Goal: Task Accomplishment & Management: Use online tool/utility

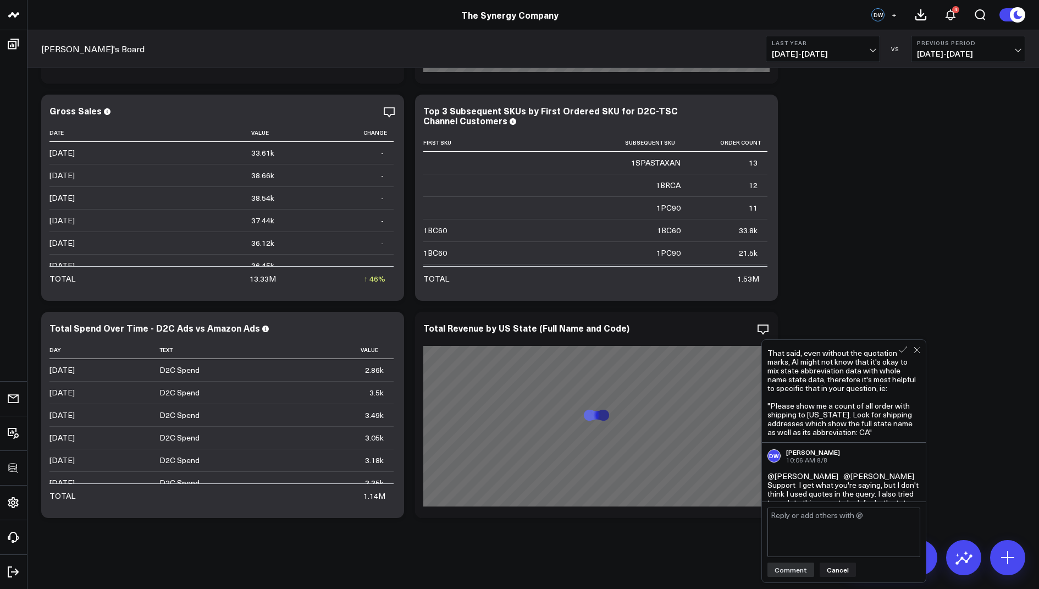
scroll to position [312, 0]
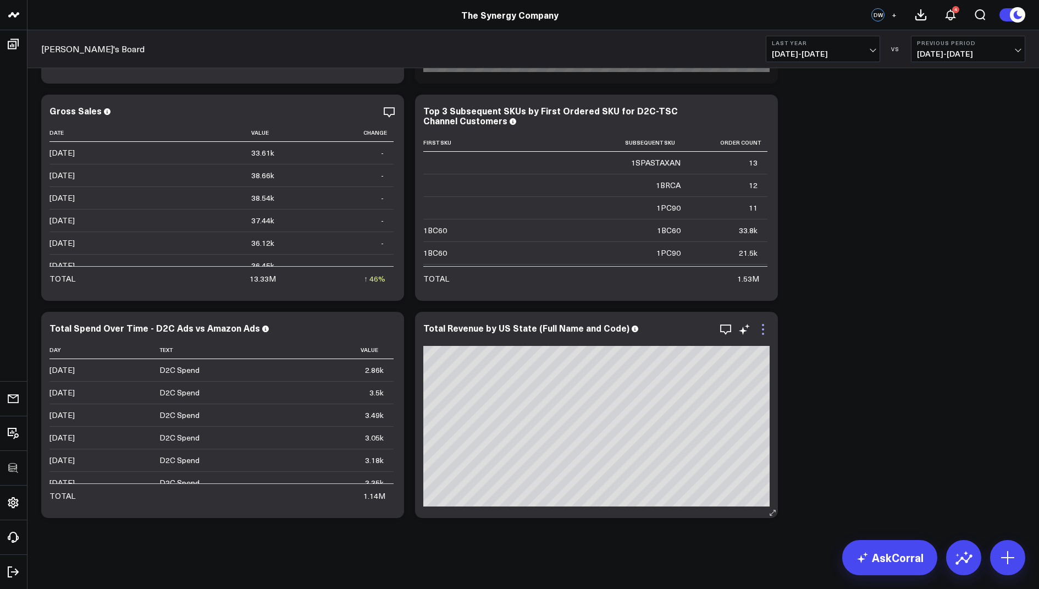
click at [762, 330] on icon at bounding box center [763, 329] width 13 height 13
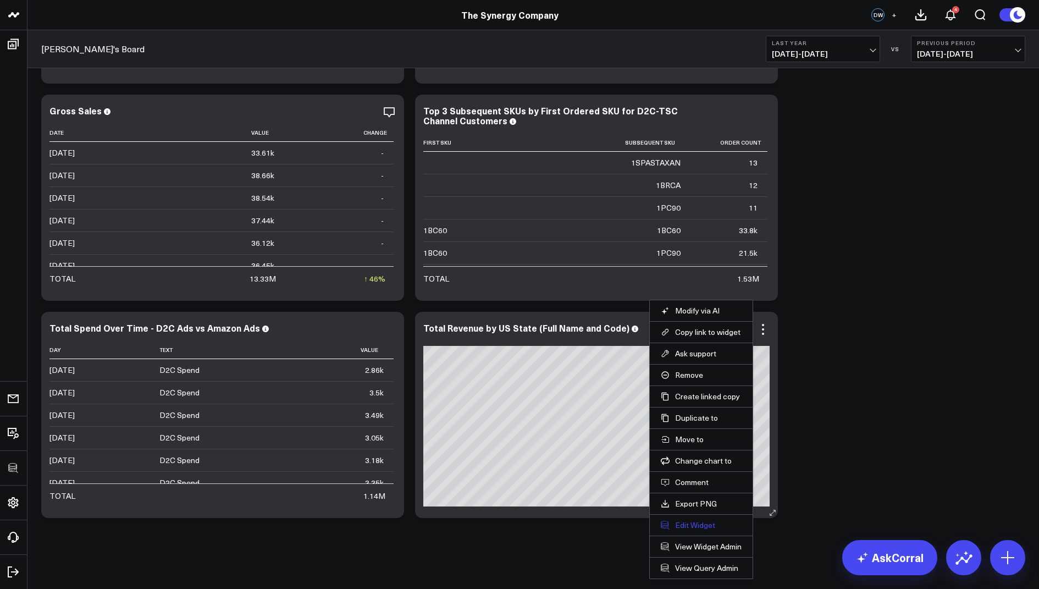
click at [682, 520] on button "Edit Widget" at bounding box center [701, 525] width 81 height 10
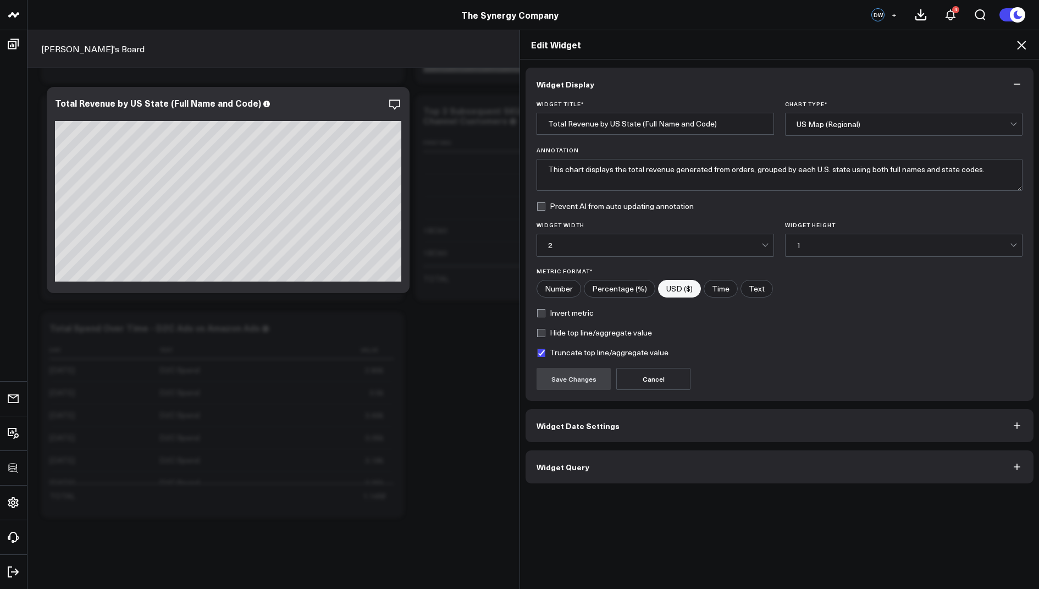
click at [564, 463] on span "Widget Query" at bounding box center [563, 466] width 53 height 9
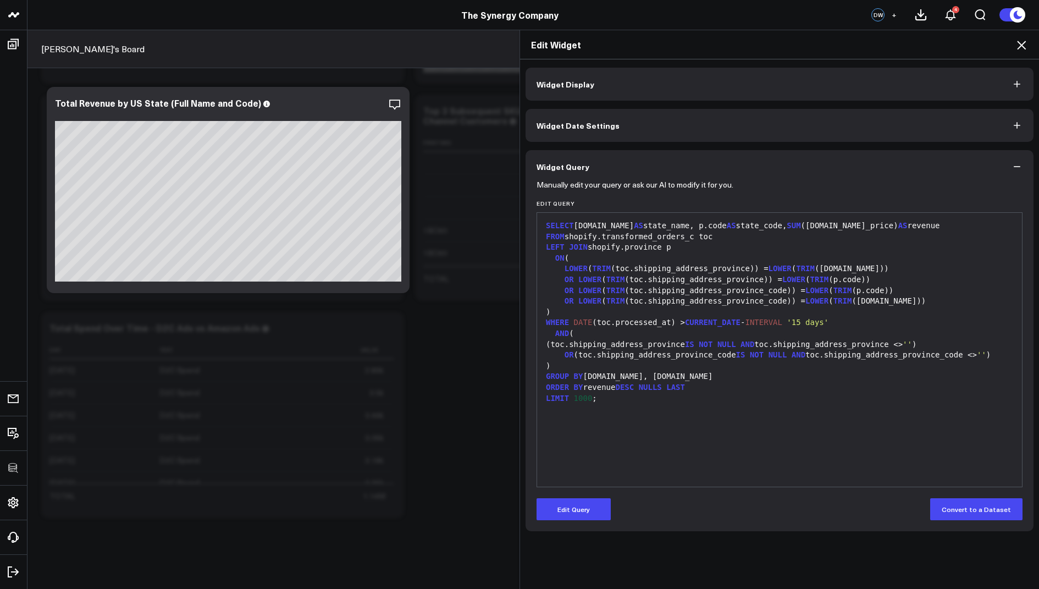
click at [1023, 43] on icon at bounding box center [1021, 45] width 9 height 9
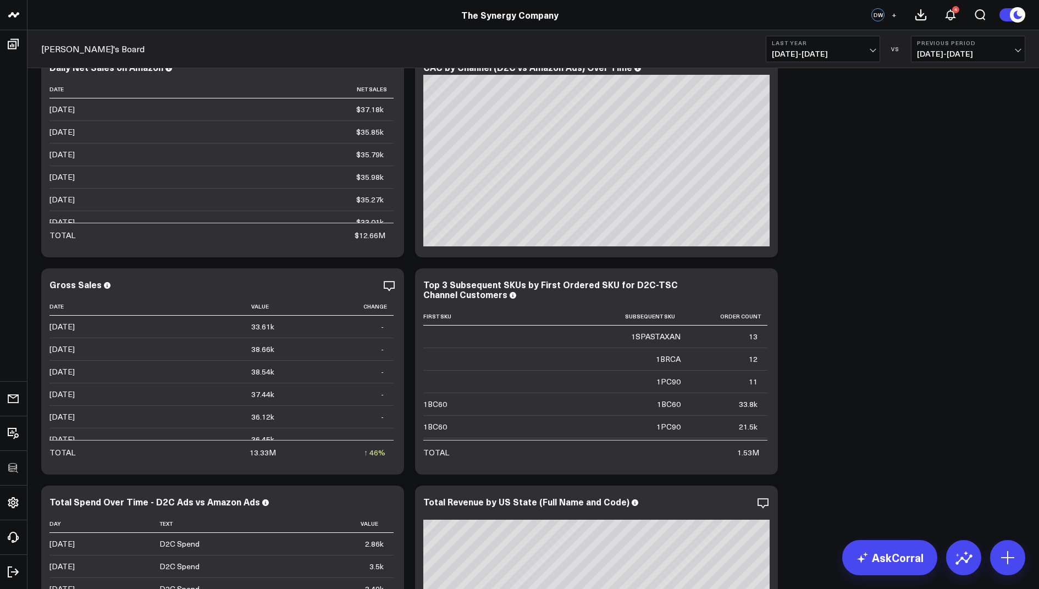
scroll to position [1073, 0]
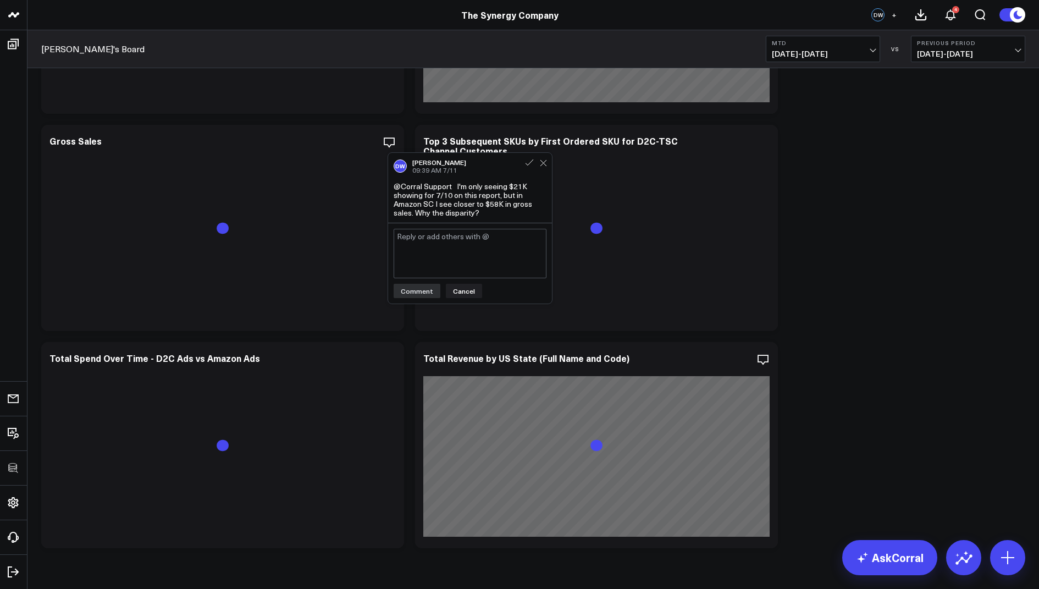
scroll to position [1073, 0]
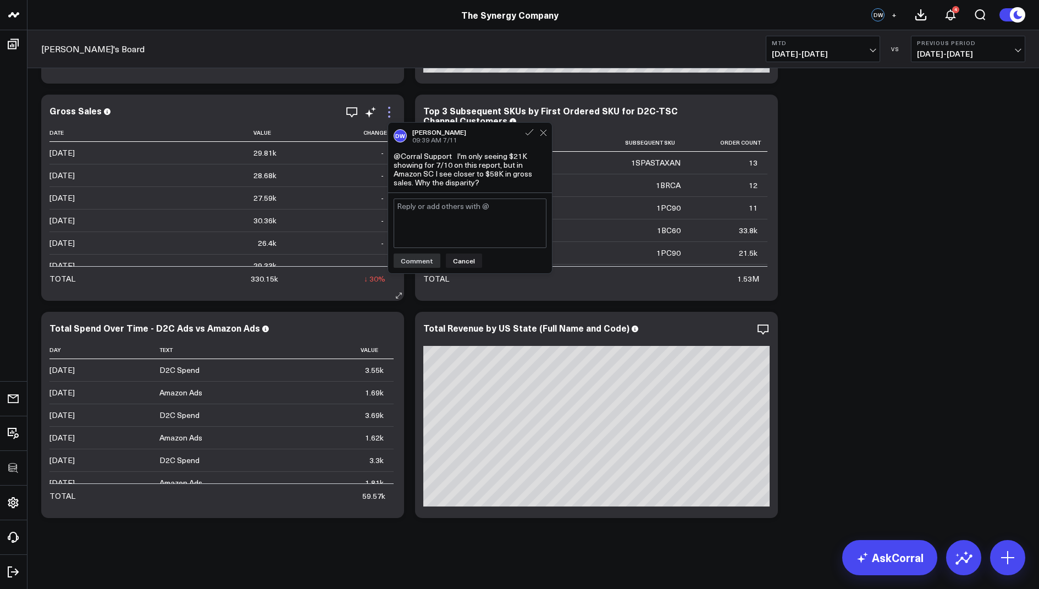
click at [390, 107] on icon at bounding box center [389, 108] width 2 height 2
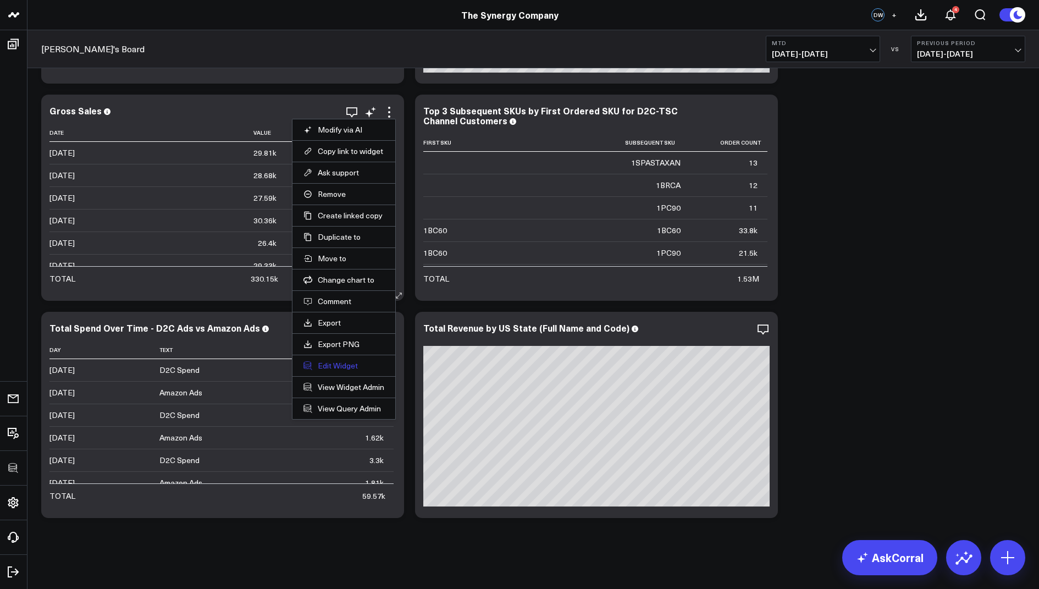
click at [326, 361] on button "Edit Widget" at bounding box center [344, 366] width 81 height 10
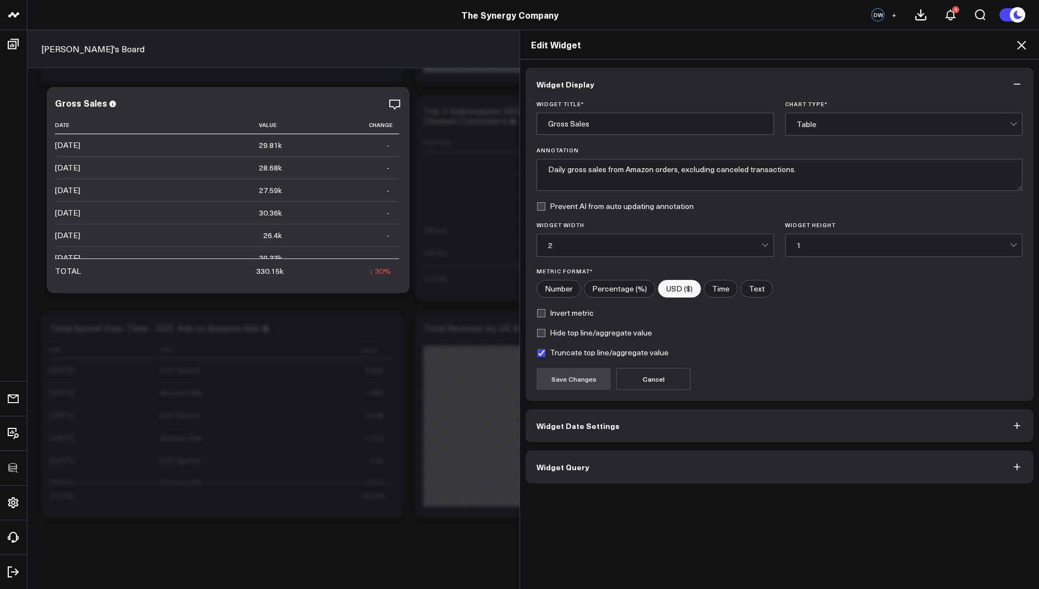
click at [550, 466] on span "Widget Query" at bounding box center [563, 466] width 53 height 9
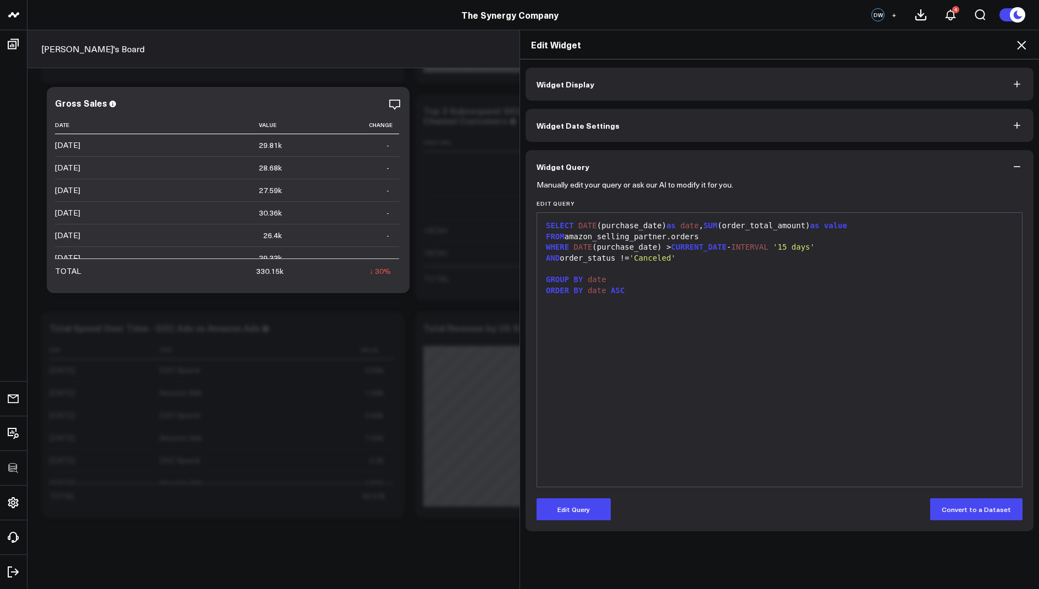
click at [1021, 47] on icon at bounding box center [1021, 44] width 13 height 13
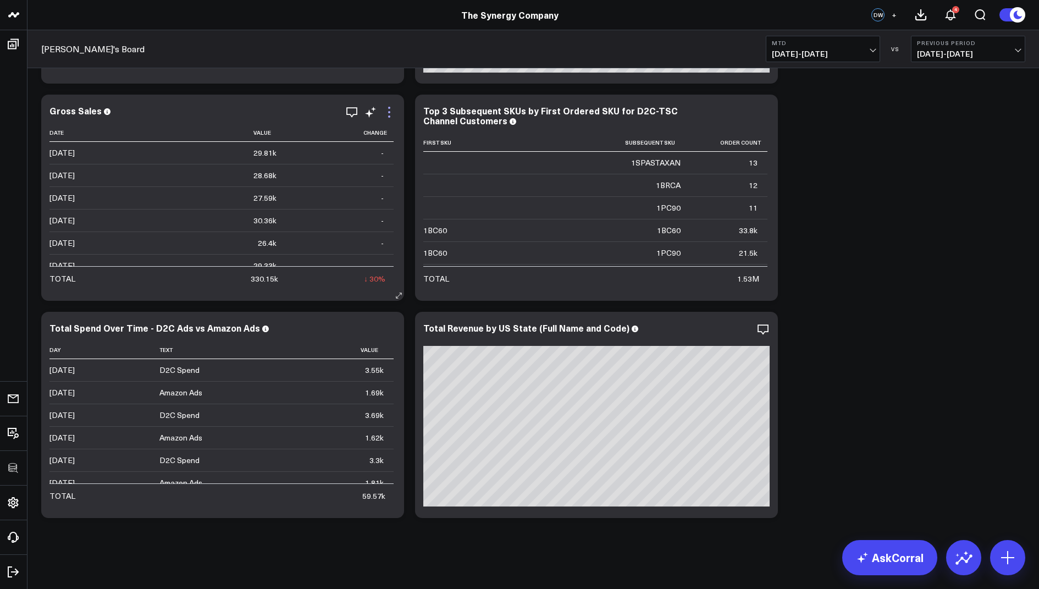
click at [383, 113] on icon at bounding box center [389, 112] width 13 height 13
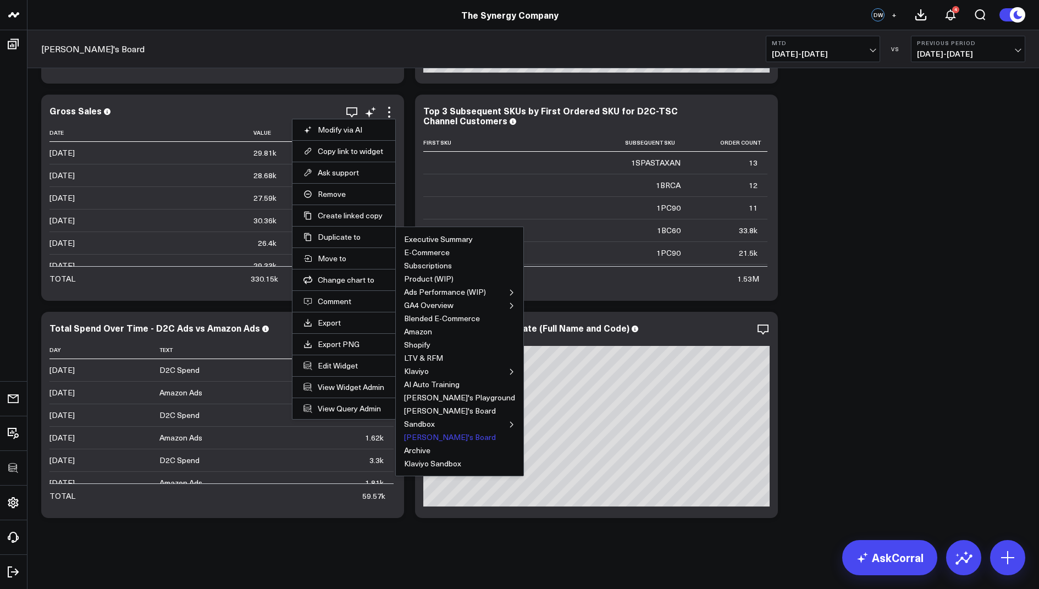
click at [418, 437] on button "[PERSON_NAME]'s Board" at bounding box center [450, 437] width 92 height 8
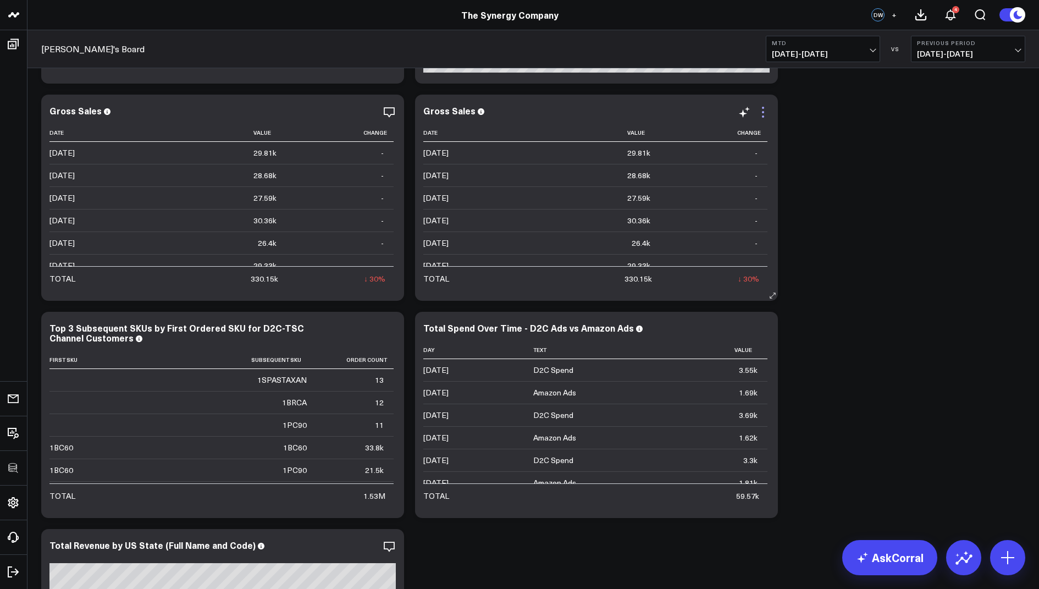
click at [768, 112] on icon at bounding box center [763, 112] width 13 height 13
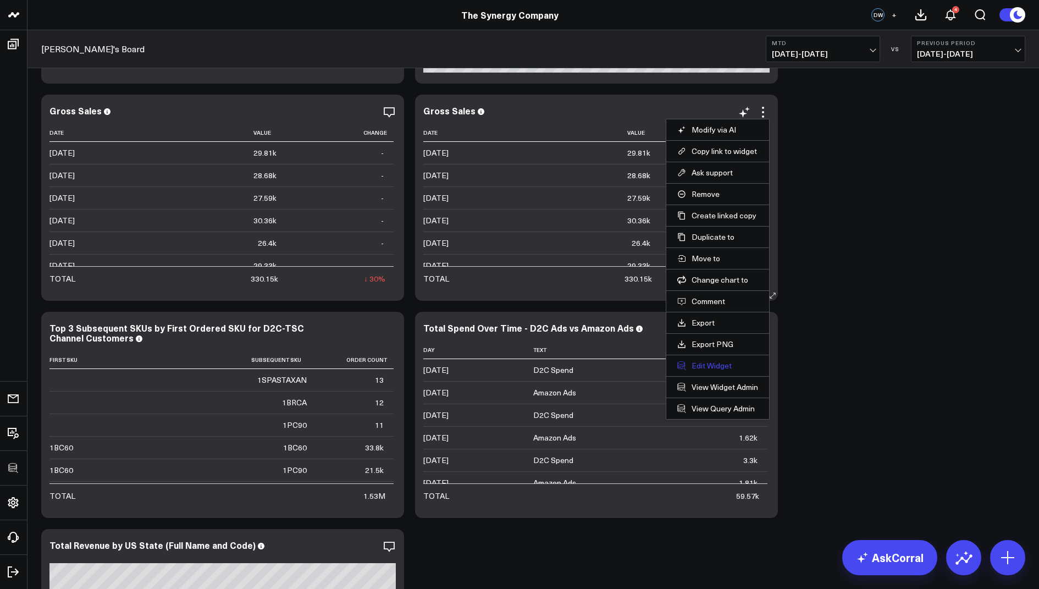
click at [706, 361] on button "Edit Widget" at bounding box center [717, 366] width 81 height 10
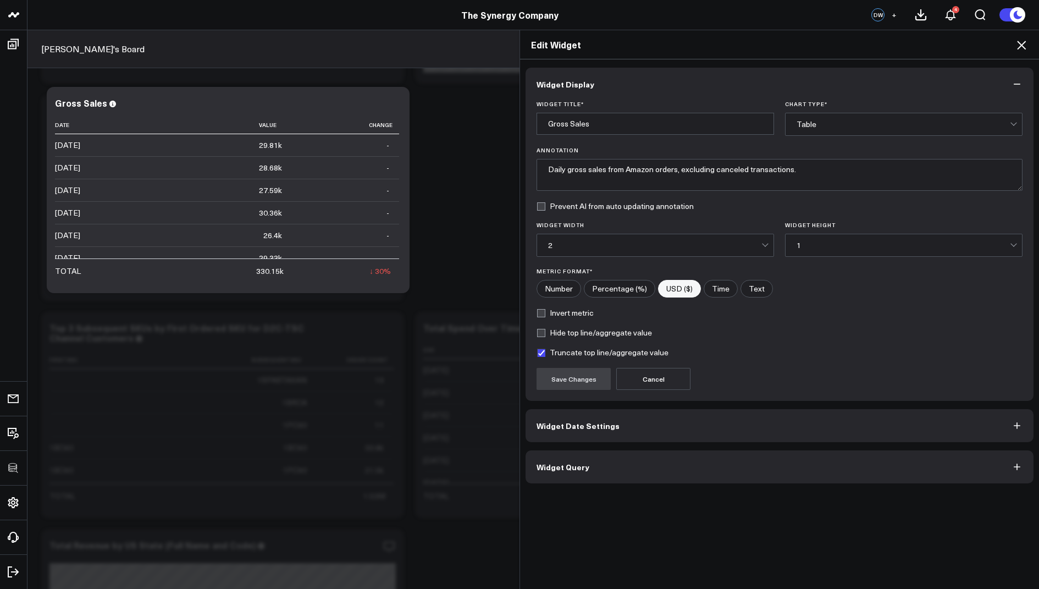
click at [564, 476] on button "Widget Query" at bounding box center [780, 466] width 508 height 33
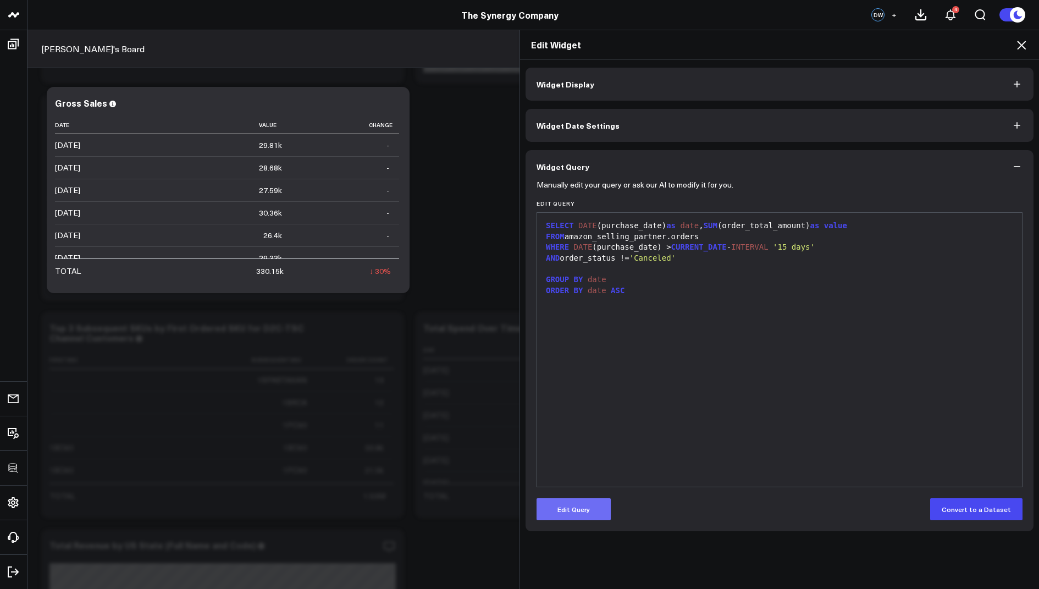
click at [583, 504] on button "Edit Query" at bounding box center [574, 509] width 74 height 22
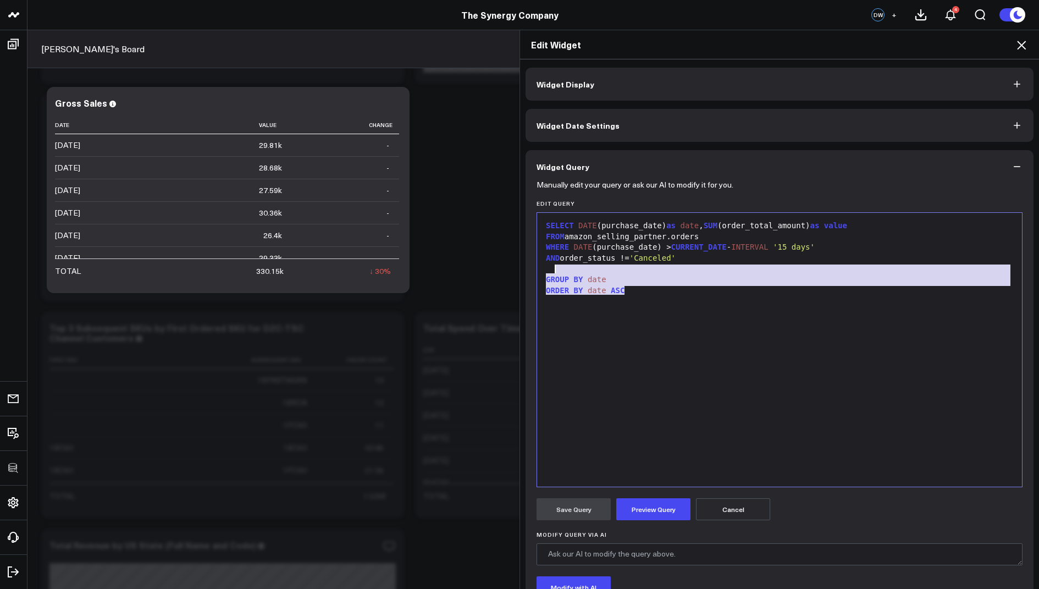
drag, startPoint x: 646, startPoint y: 290, endPoint x: 640, endPoint y: 134, distance: 156.3
click at [640, 134] on div "Widget Display Widget Date Settings Widget Query Manually edit your query or as…" at bounding box center [780, 368] width 508 height 600
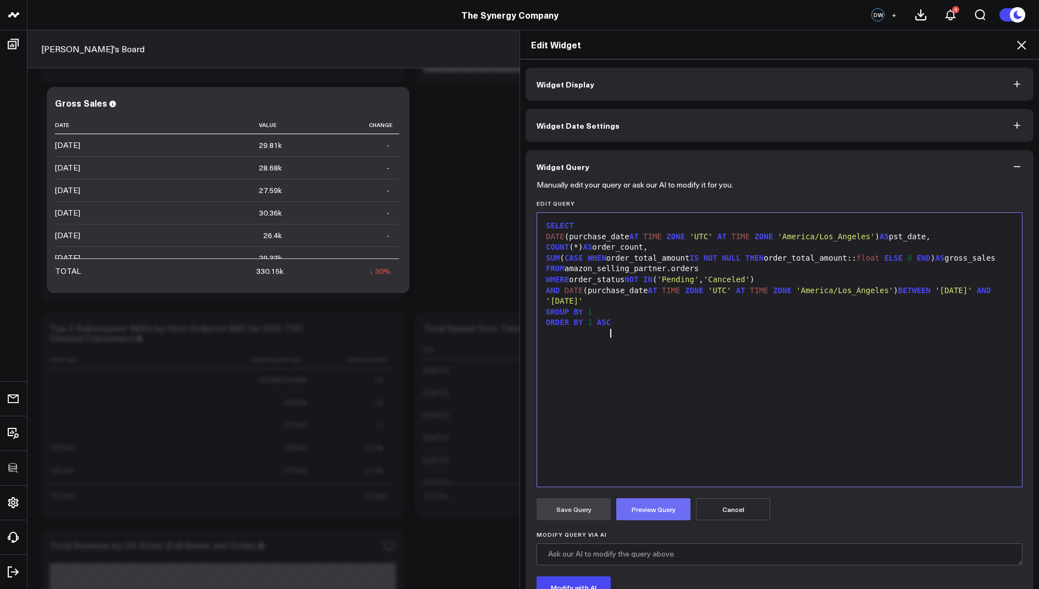
click at [654, 502] on button "Preview Query" at bounding box center [653, 509] width 74 height 22
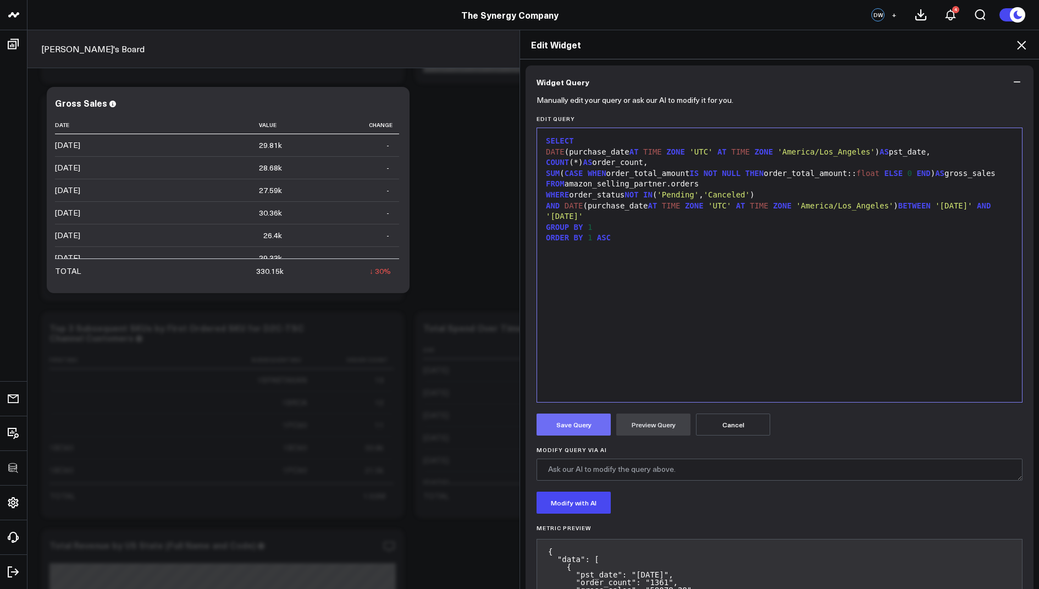
click at [554, 423] on button "Save Query" at bounding box center [574, 424] width 74 height 22
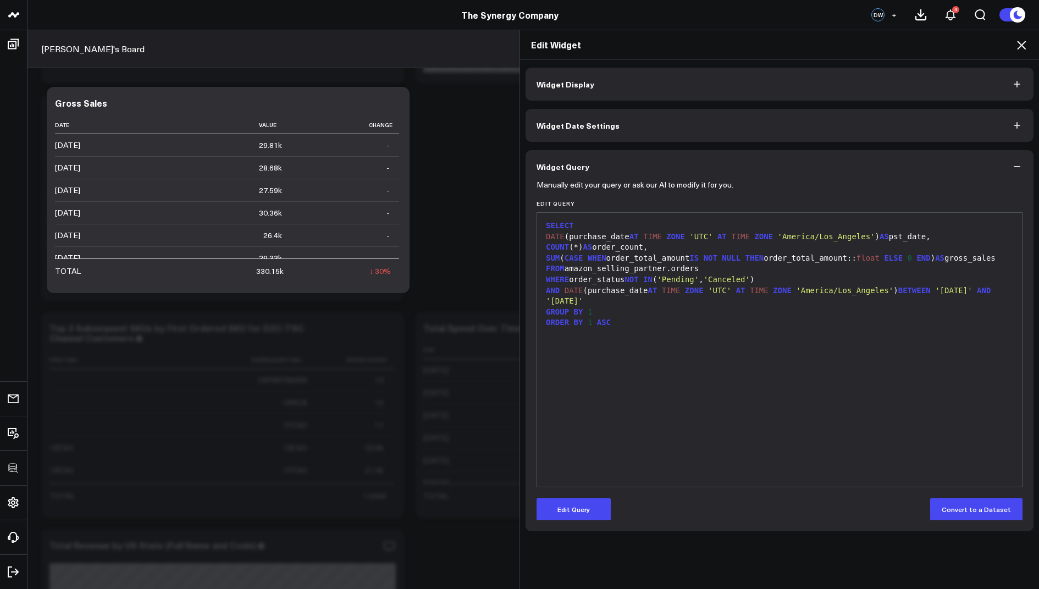
scroll to position [0, 0]
click at [1022, 48] on icon at bounding box center [1021, 44] width 13 height 13
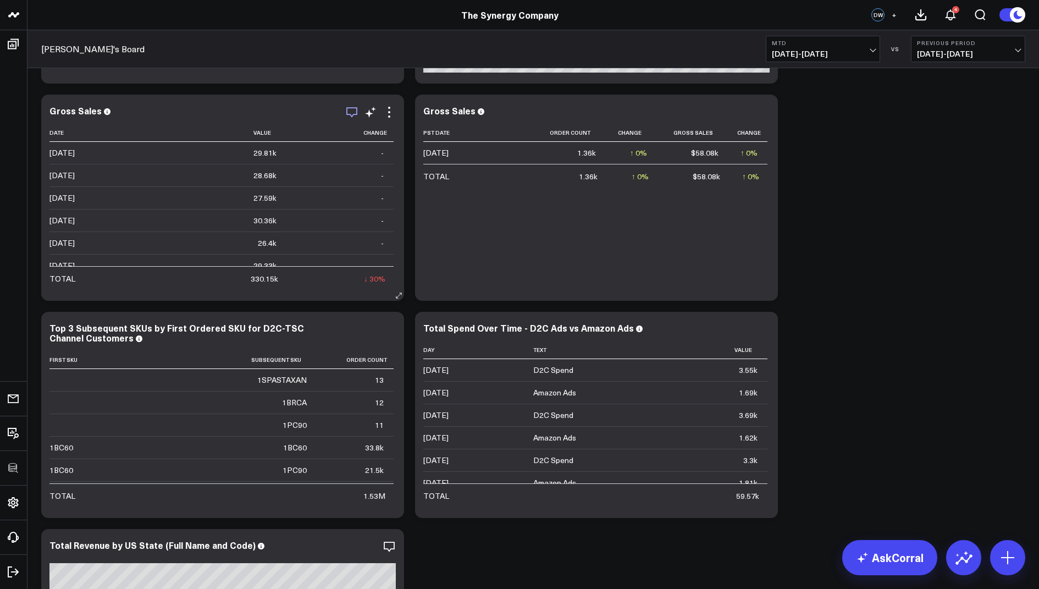
click at [345, 113] on icon "button" at bounding box center [351, 112] width 13 height 13
click at [848, 51] on span "08/01/25 - 08/13/25" at bounding box center [823, 53] width 102 height 9
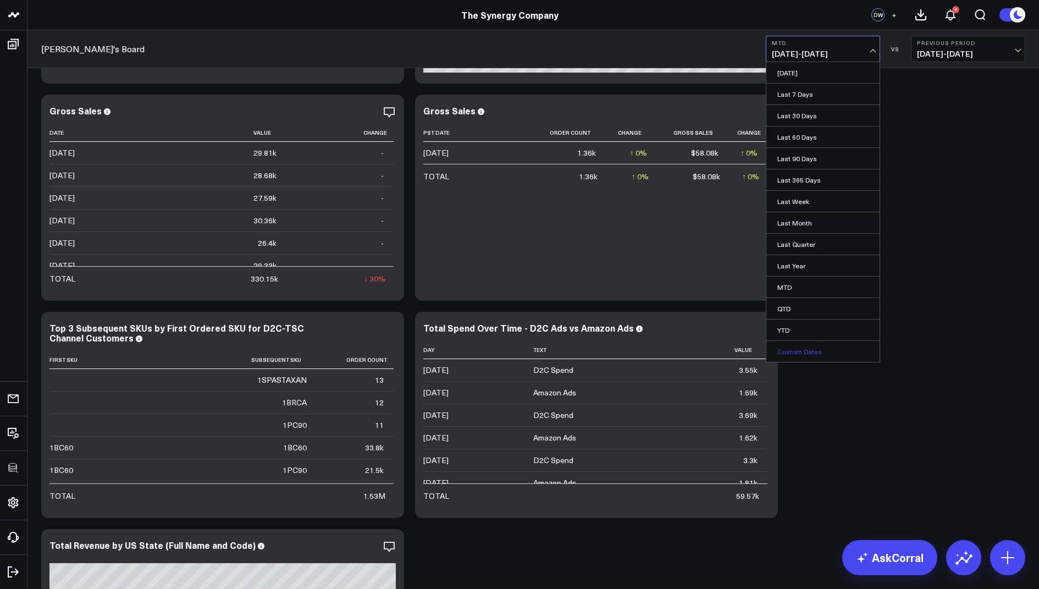
click at [797, 348] on link "Custom Dates" at bounding box center [823, 351] width 113 height 21
select select "7"
select select "2025"
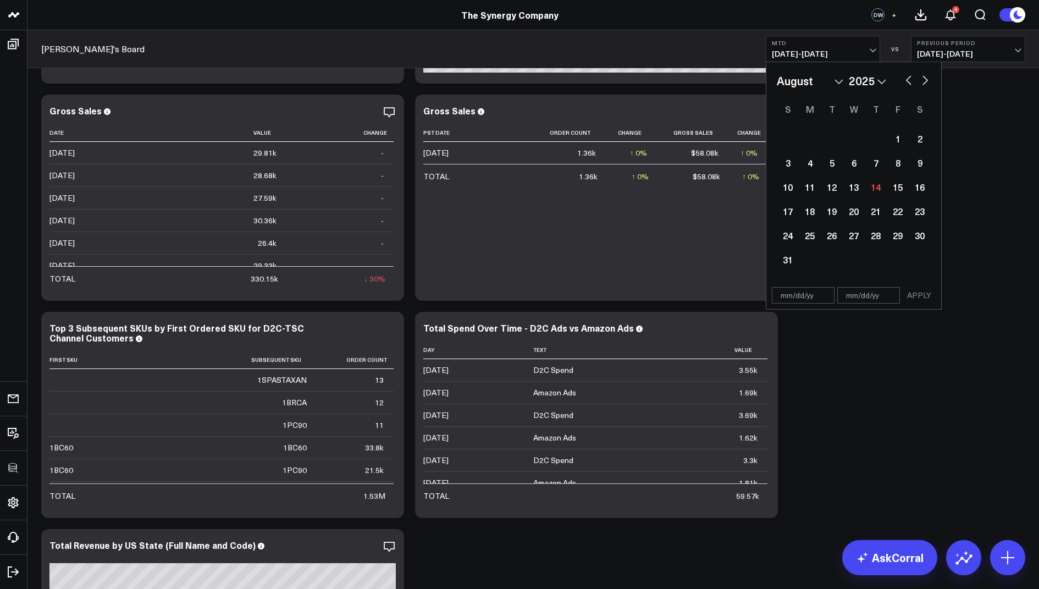
click at [821, 85] on select "January February March April May June July August September October November De…" at bounding box center [810, 81] width 67 height 16
select select "6"
select select "2025"
click at [879, 164] on div "10" at bounding box center [876, 163] width 22 height 22
type input "[DATE]"
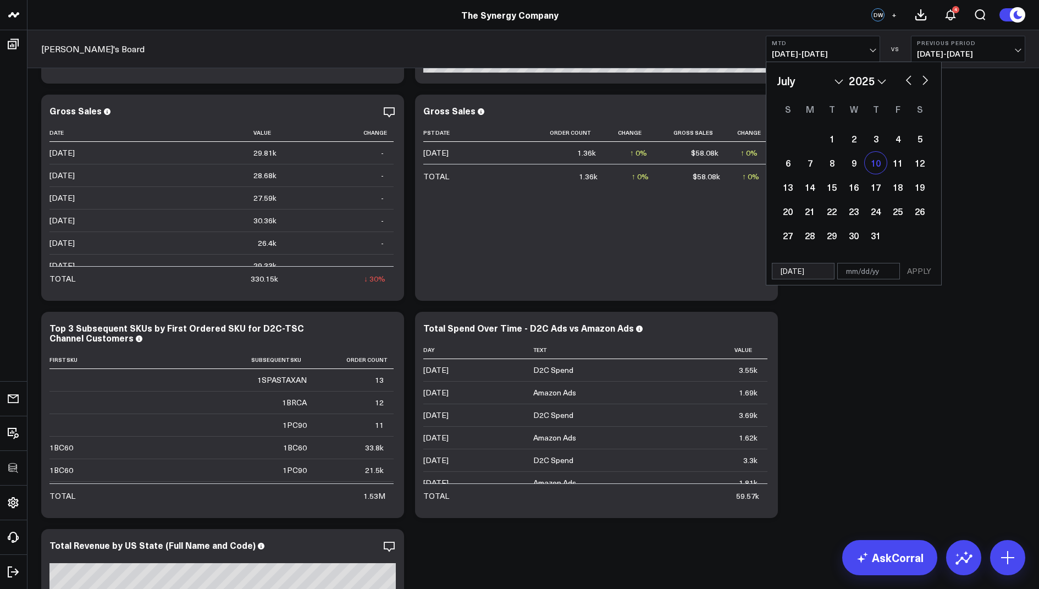
select select "6"
select select "2025"
click at [879, 164] on div "10" at bounding box center [876, 163] width 22 height 22
type input "[DATE]"
select select "6"
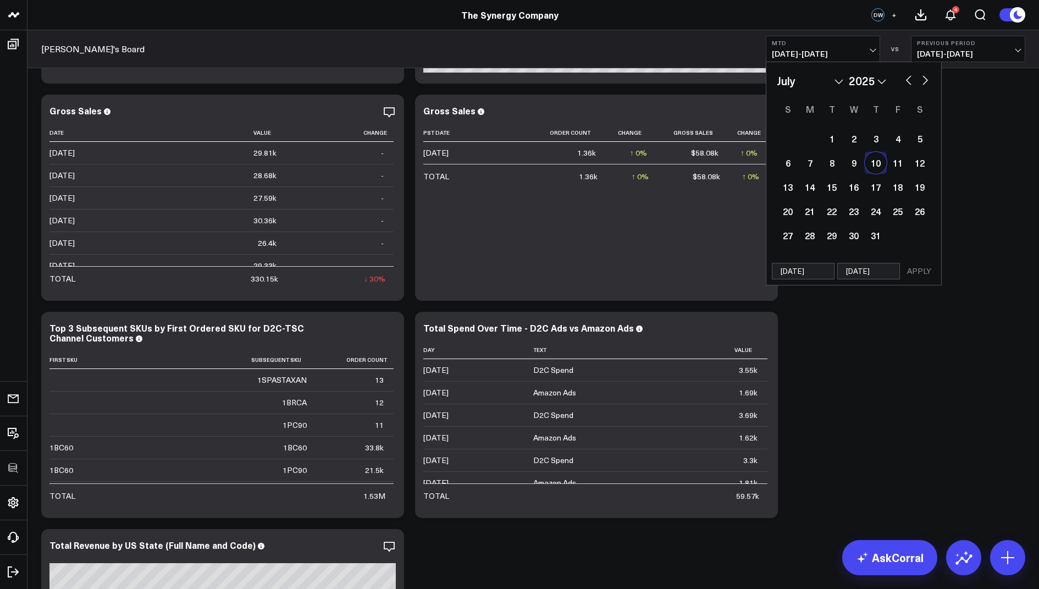
select select "2025"
click at [923, 272] on button "APPLY" at bounding box center [919, 271] width 33 height 16
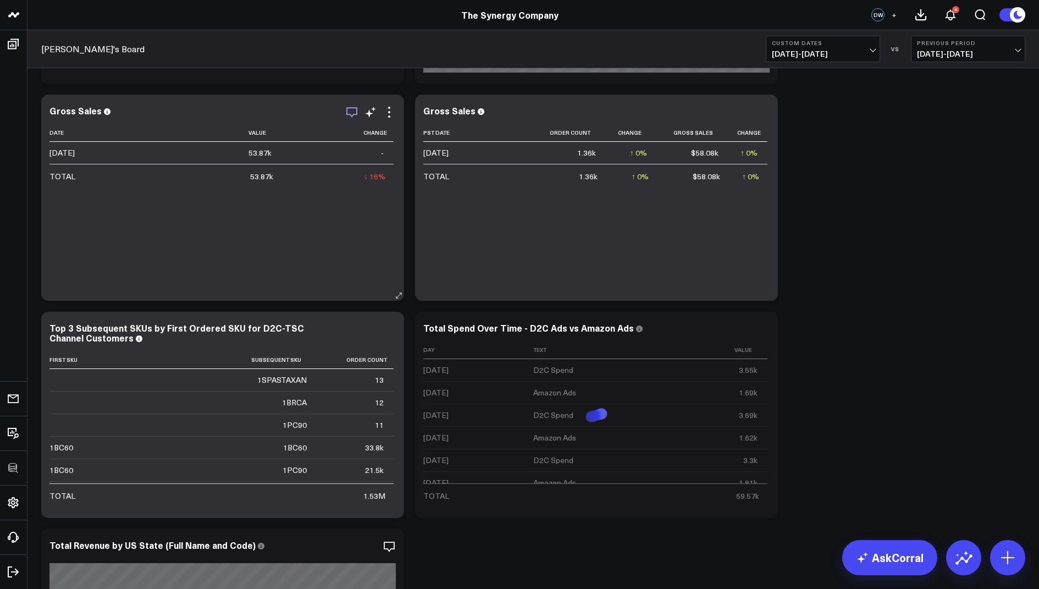
click at [352, 112] on icon "button" at bounding box center [351, 112] width 13 height 13
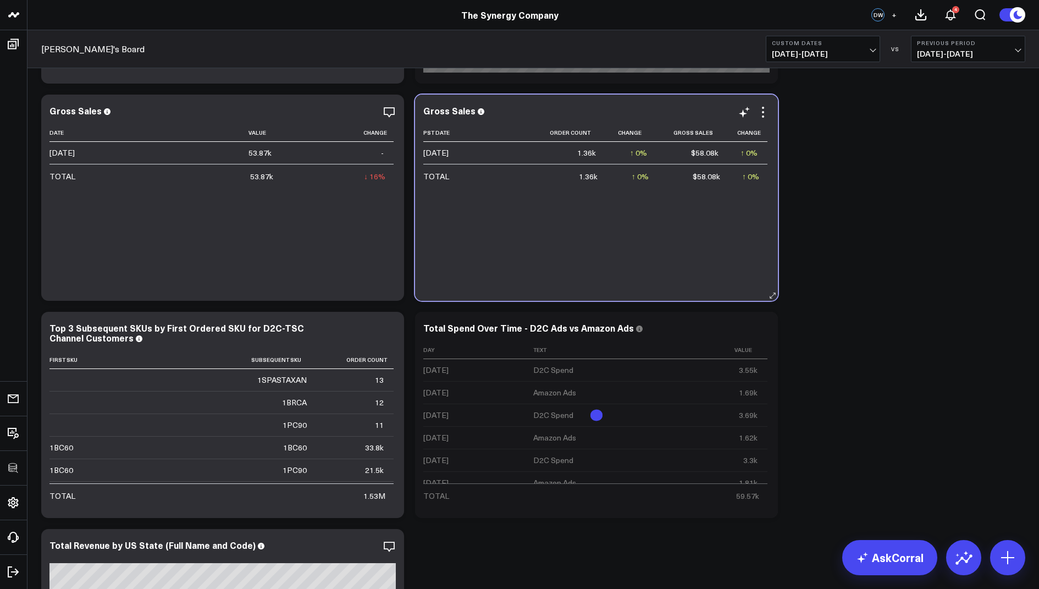
click at [613, 215] on div "Pst Date Order Count Change Gross Sales Change 2025-07-10 1.36k ↑ 0% Previous 1…" at bounding box center [596, 207] width 346 height 166
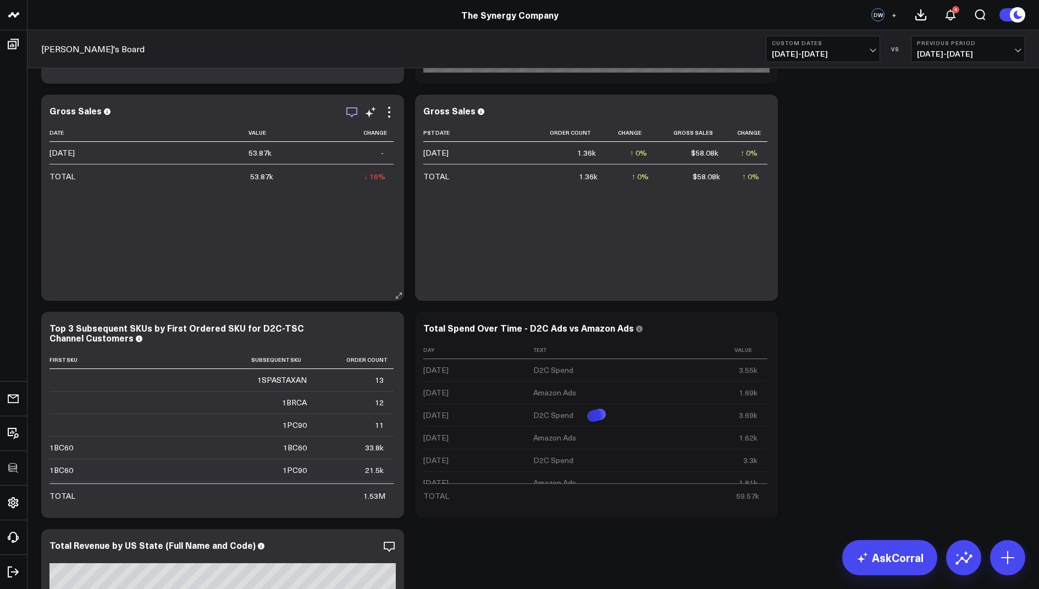
click at [347, 109] on icon "button" at bounding box center [351, 112] width 11 height 10
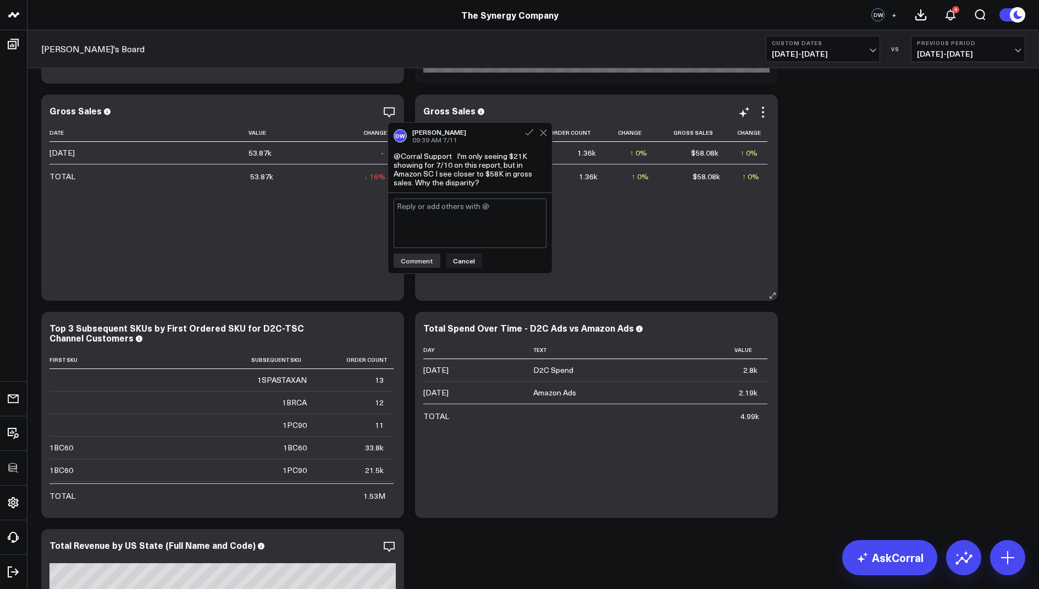
click at [638, 212] on div "Pst Date Order Count Change Gross Sales Change 2025-07-10 1.36k ↑ 0% Previous 1…" at bounding box center [596, 207] width 346 height 166
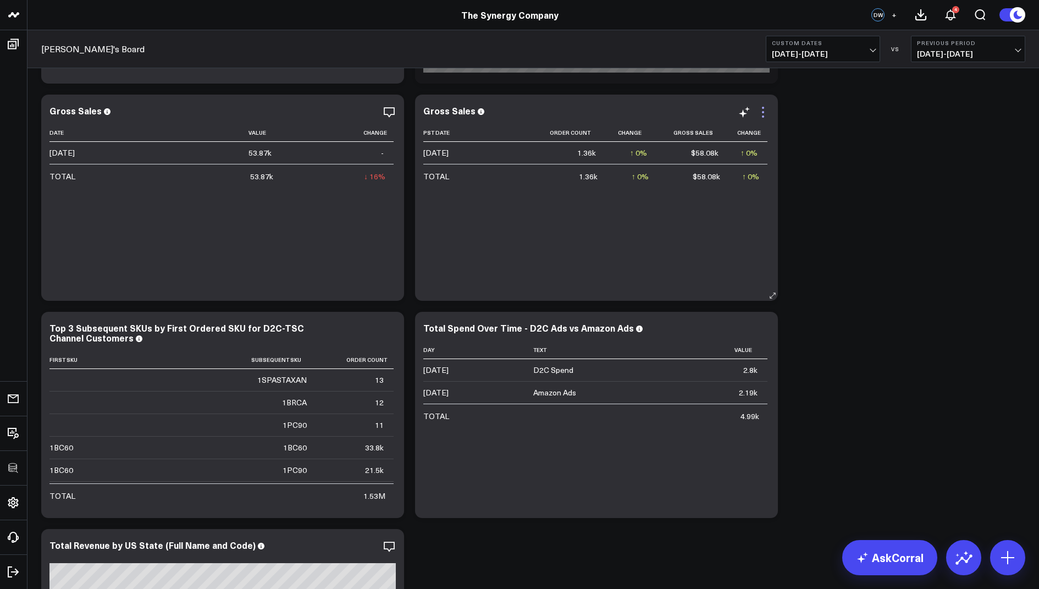
click at [764, 112] on icon at bounding box center [763, 112] width 2 height 2
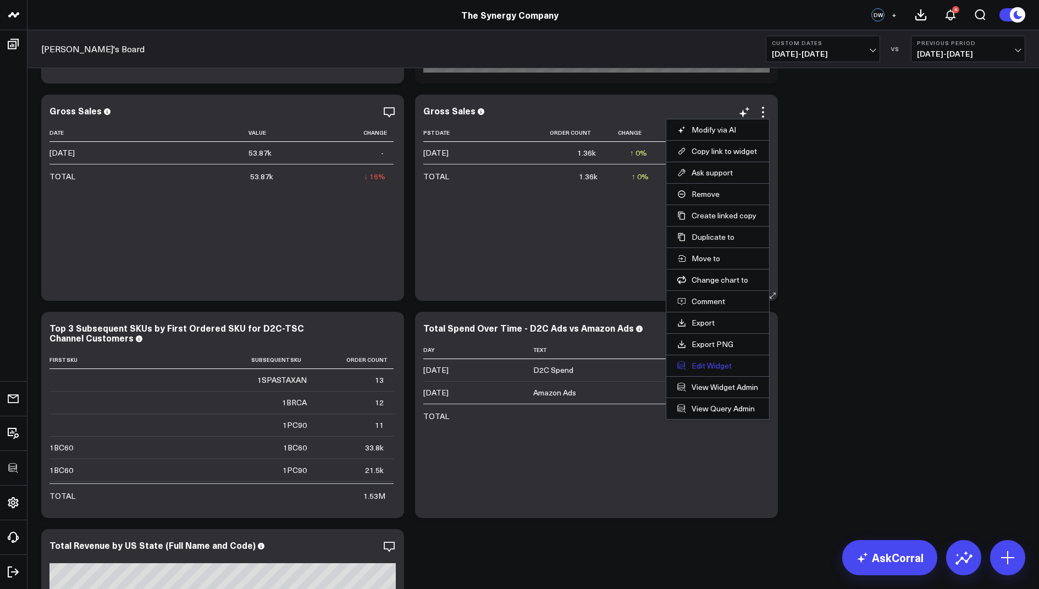
click at [699, 363] on button "Edit Widget" at bounding box center [717, 366] width 81 height 10
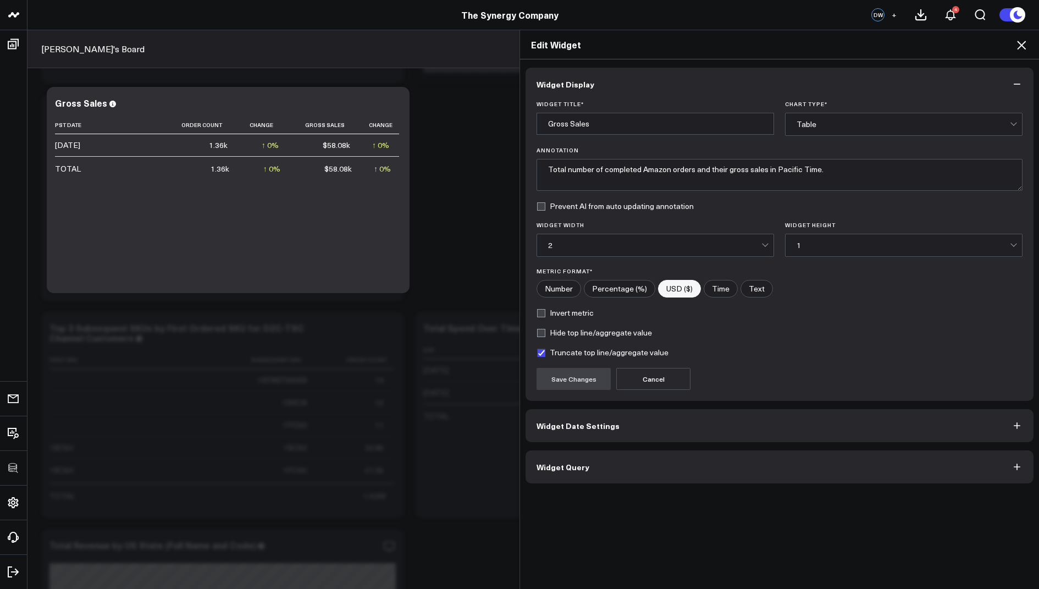
click at [561, 454] on button "Widget Query" at bounding box center [780, 466] width 508 height 33
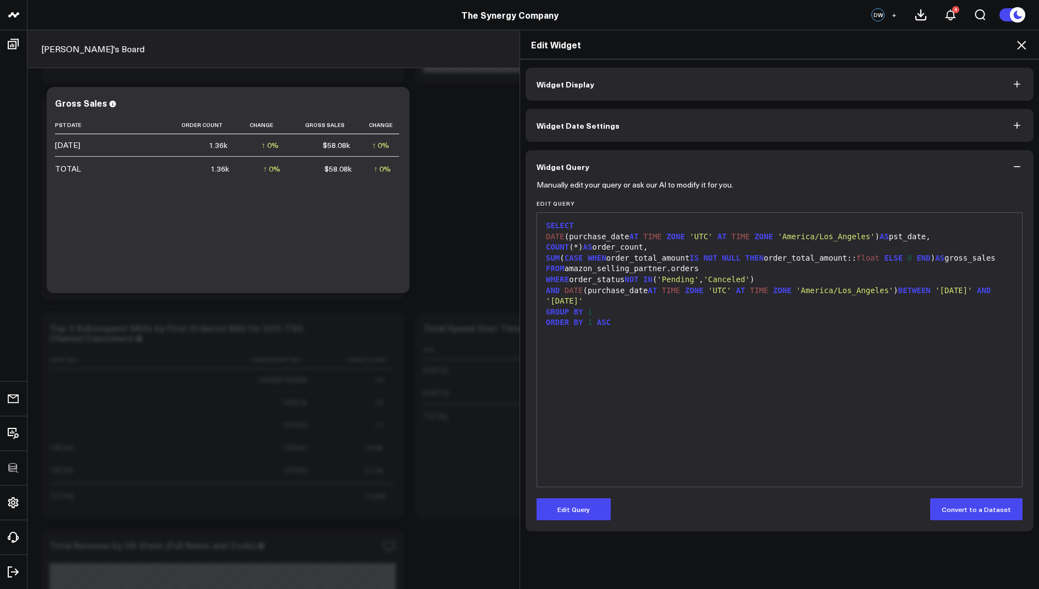
click at [1015, 43] on icon at bounding box center [1021, 44] width 13 height 13
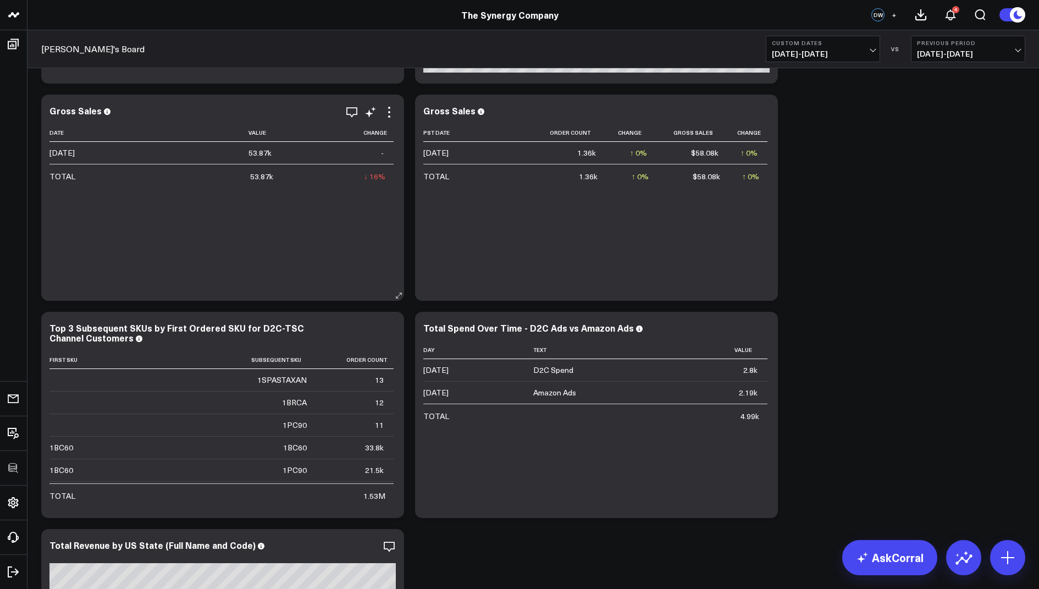
click at [387, 101] on div "Gross Sales Date Value Change 2025-07-10 53.87k - TOTAL 53.87k ↓ 16% Previous 6…" at bounding box center [222, 198] width 363 height 206
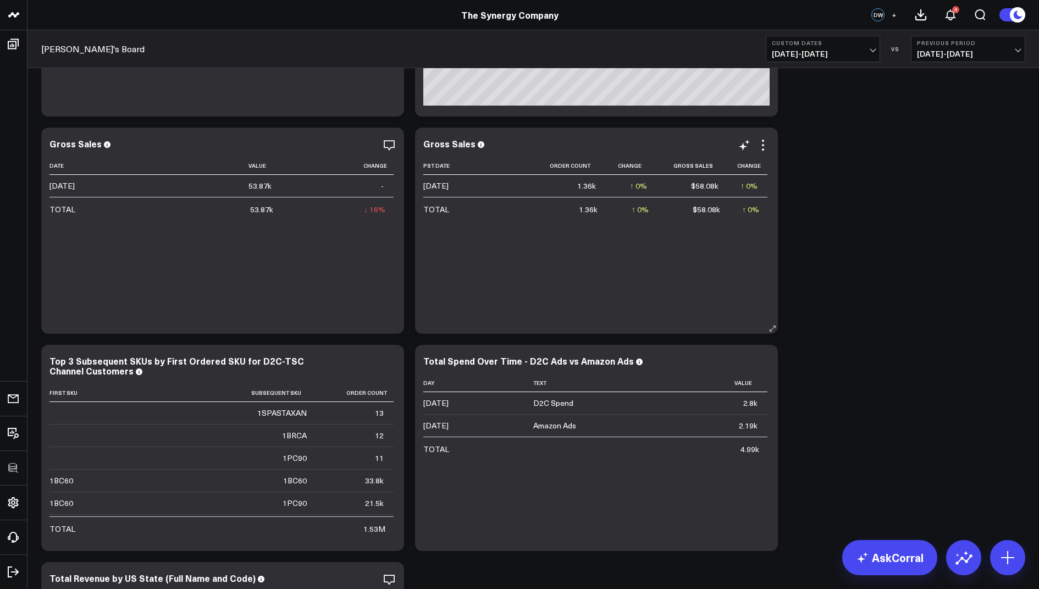
scroll to position [994, 0]
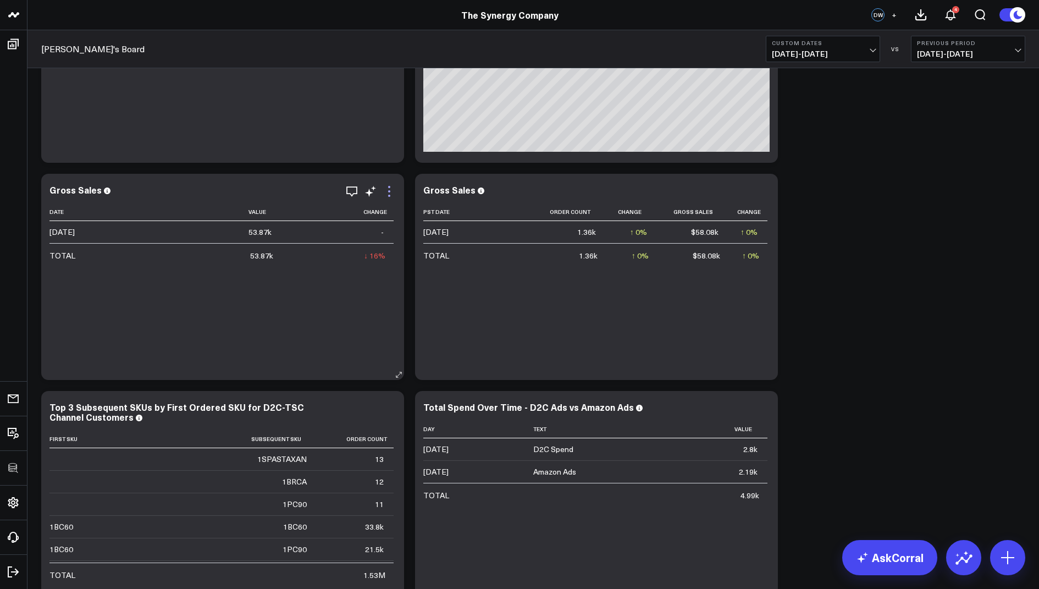
click at [389, 192] on icon at bounding box center [389, 191] width 13 height 13
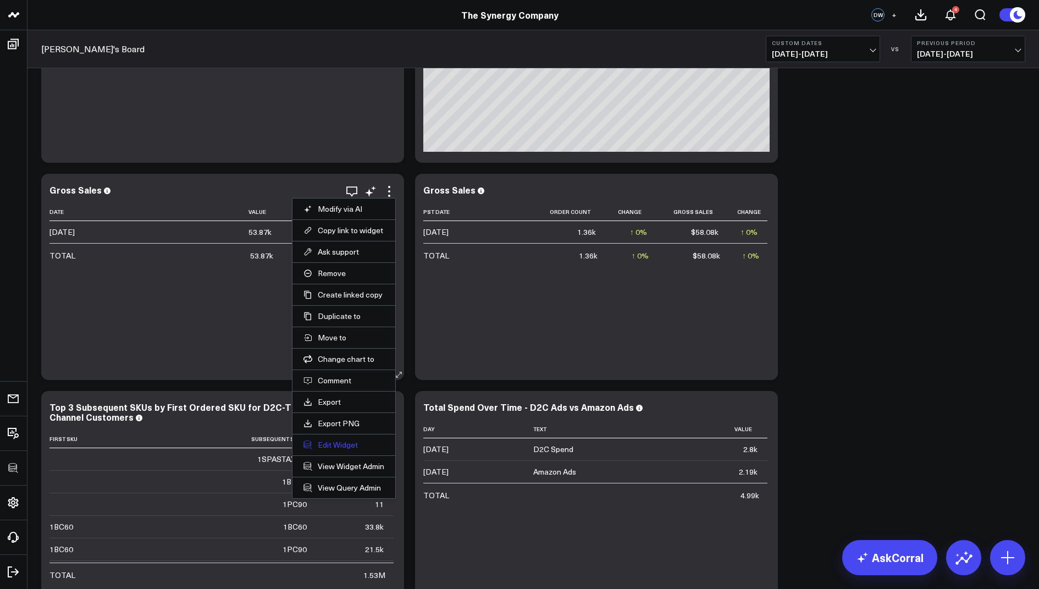
click at [329, 443] on button "Edit Widget" at bounding box center [344, 445] width 81 height 10
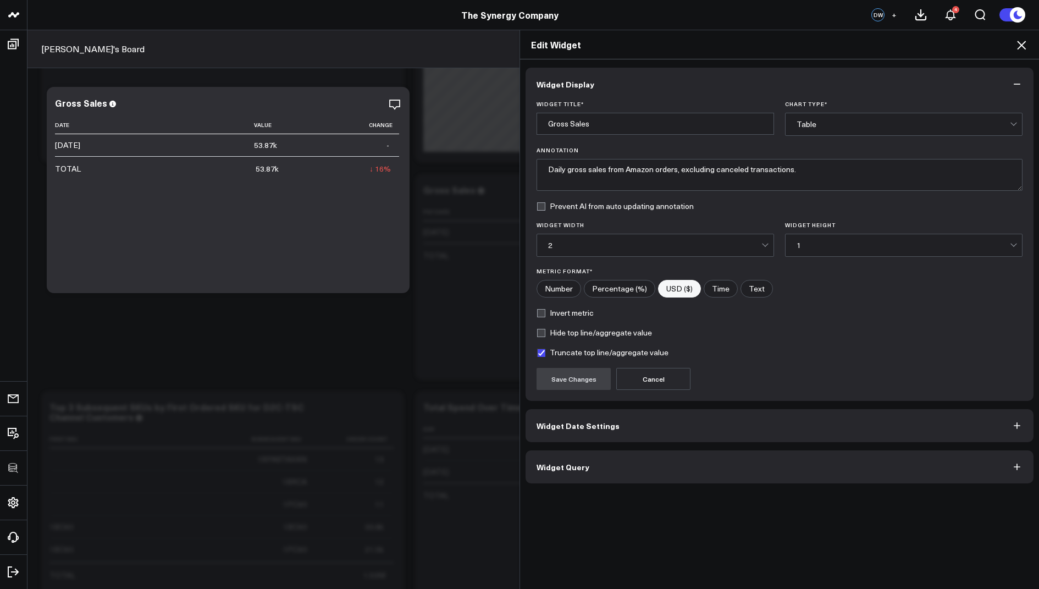
click at [558, 470] on button "Widget Query" at bounding box center [780, 466] width 508 height 33
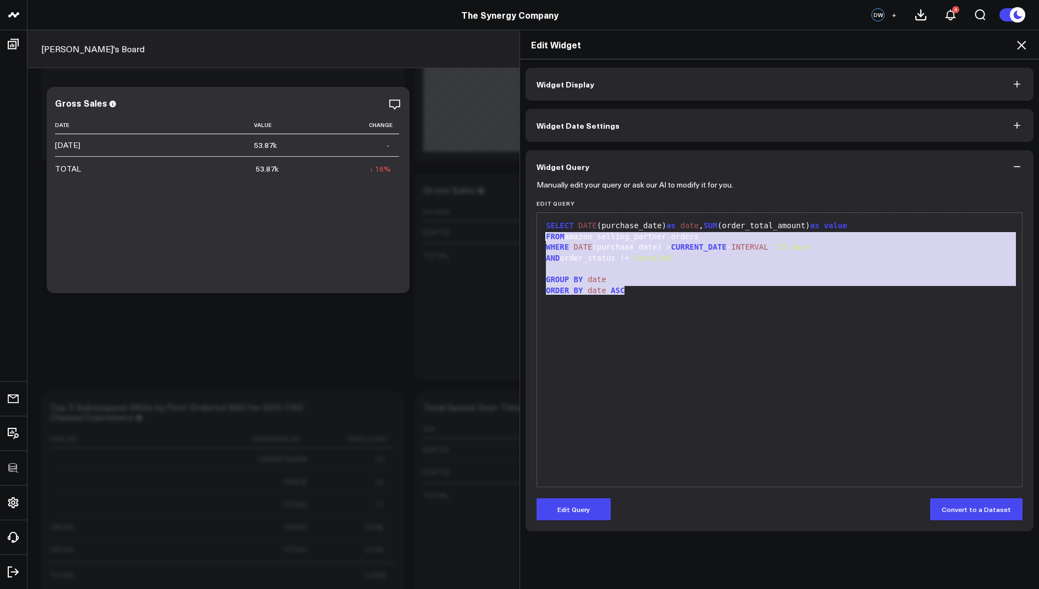
drag, startPoint x: 642, startPoint y: 312, endPoint x: 608, endPoint y: 160, distance: 155.4
click at [608, 160] on div "Widget Query Manually edit your query or ask our AI to modify it for you. Edit …" at bounding box center [780, 340] width 508 height 381
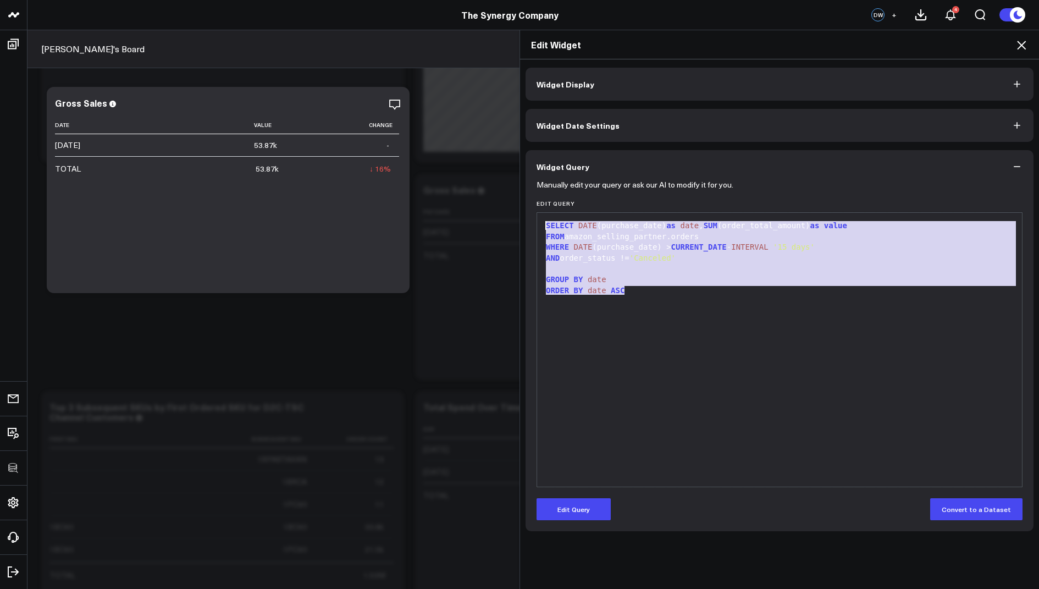
copy div "SELECT DATE (purchase_date) as date , SUM (order_total_amount) as value FROM am…"
click at [1024, 43] on icon at bounding box center [1021, 45] width 9 height 9
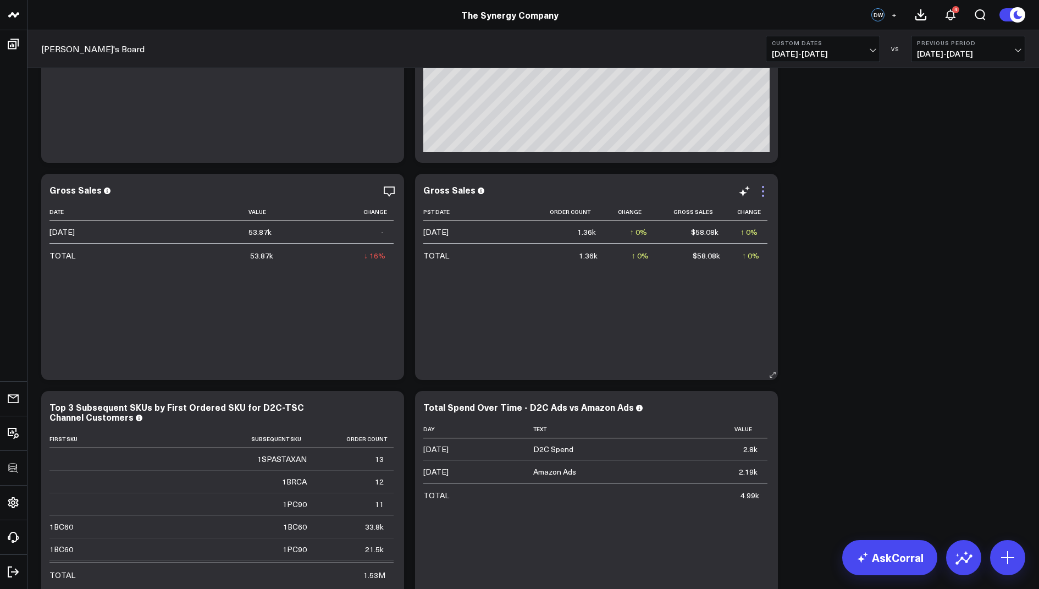
click at [762, 186] on icon at bounding box center [763, 191] width 13 height 13
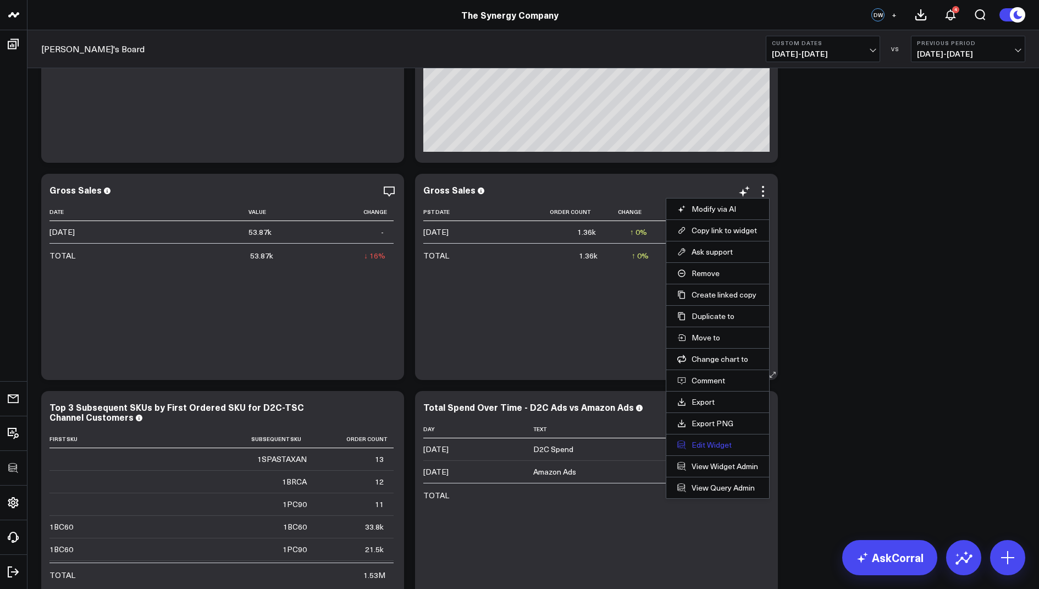
click at [704, 444] on button "Edit Widget" at bounding box center [717, 445] width 81 height 10
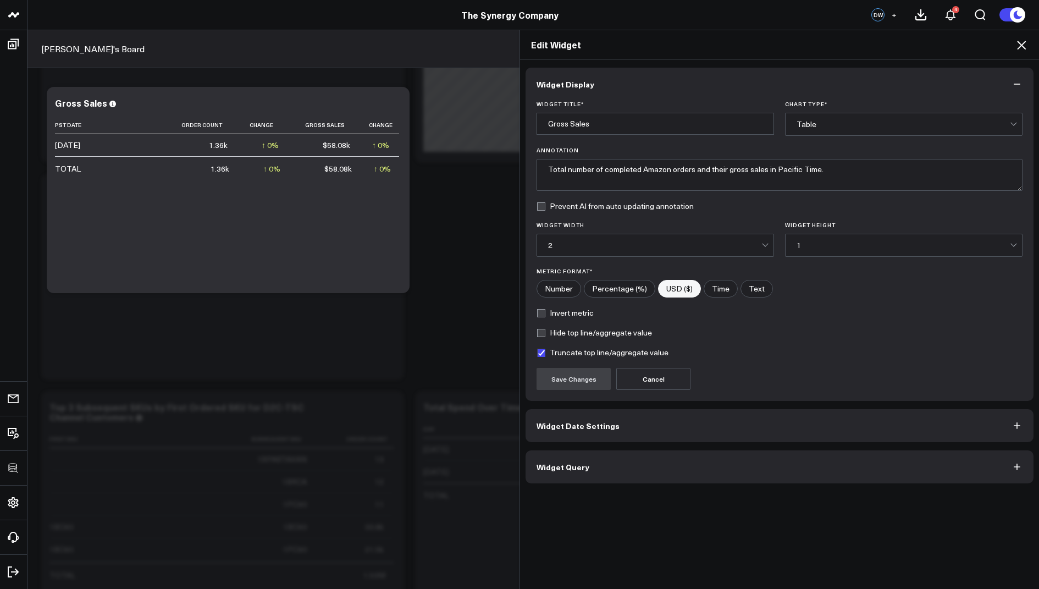
click at [576, 455] on button "Widget Query" at bounding box center [780, 466] width 508 height 33
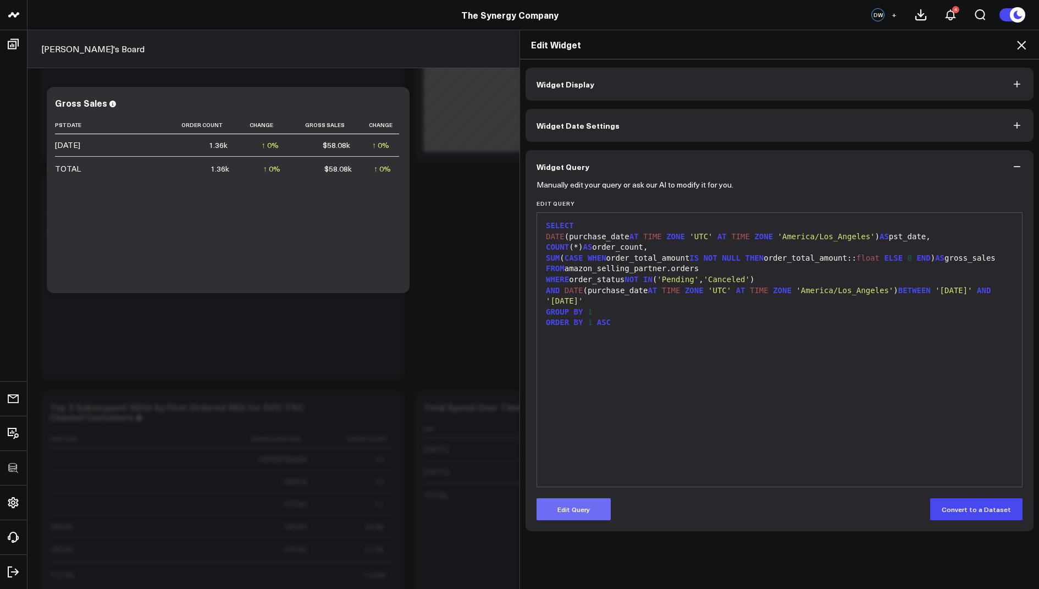
click at [563, 509] on button "Edit Query" at bounding box center [574, 509] width 74 height 22
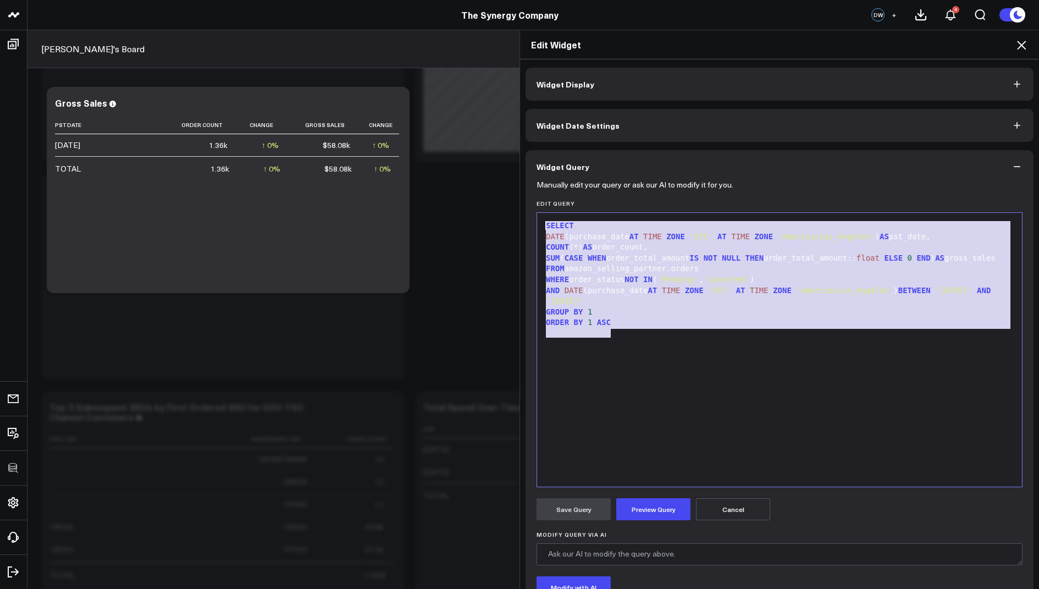
drag, startPoint x: 634, startPoint y: 335, endPoint x: 624, endPoint y: 155, distance: 181.2
click at [624, 156] on div "Widget Query Manually edit your query or ask our AI to modify it for you. Edit …" at bounding box center [780, 408] width 508 height 517
copy div "SELECT DATE (purchase_date AT TIME ZONE 'UTC' AT TIME ZONE 'America/Los_Angeles…"
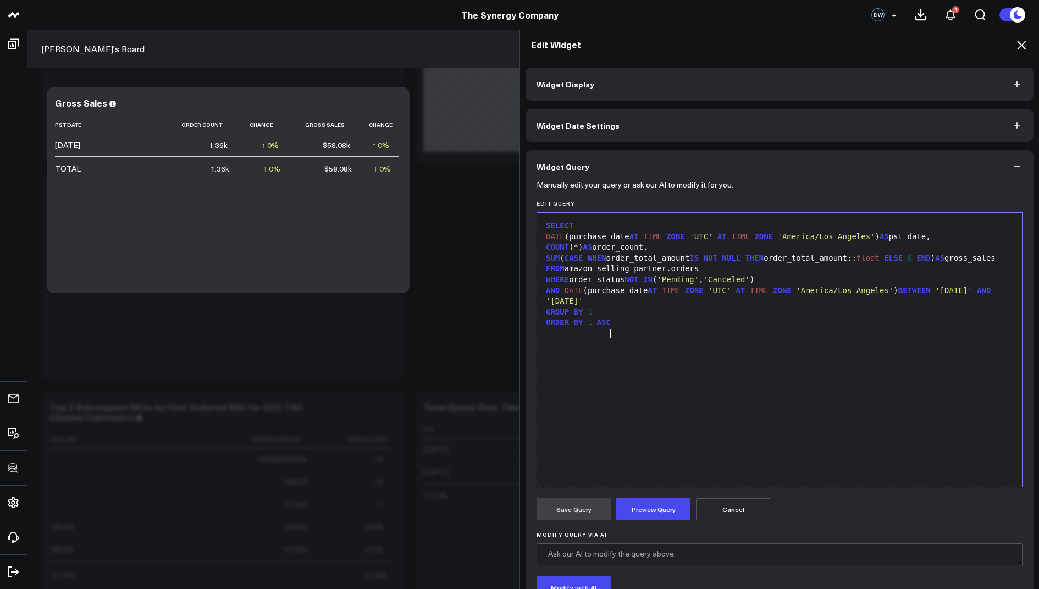
click at [682, 404] on div "SELECT DATE (purchase_date AT TIME ZONE 'UTC' AT TIME ZONE 'America/Los_Angeles…" at bounding box center [780, 349] width 474 height 263
click at [1022, 44] on icon at bounding box center [1021, 45] width 9 height 9
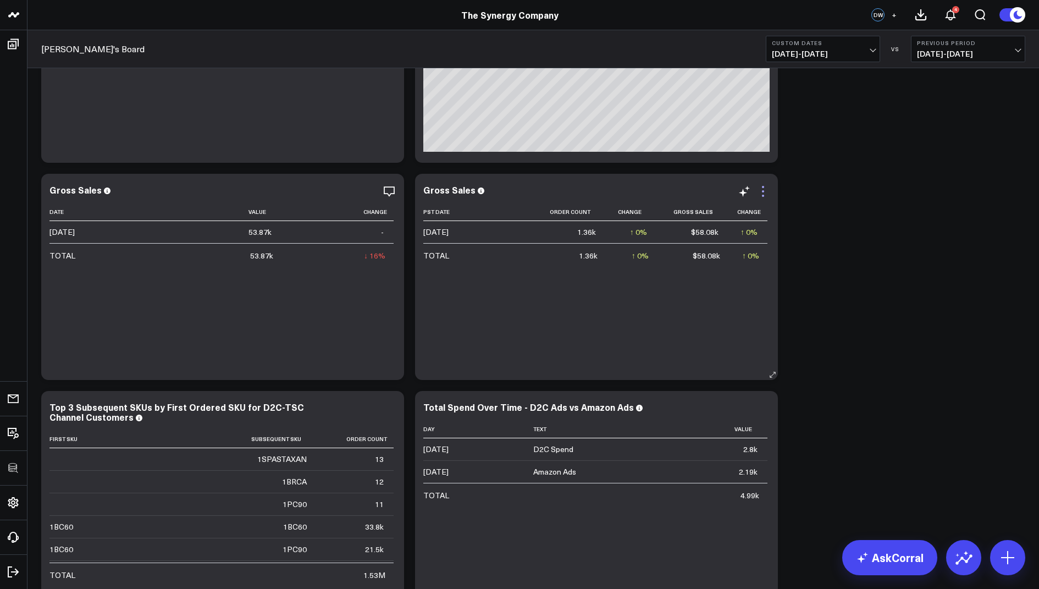
click at [768, 190] on icon at bounding box center [763, 191] width 13 height 13
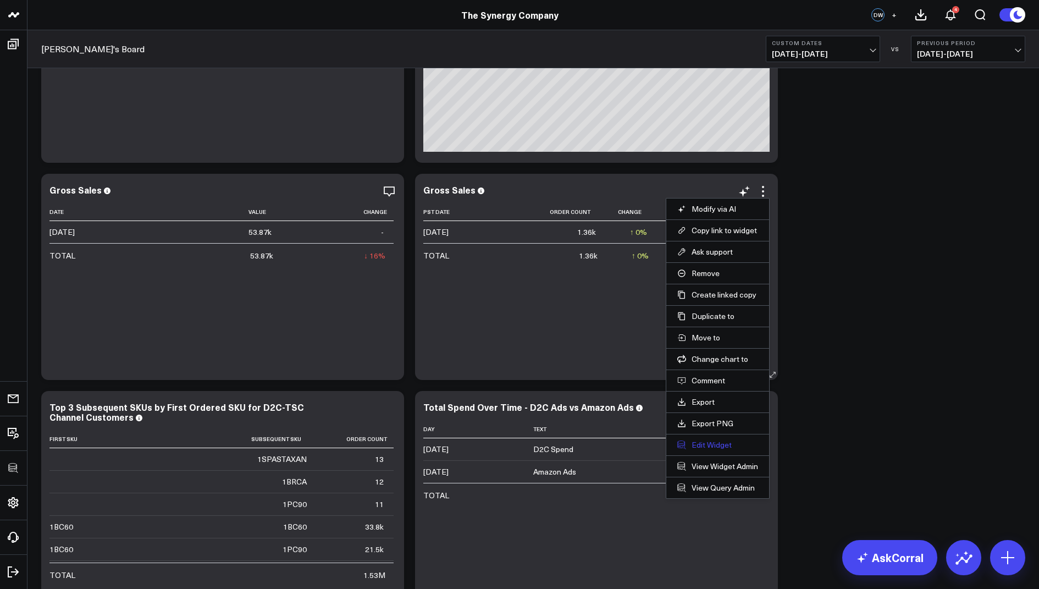
click at [697, 444] on button "Edit Widget" at bounding box center [717, 445] width 81 height 10
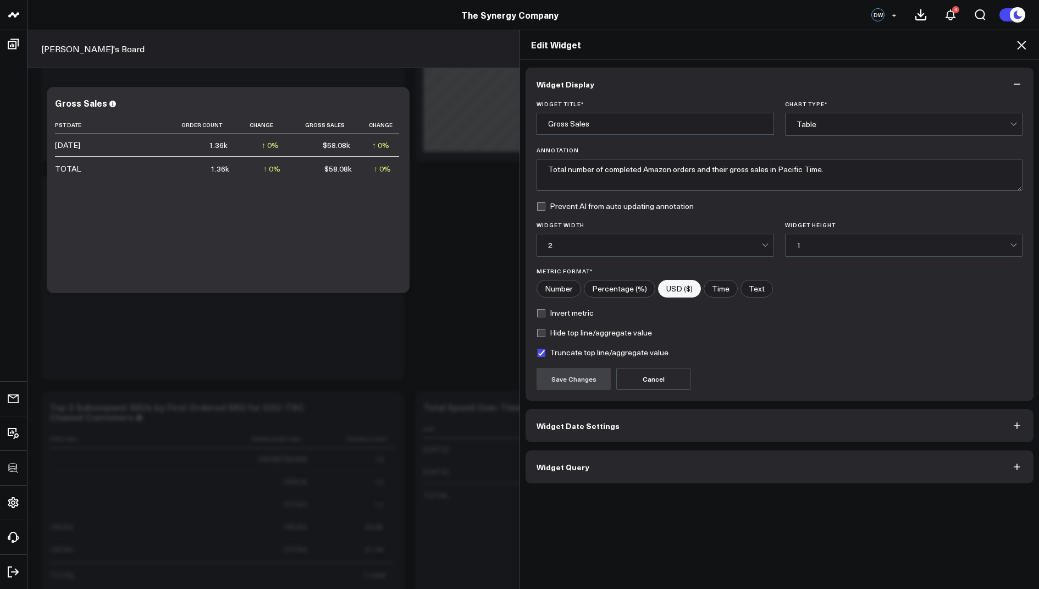
click at [599, 468] on button "Widget Query" at bounding box center [780, 466] width 508 height 33
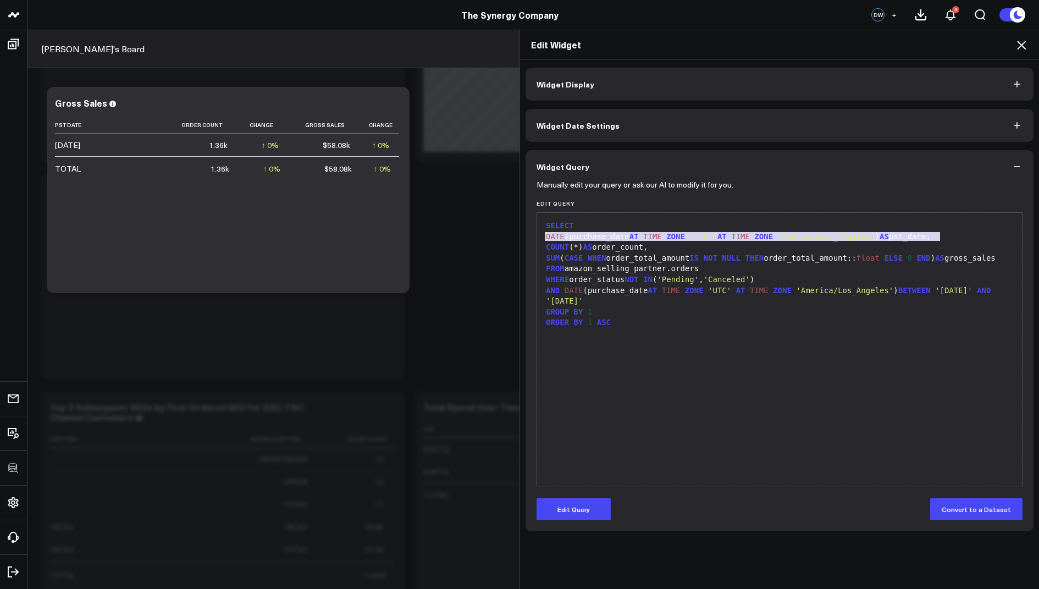
drag, startPoint x: 940, startPoint y: 237, endPoint x: 541, endPoint y: 237, distance: 399.8
click at [541, 237] on div "9 1 2 3 4 5 6 7 8 9 › ⌄ SELECT DATE (purchase_date AT TIME ZONE 'UTC' AT TIME Z…" at bounding box center [780, 349] width 486 height 275
copy div "DATE (purchase_date AT TIME ZONE 'UTC' AT TIME ZONE 'America/Los_Angeles' ) AS …"
click at [1012, 46] on h2 "Edit Widget" at bounding box center [779, 44] width 497 height 12
click at [1021, 45] on icon at bounding box center [1021, 45] width 9 height 9
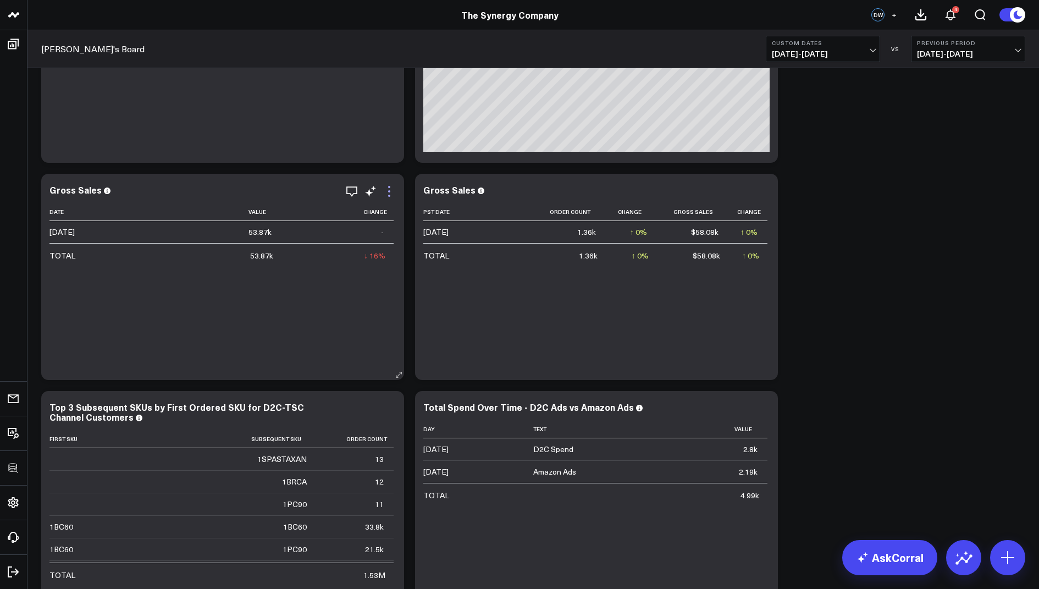
click at [389, 190] on icon at bounding box center [389, 191] width 2 height 2
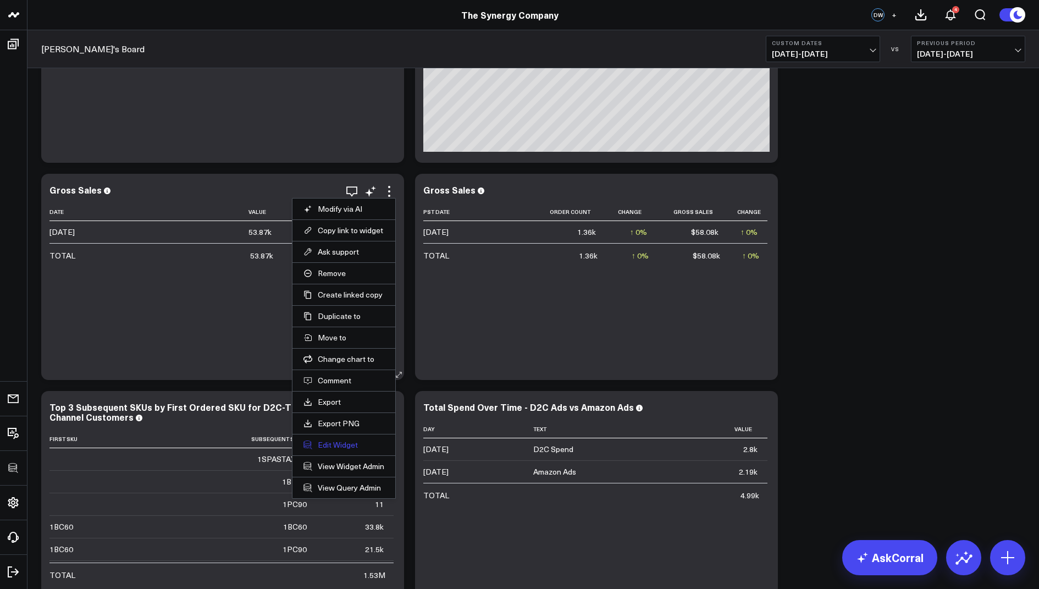
click at [325, 442] on button "Edit Widget" at bounding box center [344, 445] width 81 height 10
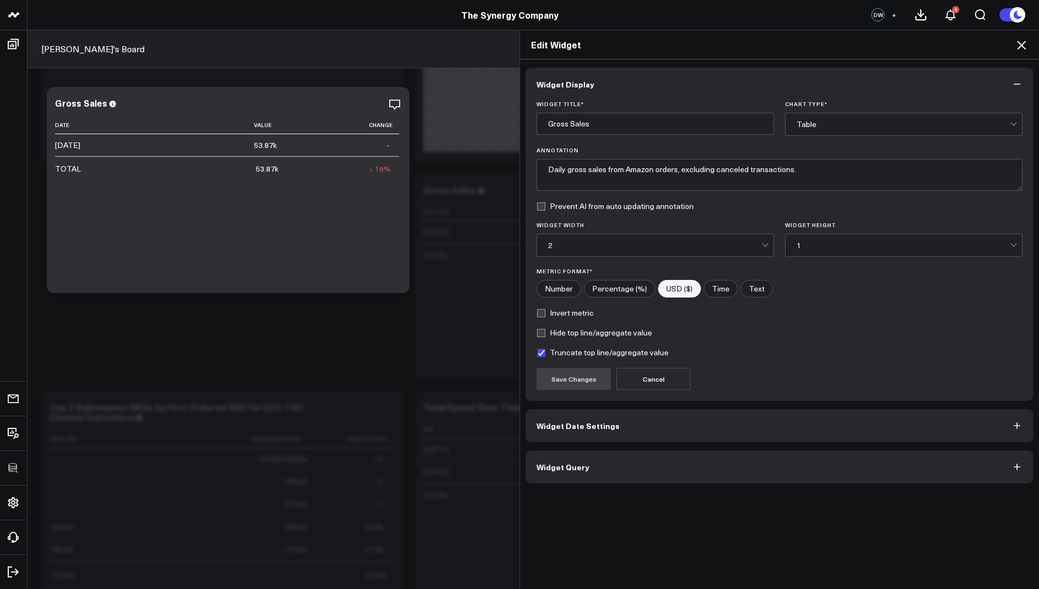
click at [595, 459] on button "Widget Query" at bounding box center [780, 466] width 508 height 33
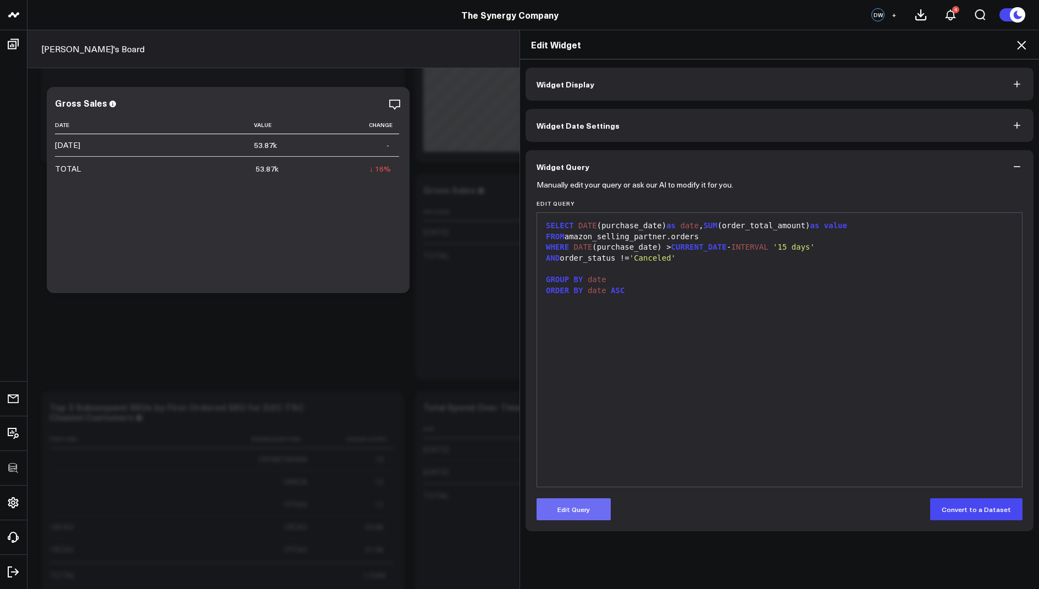
click at [570, 510] on button "Edit Query" at bounding box center [574, 509] width 74 height 22
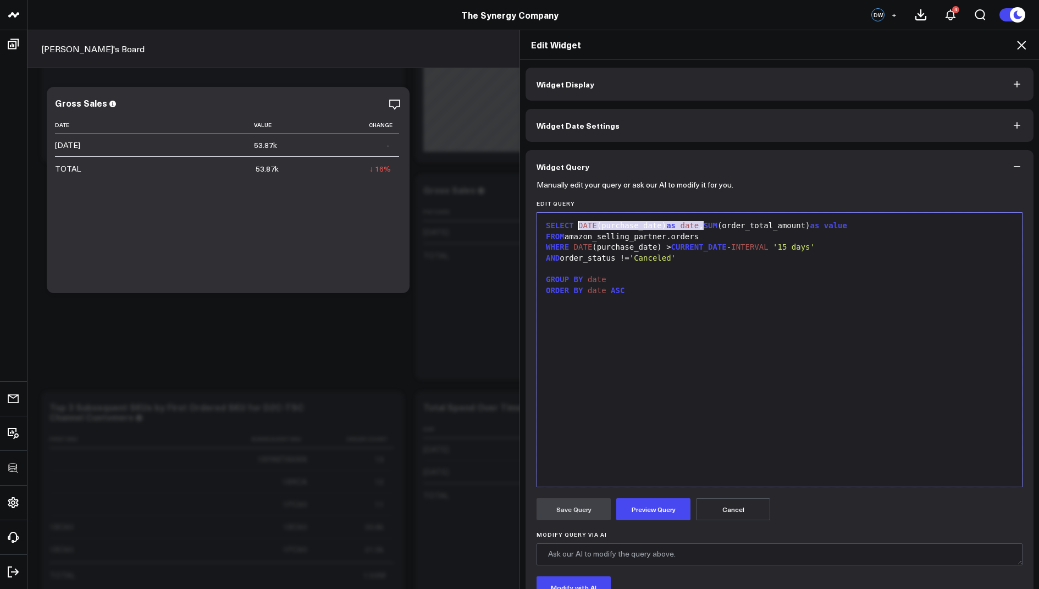
drag, startPoint x: 703, startPoint y: 225, endPoint x: 579, endPoint y: 223, distance: 124.3
click at [579, 223] on div "SELECT DATE (purchase_date) as date , SUM (order_total_amount) as value" at bounding box center [780, 225] width 474 height 11
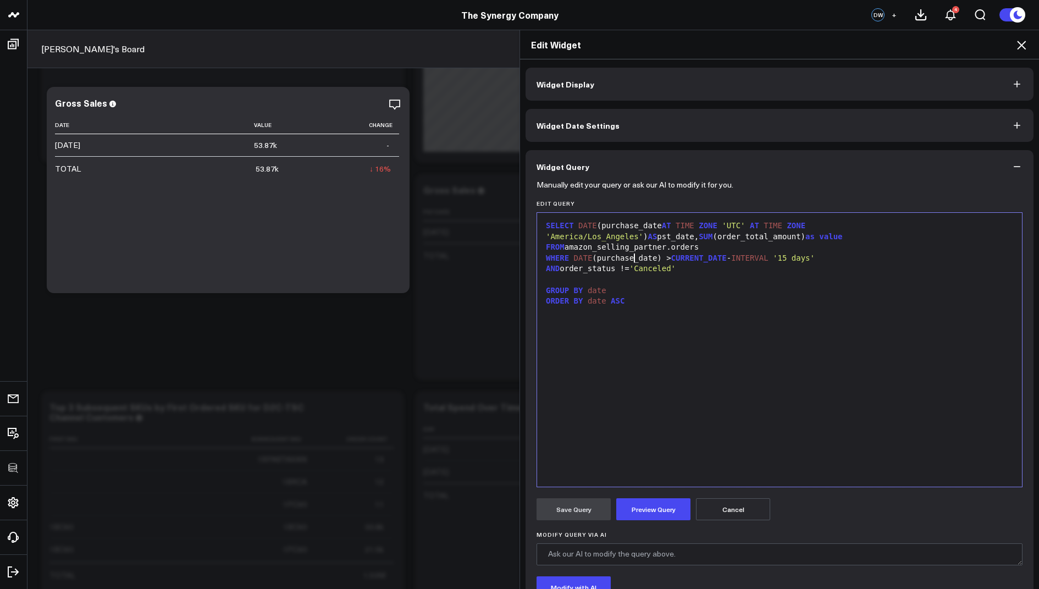
click at [632, 257] on div "WHERE DATE (purchase_date) > CURRENT_DATE - INTERVAL '15 days'" at bounding box center [780, 258] width 474 height 11
click at [668, 468] on div "SELECT DATE (purchase_date AT TIME ZONE 'UTC' AT TIME ZONE 'America/Los_Angeles…" at bounding box center [780, 349] width 474 height 263
click at [647, 504] on button "Preview Query" at bounding box center [653, 509] width 74 height 22
click at [614, 294] on div "GROUP BY date" at bounding box center [780, 290] width 474 height 11
click at [589, 290] on span "date" at bounding box center [597, 290] width 19 height 9
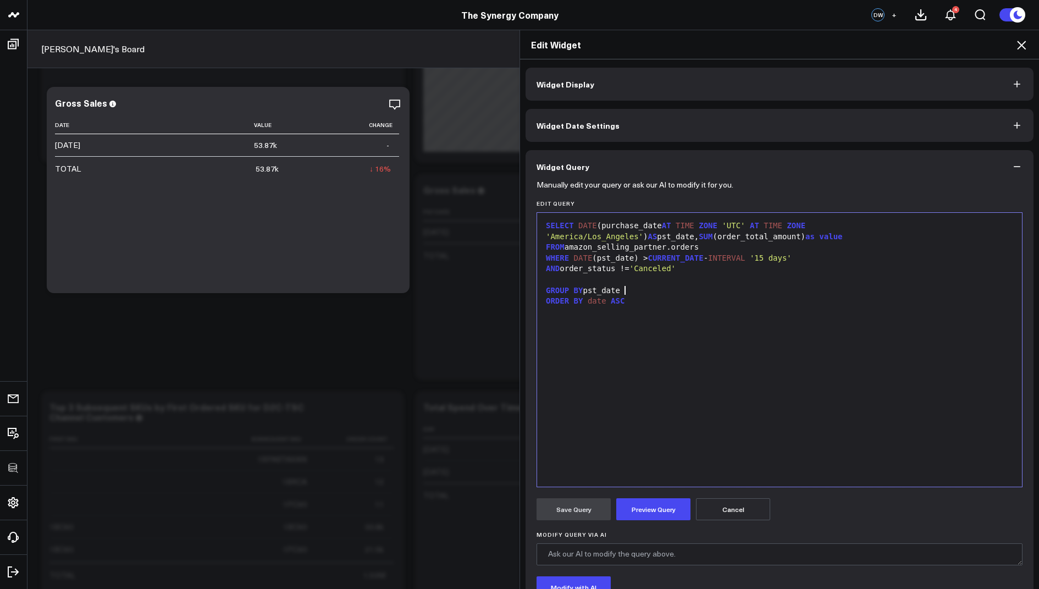
click at [815, 286] on div "GROUP BY pst_date" at bounding box center [780, 290] width 474 height 11
drag, startPoint x: 650, startPoint y: 305, endPoint x: 520, endPoint y: 297, distance: 131.1
click at [520, 297] on div "Widget Display Widget Date Settings Widget Query Manually edit your query or as…" at bounding box center [779, 324] width 519 height 530
click at [658, 514] on button "Preview Query" at bounding box center [653, 509] width 74 height 22
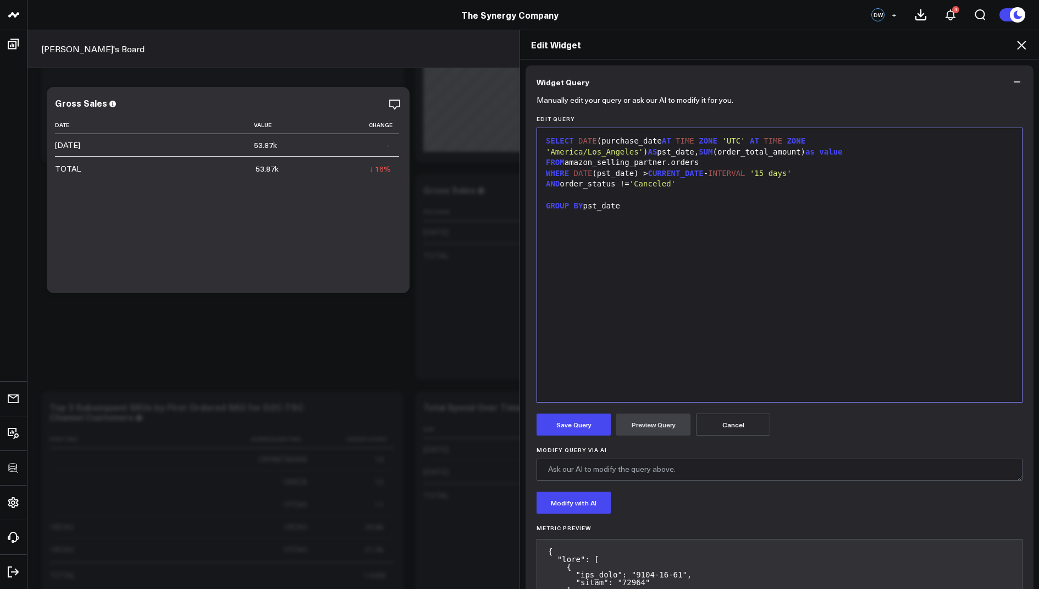
click at [572, 434] on form "Manually edit your query or ask our AI to modify it for you. Edit Query Selecti…" at bounding box center [780, 577] width 486 height 958
click at [575, 429] on button "Save Query" at bounding box center [574, 424] width 74 height 22
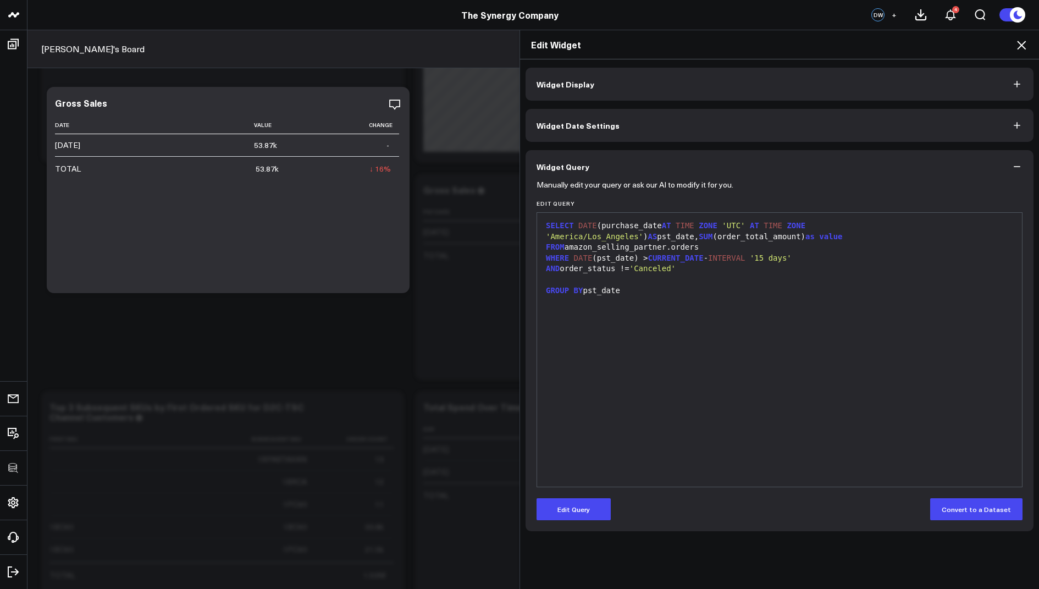
scroll to position [0, 0]
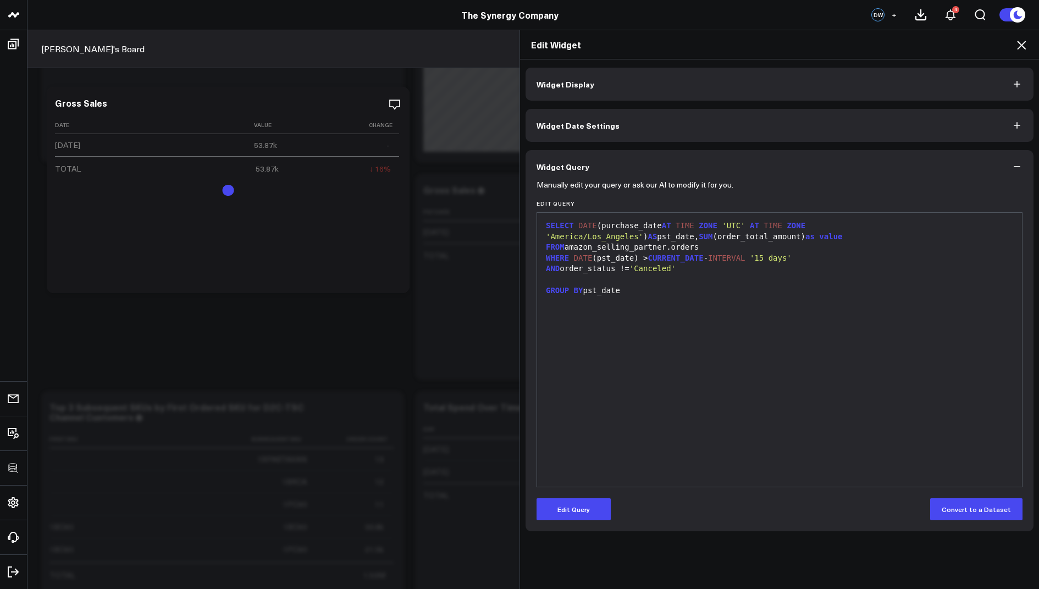
click at [1024, 43] on icon at bounding box center [1021, 45] width 9 height 9
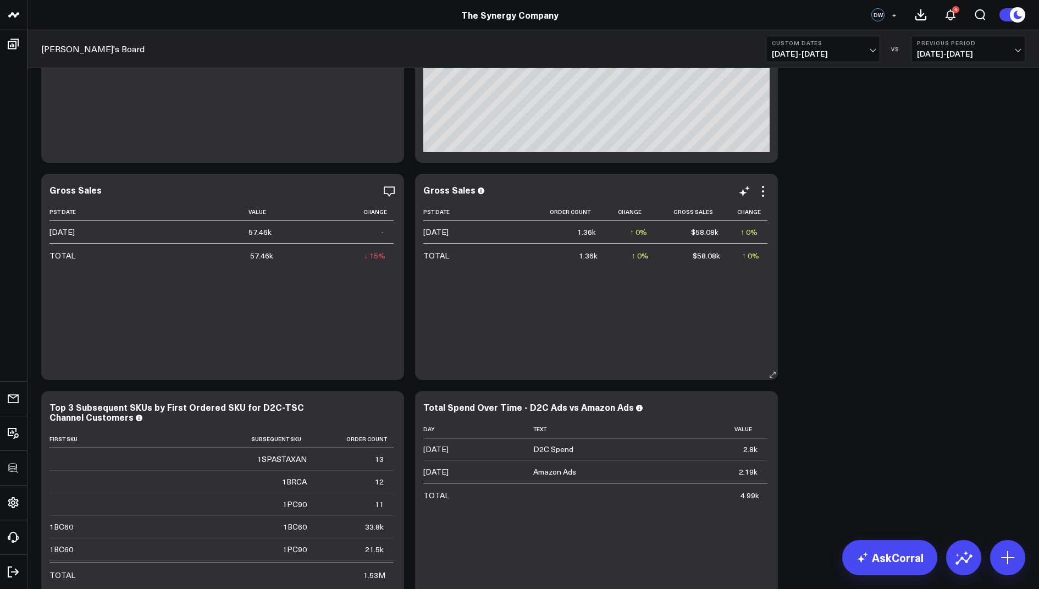
click at [767, 197] on div "Gross Sales Pst Date Order Count Change Gross Sales Change 2025-07-10 1.36k ↑ 0…" at bounding box center [596, 277] width 346 height 184
click at [765, 191] on icon at bounding box center [763, 191] width 13 height 13
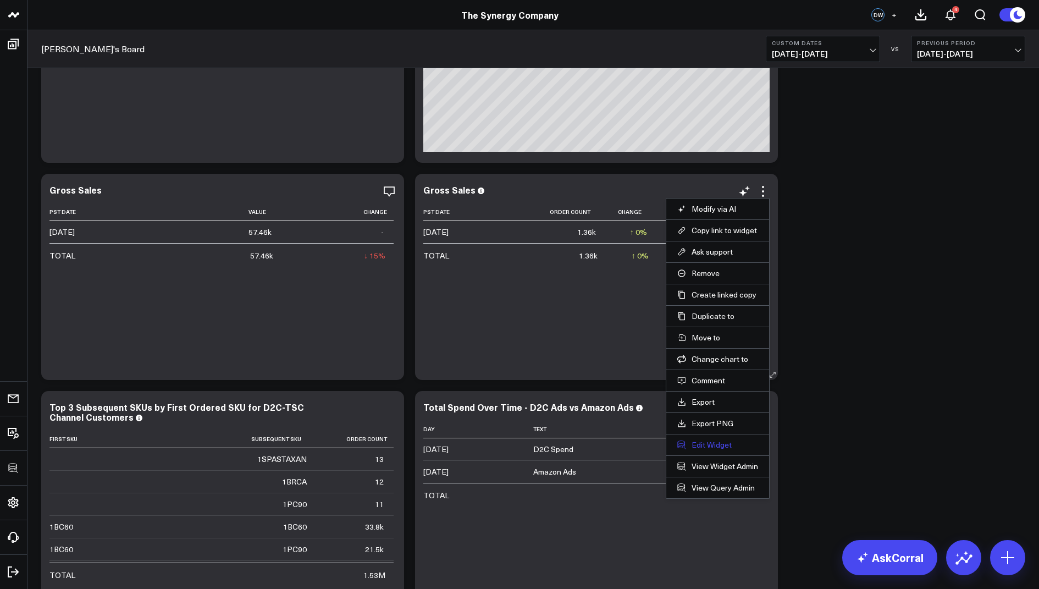
click at [703, 440] on button "Edit Widget" at bounding box center [717, 445] width 81 height 10
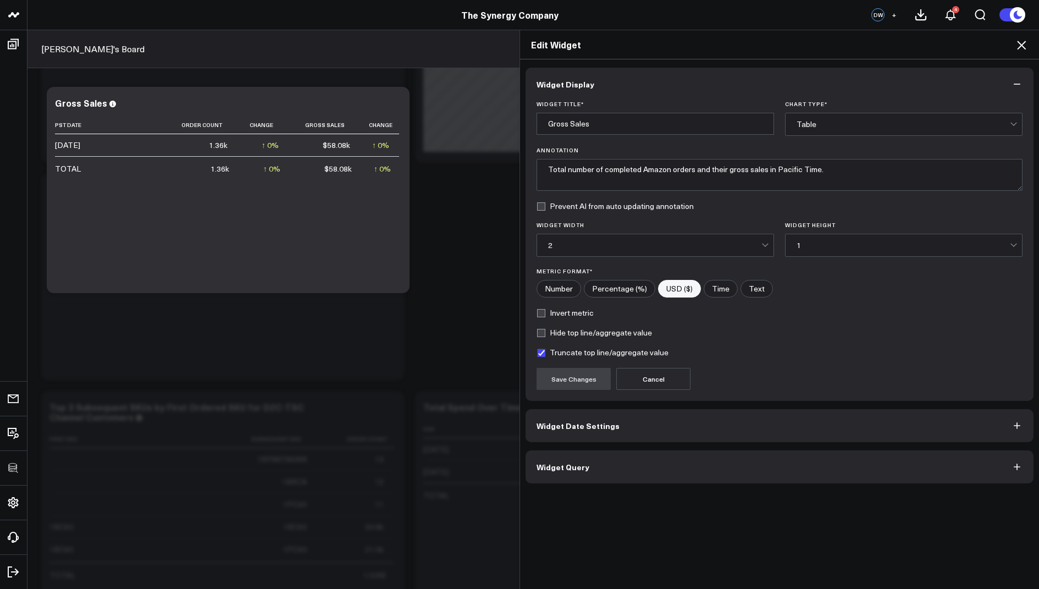
click at [603, 458] on button "Widget Query" at bounding box center [780, 466] width 508 height 33
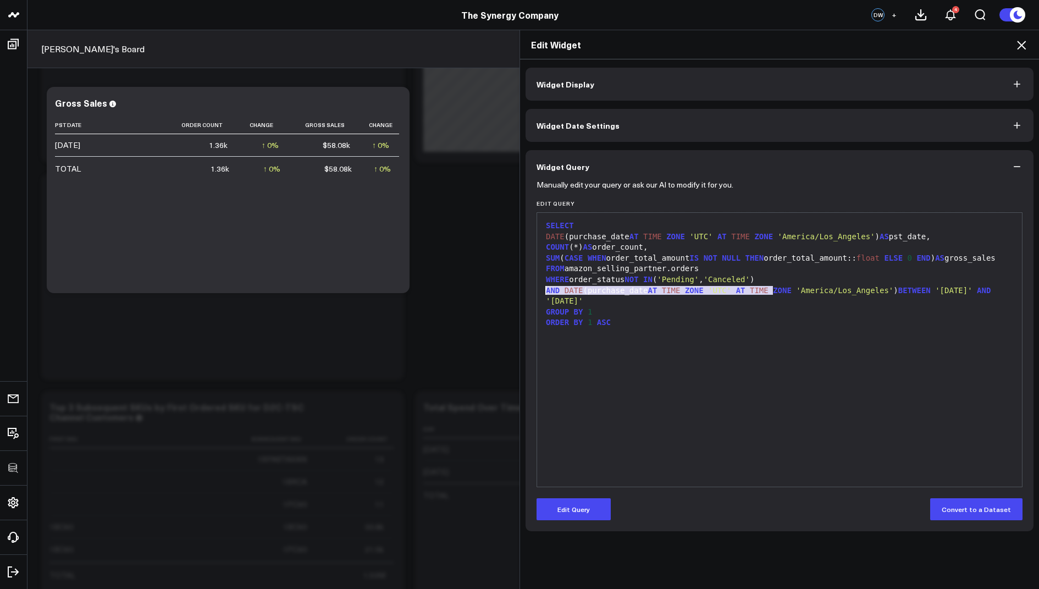
drag, startPoint x: 782, startPoint y: 290, endPoint x: 539, endPoint y: 293, distance: 242.5
click at [539, 293] on div "9 1 2 3 4 5 6 7 8 9 › ⌄ SELECT DATE (purchase_date AT TIME ZONE 'UTC' AT TIME Z…" at bounding box center [780, 349] width 486 height 275
click at [1025, 24] on header "3725 Test 829 Studios Accenture Activant Capital Agriculture & Farming Demo All…" at bounding box center [519, 15] width 1039 height 30
click at [1025, 41] on icon at bounding box center [1021, 45] width 9 height 9
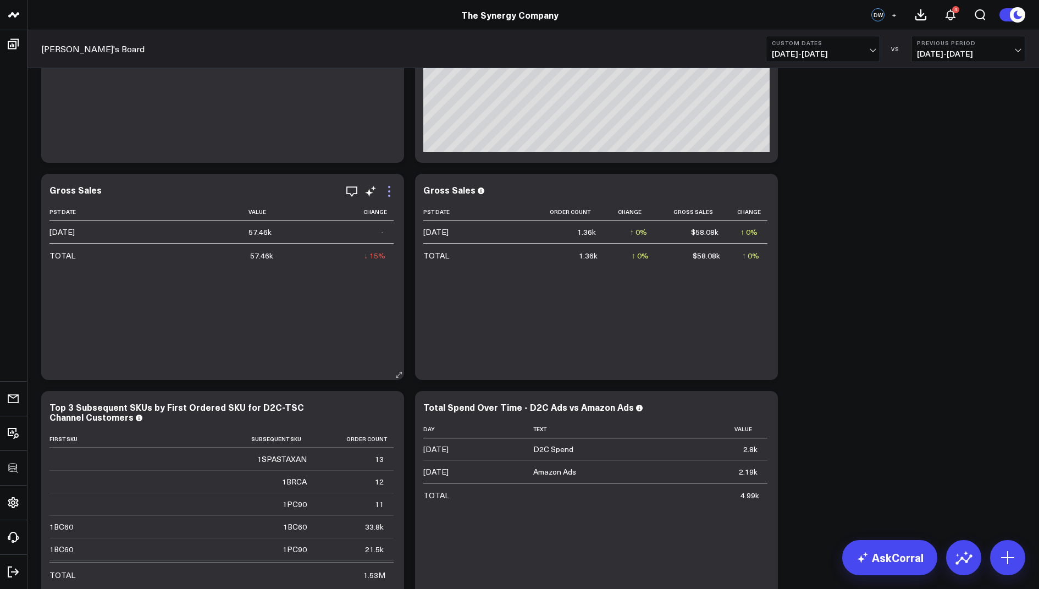
click at [392, 192] on icon at bounding box center [389, 191] width 13 height 13
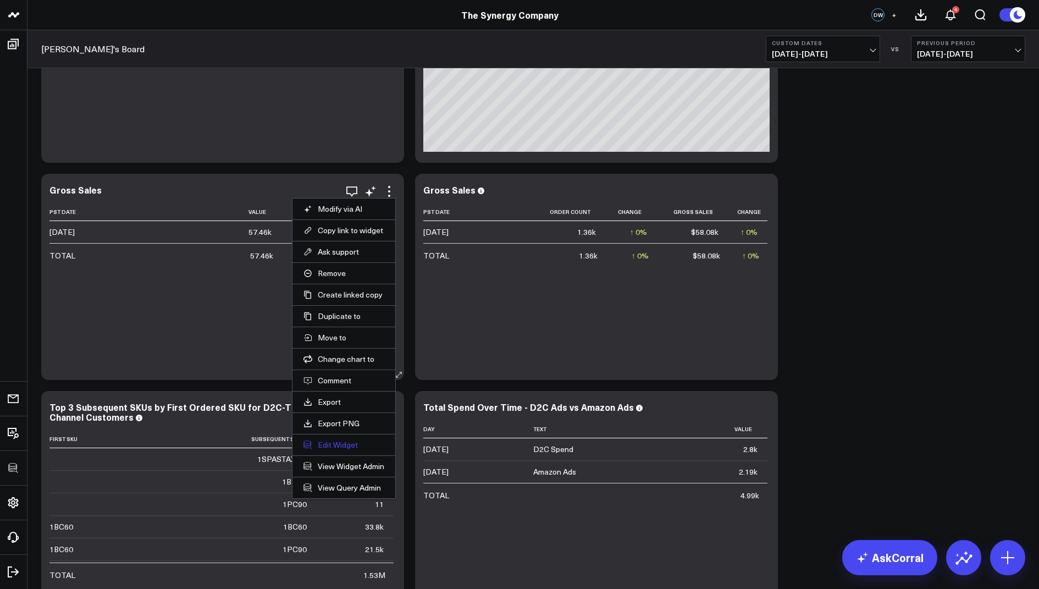
click at [327, 445] on button "Edit Widget" at bounding box center [344, 445] width 81 height 10
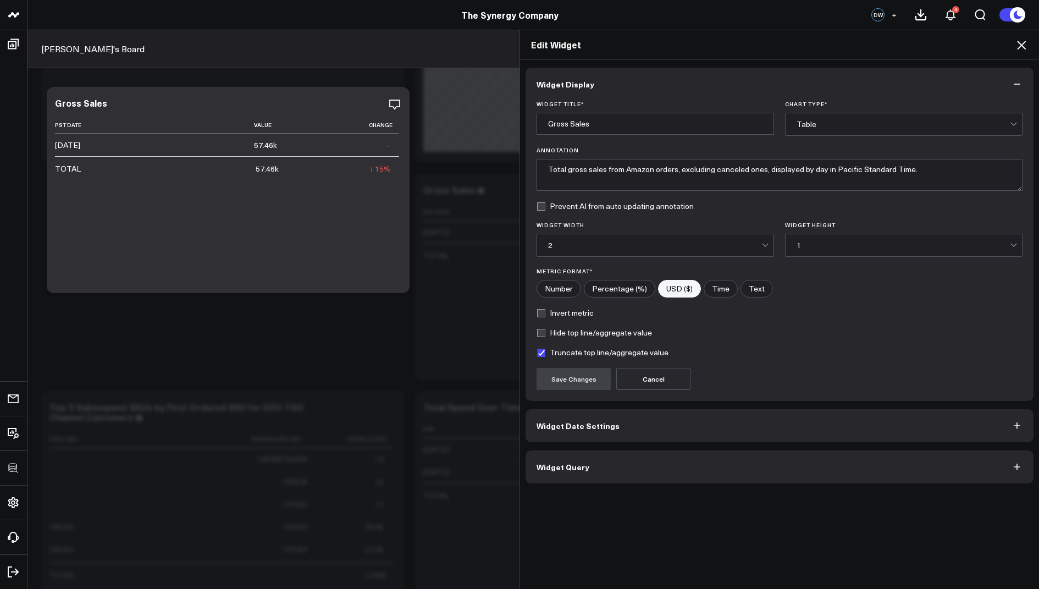
click at [535, 478] on button "Widget Query" at bounding box center [780, 466] width 508 height 33
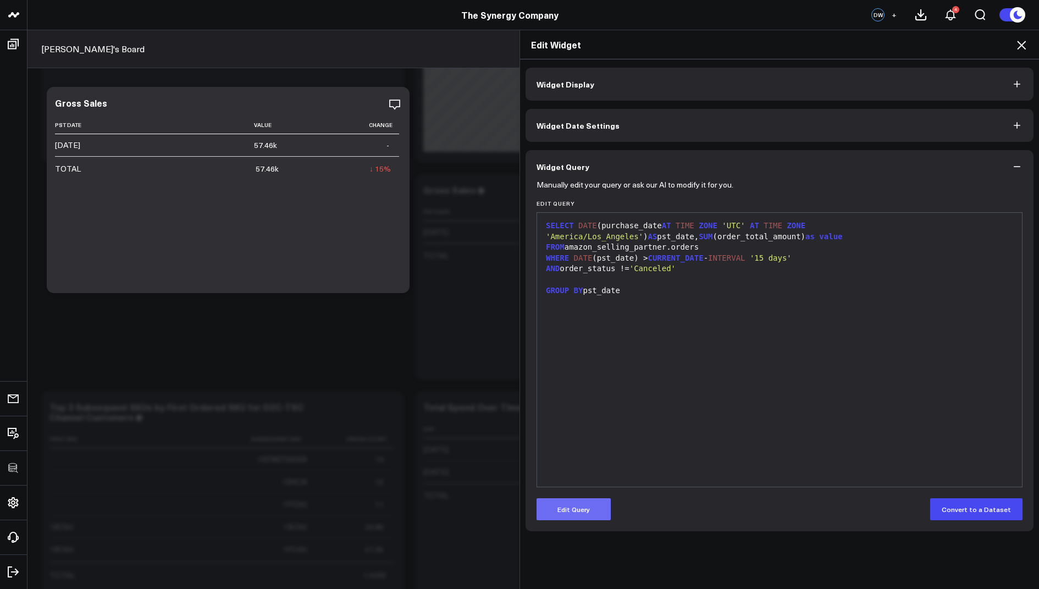
click at [569, 515] on button "Edit Query" at bounding box center [574, 509] width 74 height 22
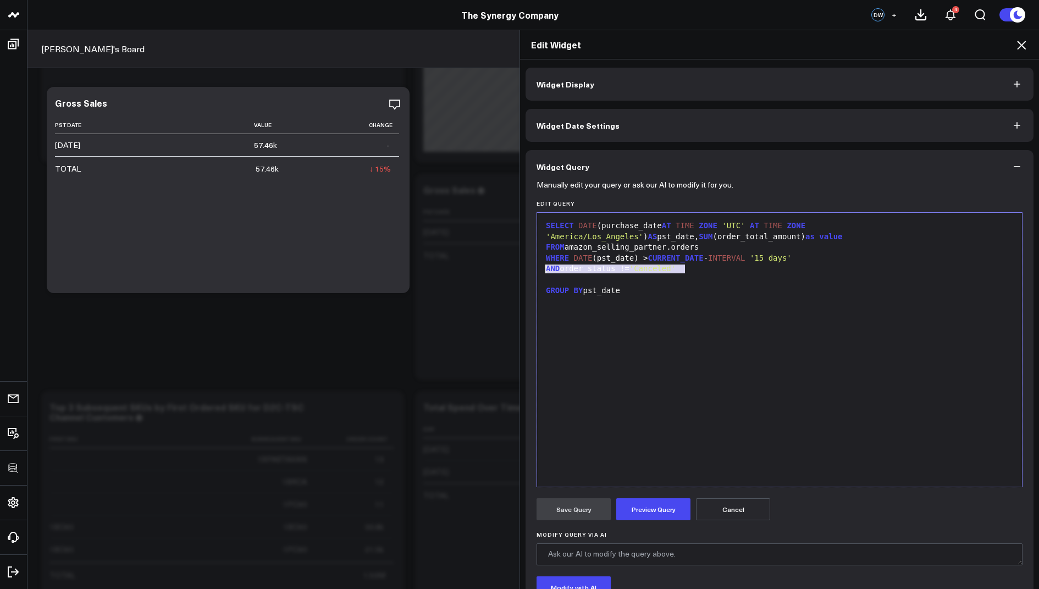
drag, startPoint x: 702, startPoint y: 269, endPoint x: 538, endPoint y: 269, distance: 163.9
click at [538, 269] on div "9 1 2 3 4 5 6 7 › ⌄ SELECT DATE (purchase_date AT TIME ZONE 'UTC' AT TIME ZONE …" at bounding box center [780, 349] width 486 height 275
click at [651, 519] on button "Preview Query" at bounding box center [653, 509] width 74 height 22
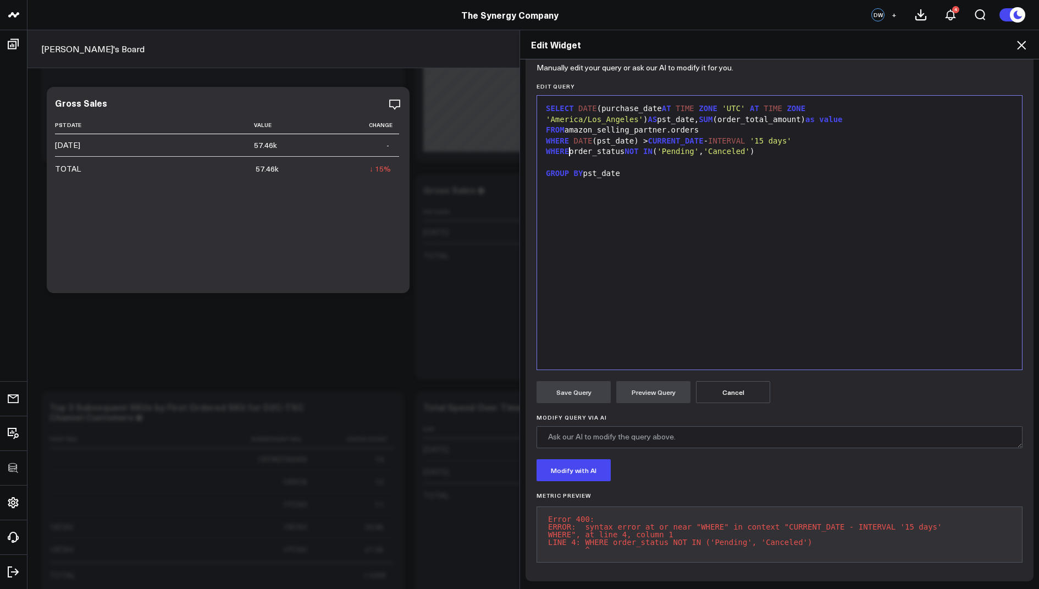
drag, startPoint x: 569, startPoint y: 141, endPoint x: 512, endPoint y: 142, distance: 56.6
click at [512, 142] on div "Edit Widget Widget Display Widget Date Settings Widget Query Manually edit your…" at bounding box center [519, 309] width 1039 height 559
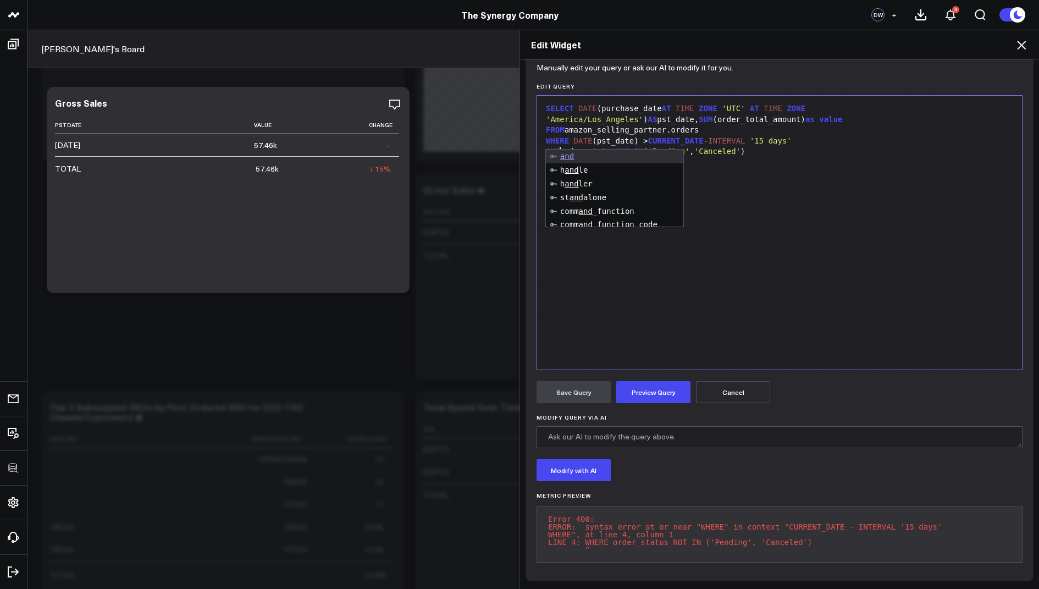
click at [749, 267] on div "SELECT DATE (purchase_date AT TIME ZONE 'UTC' AT TIME ZONE 'America/Los_Angeles…" at bounding box center [780, 232] width 474 height 263
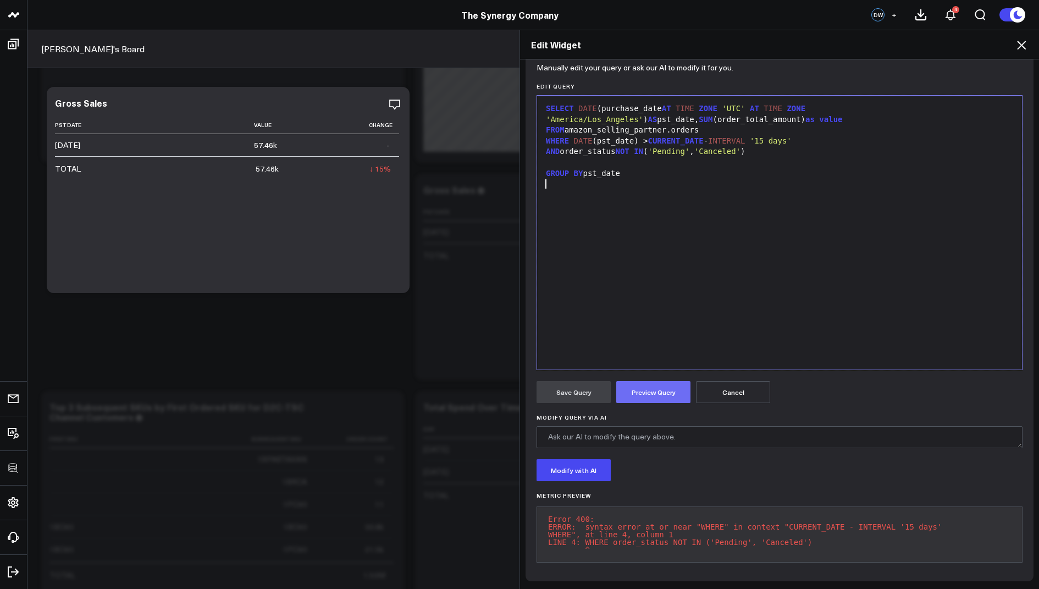
click at [643, 388] on button "Preview Query" at bounding box center [653, 392] width 74 height 22
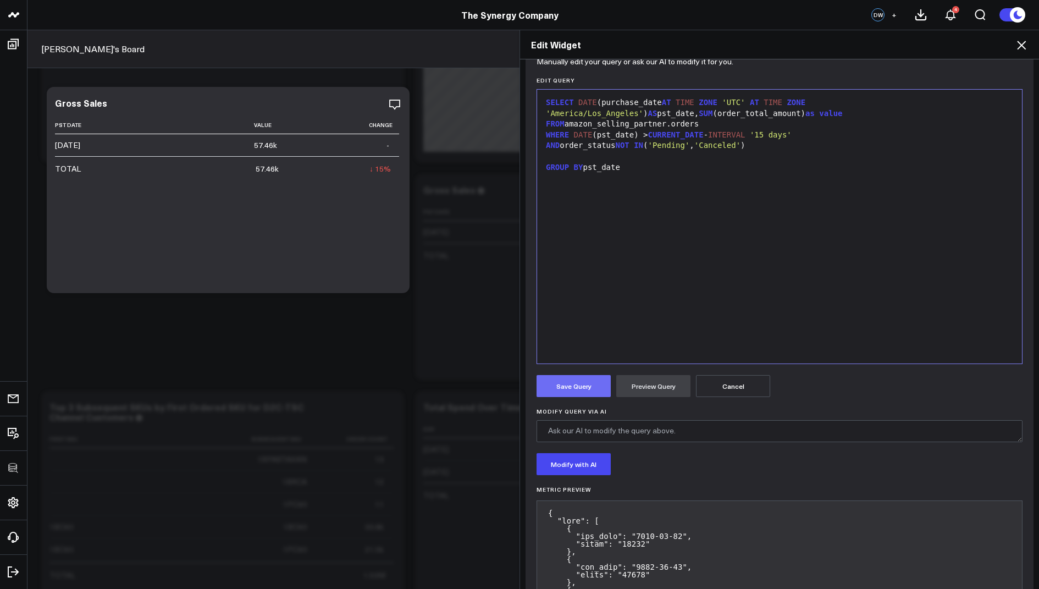
click at [561, 382] on button "Save Query" at bounding box center [574, 386] width 74 height 22
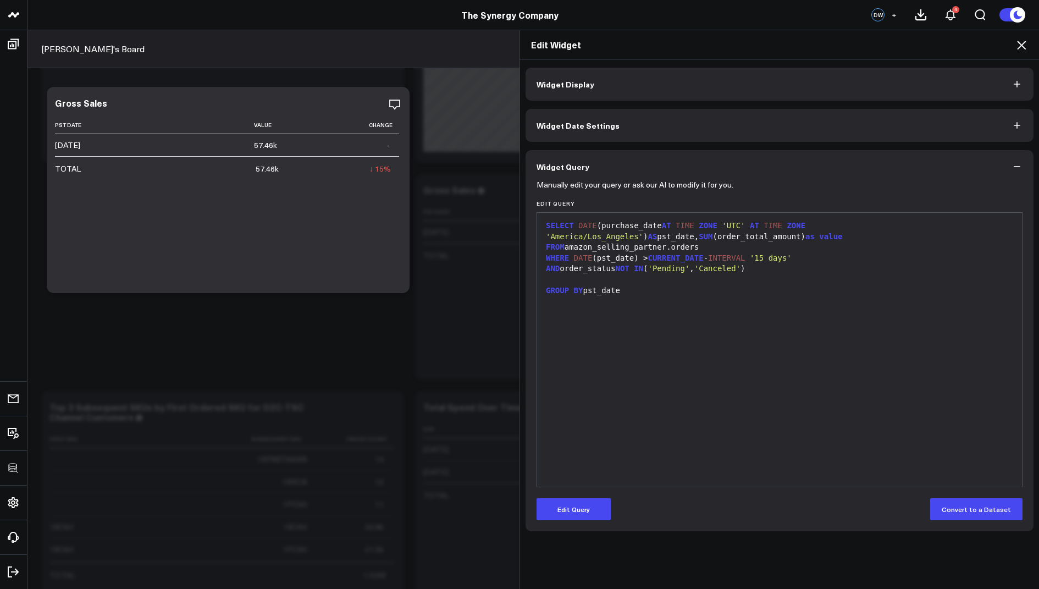
scroll to position [0, 0]
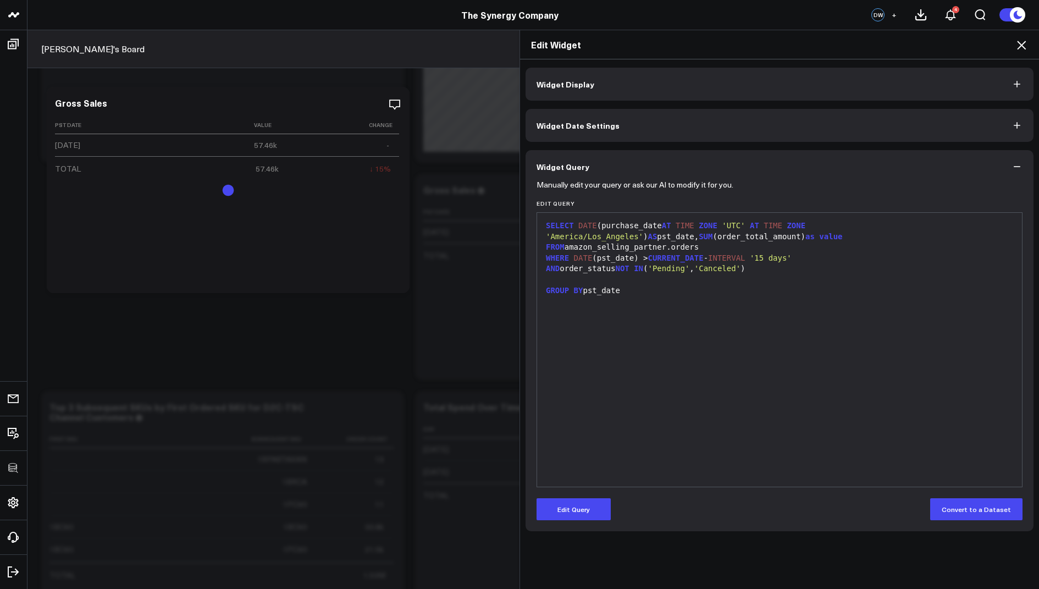
click at [1021, 46] on icon at bounding box center [1021, 45] width 9 height 9
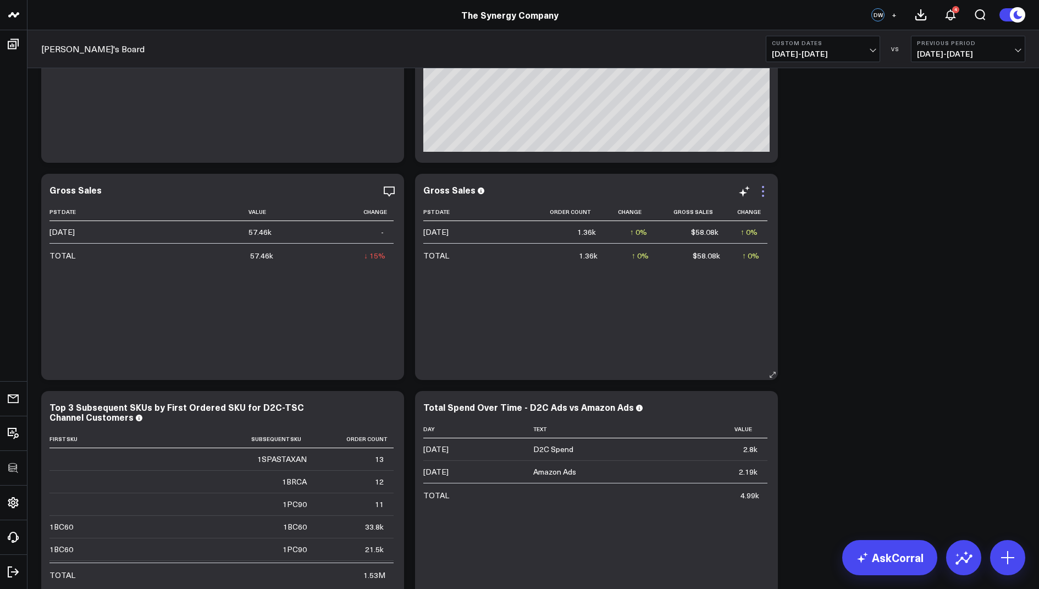
click at [767, 187] on icon at bounding box center [763, 191] width 13 height 13
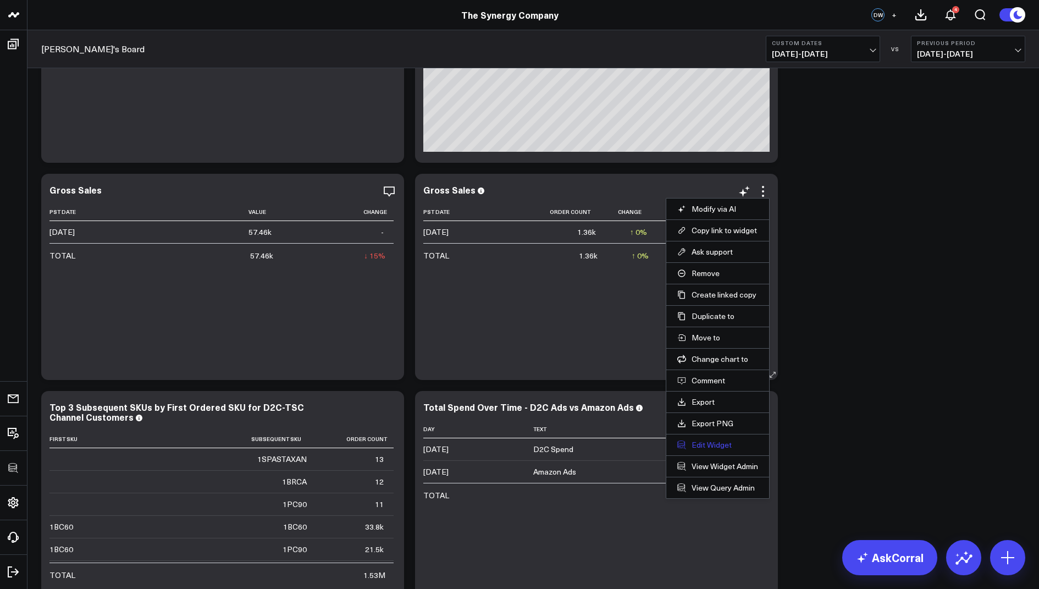
click at [700, 446] on button "Edit Widget" at bounding box center [717, 445] width 81 height 10
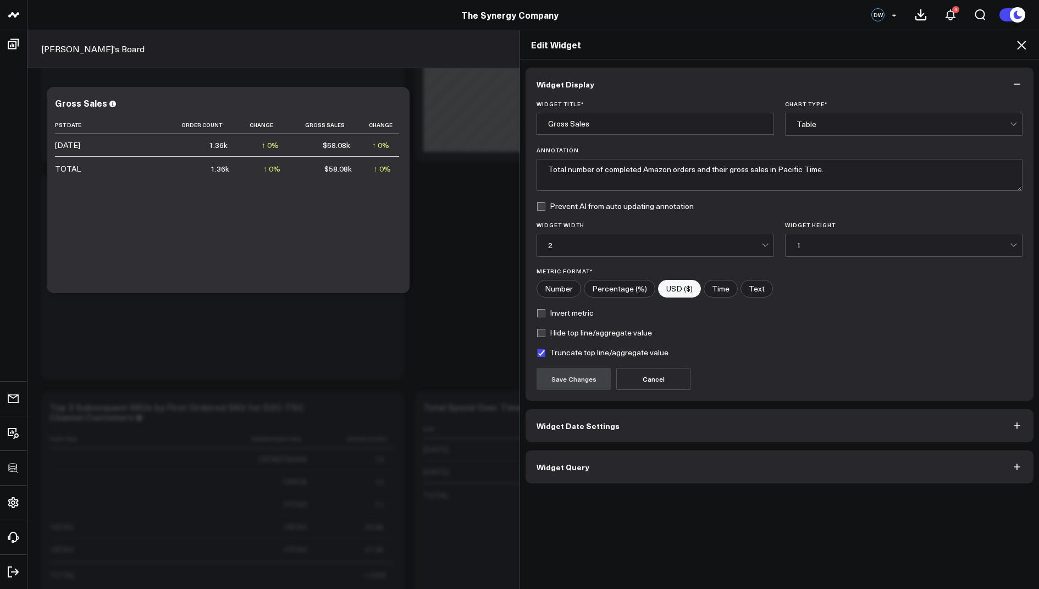
click at [592, 451] on button "Widget Query" at bounding box center [780, 466] width 508 height 33
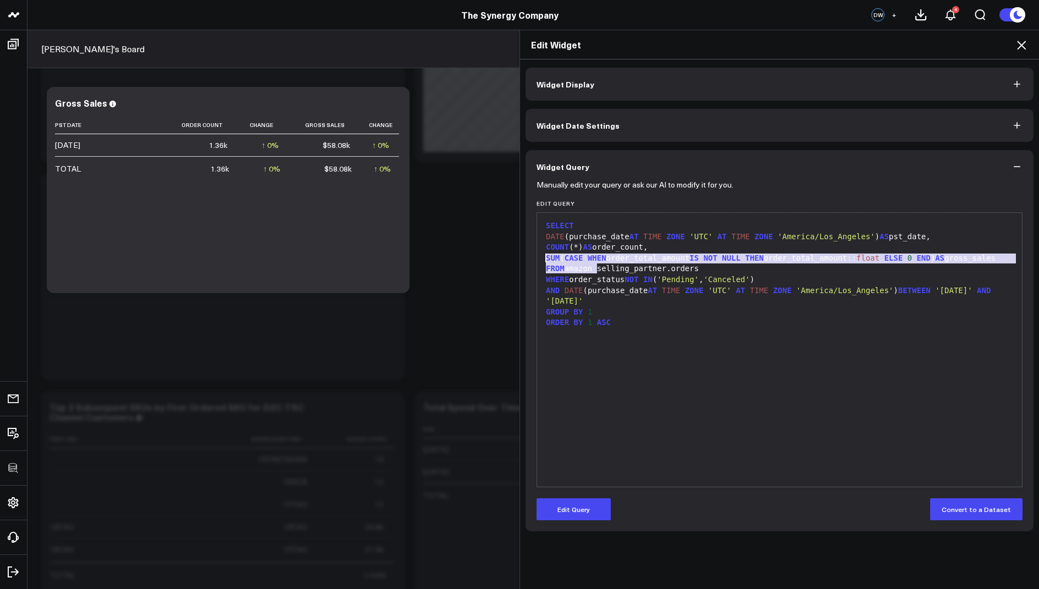
drag, startPoint x: 613, startPoint y: 269, endPoint x: 542, endPoint y: 260, distance: 71.0
click at [543, 260] on div "SUM ( CASE WHEN order_total_amount IS NOT NULL THEN order_total_amount:: float …" at bounding box center [780, 258] width 474 height 11
copy div "SUM ( CASE WHEN order_total_amount IS NOT NULL THEN order_total_amount:: float …"
click at [1024, 40] on icon at bounding box center [1021, 44] width 13 height 13
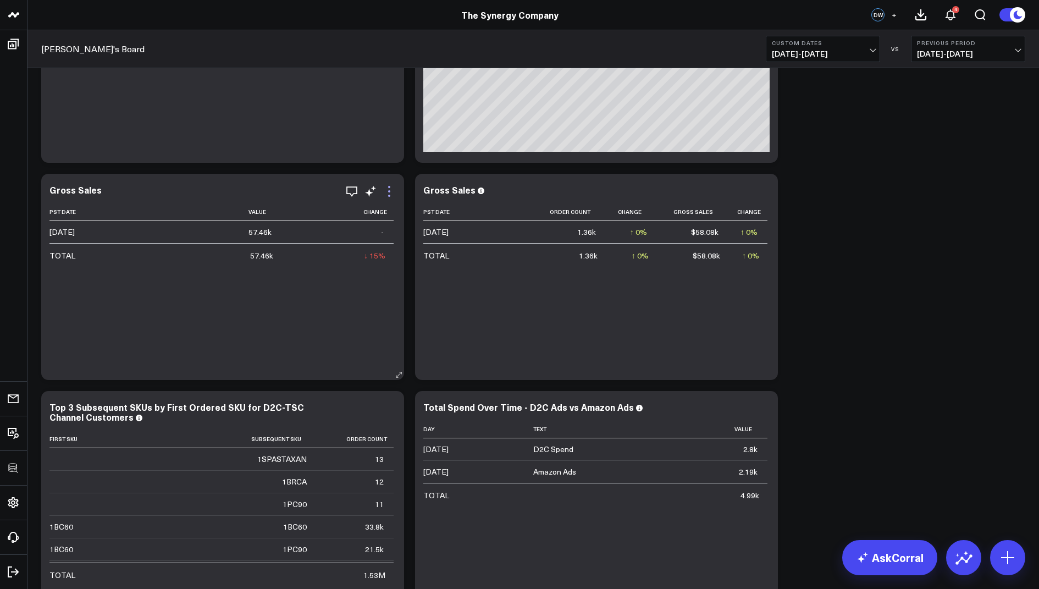
click at [394, 190] on icon at bounding box center [389, 191] width 13 height 13
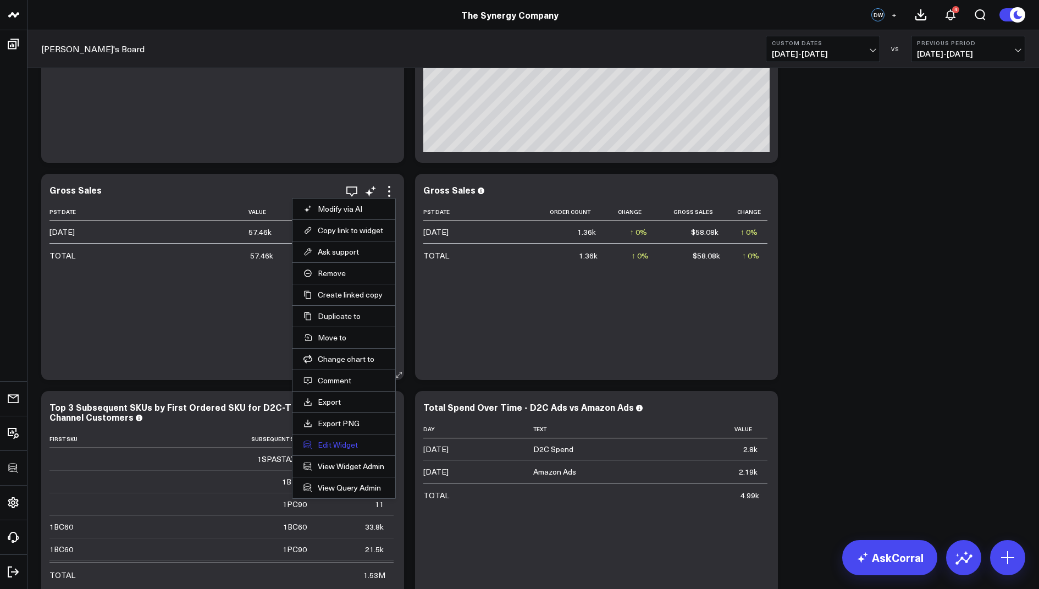
click at [334, 440] on button "Edit Widget" at bounding box center [344, 445] width 81 height 10
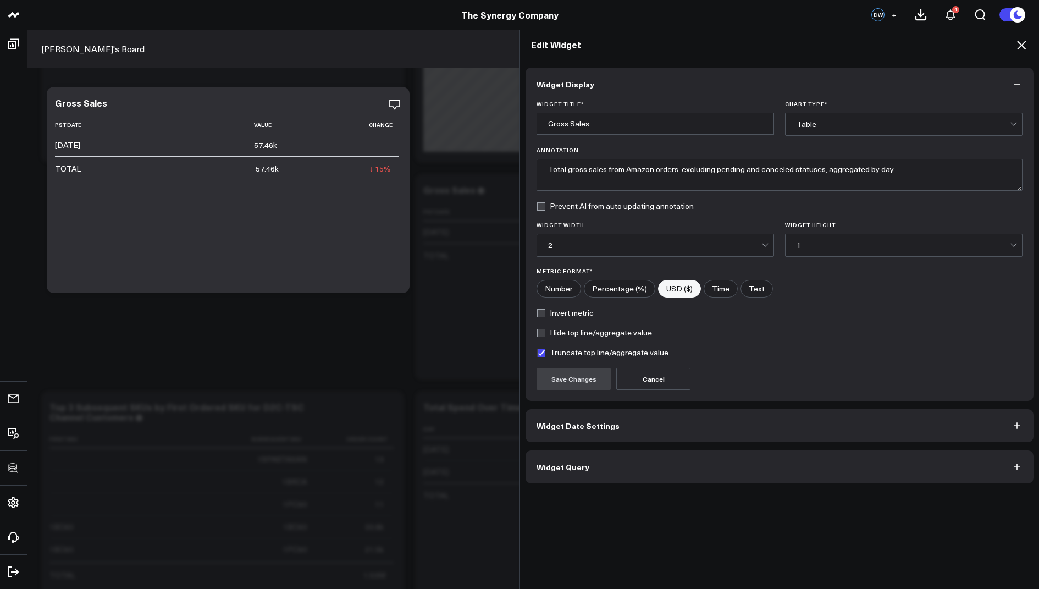
click at [567, 465] on span "Widget Query" at bounding box center [563, 466] width 53 height 9
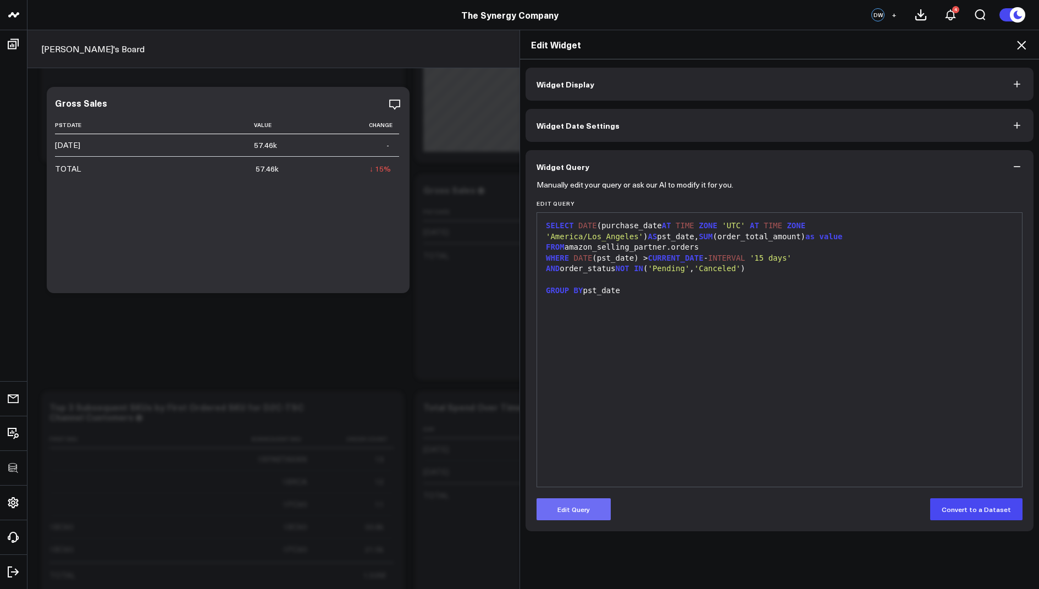
click at [558, 511] on button "Edit Query" at bounding box center [574, 509] width 74 height 22
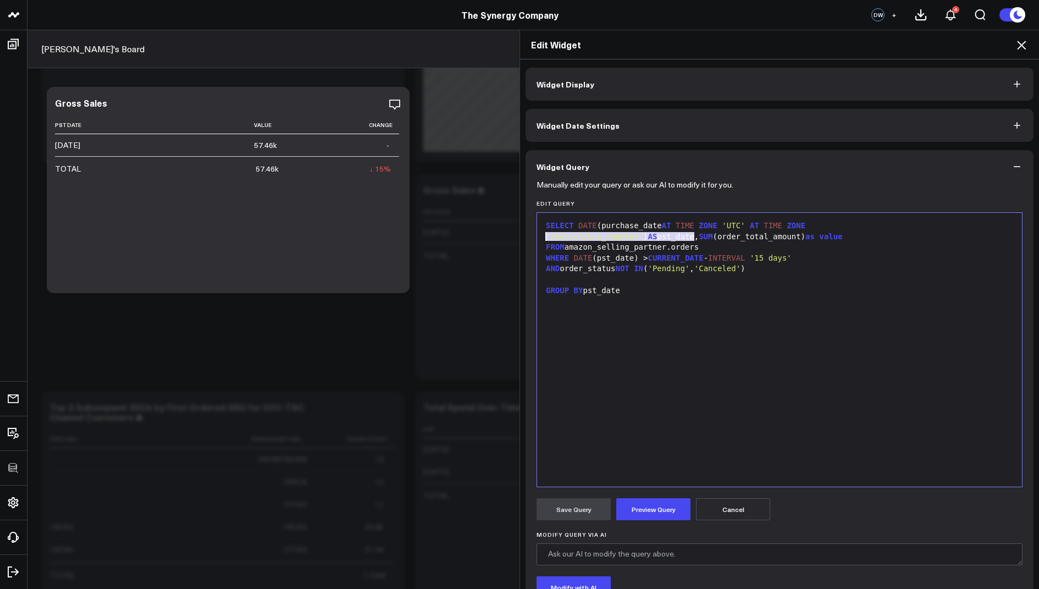
drag, startPoint x: 714, startPoint y: 234, endPoint x: 536, endPoint y: 237, distance: 178.7
click at [536, 237] on div "Manually edit your query or ask our AI to modify it for you. Edit Query 9 1 2 3…" at bounding box center [780, 425] width 508 height 484
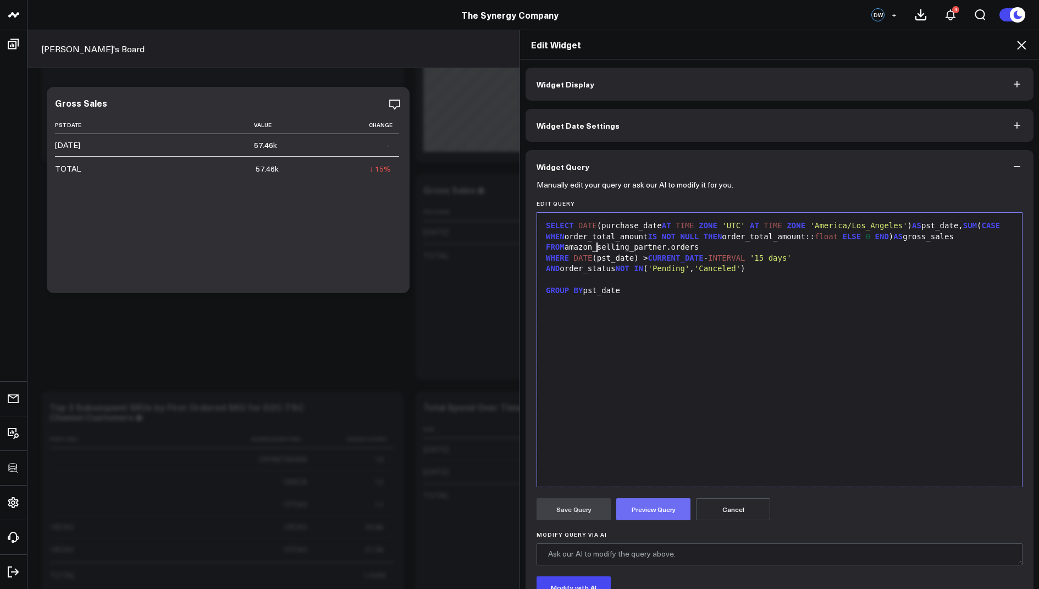
click at [642, 512] on button "Preview Query" at bounding box center [653, 509] width 74 height 22
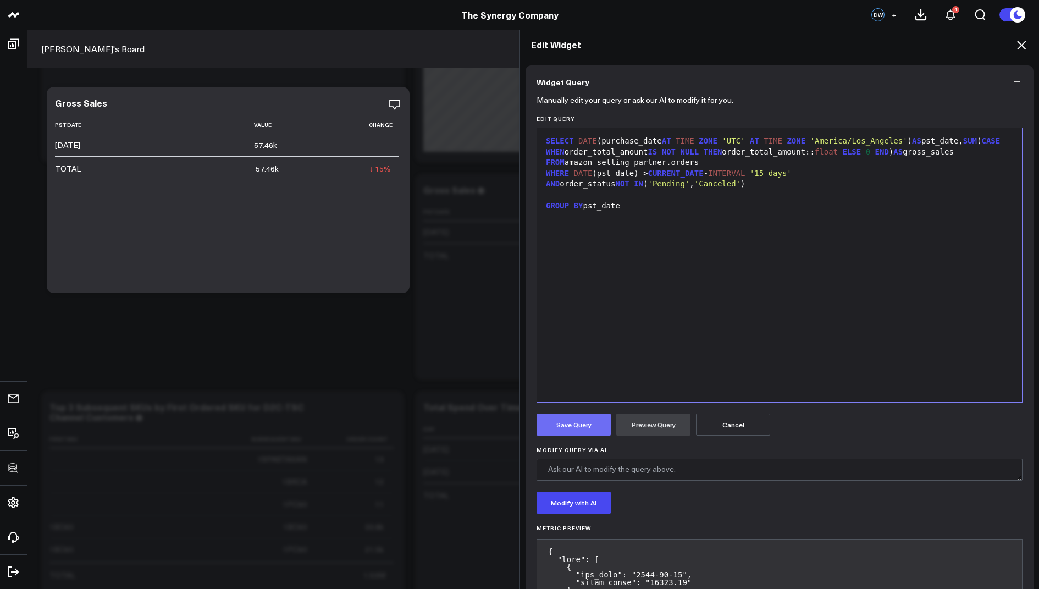
click at [581, 420] on button "Save Query" at bounding box center [574, 424] width 74 height 22
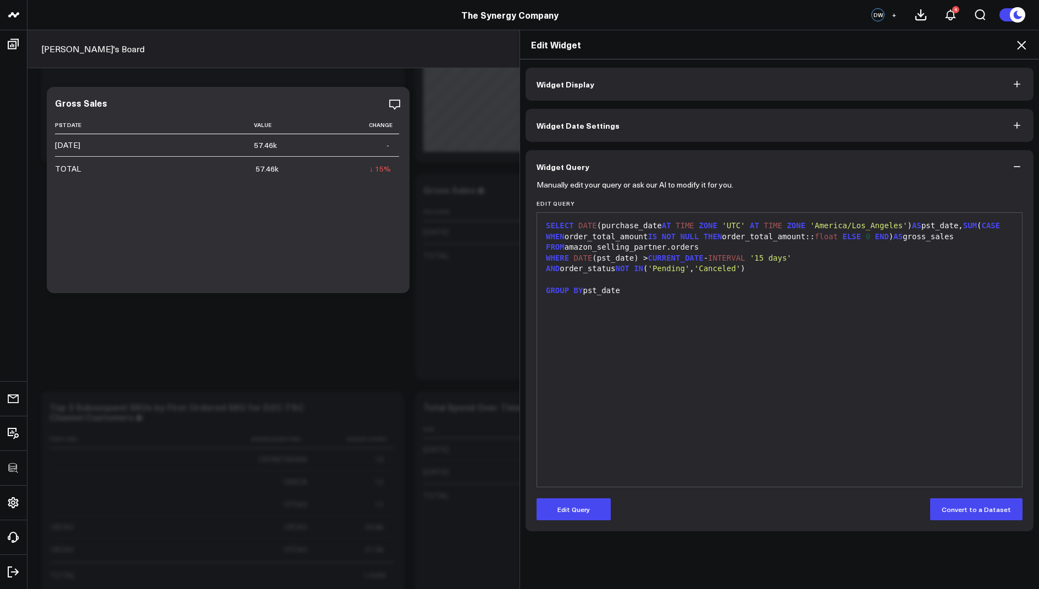
scroll to position [0, 0]
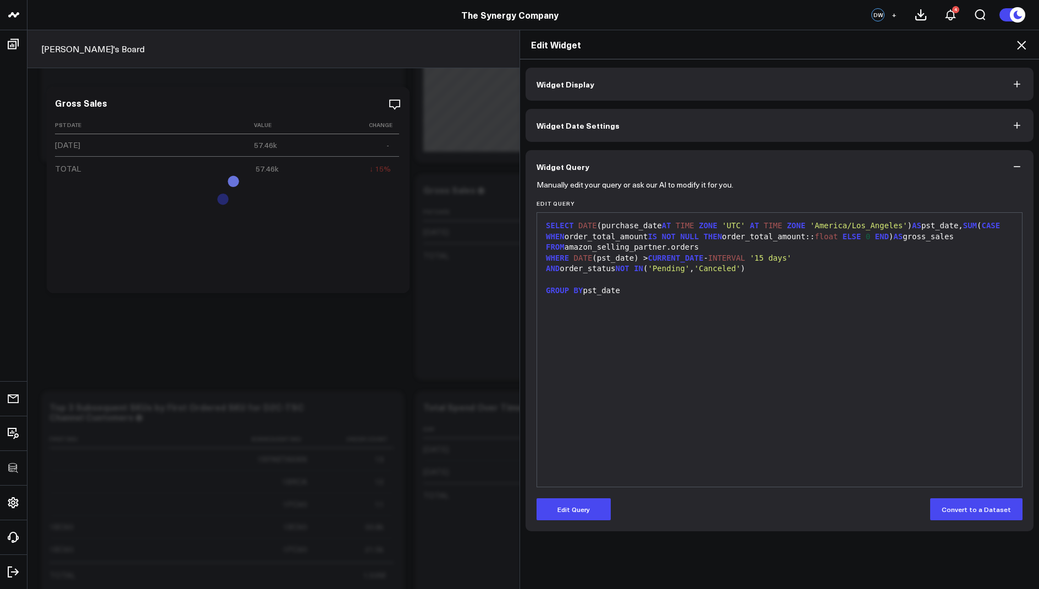
click at [1018, 43] on icon at bounding box center [1021, 44] width 13 height 13
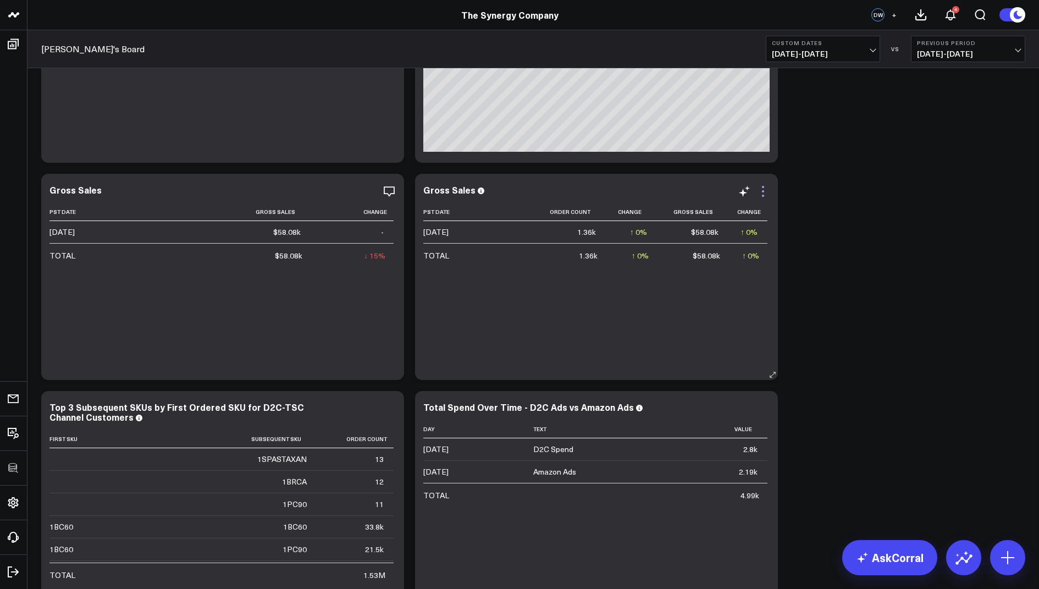
click at [764, 190] on icon at bounding box center [763, 191] width 13 height 13
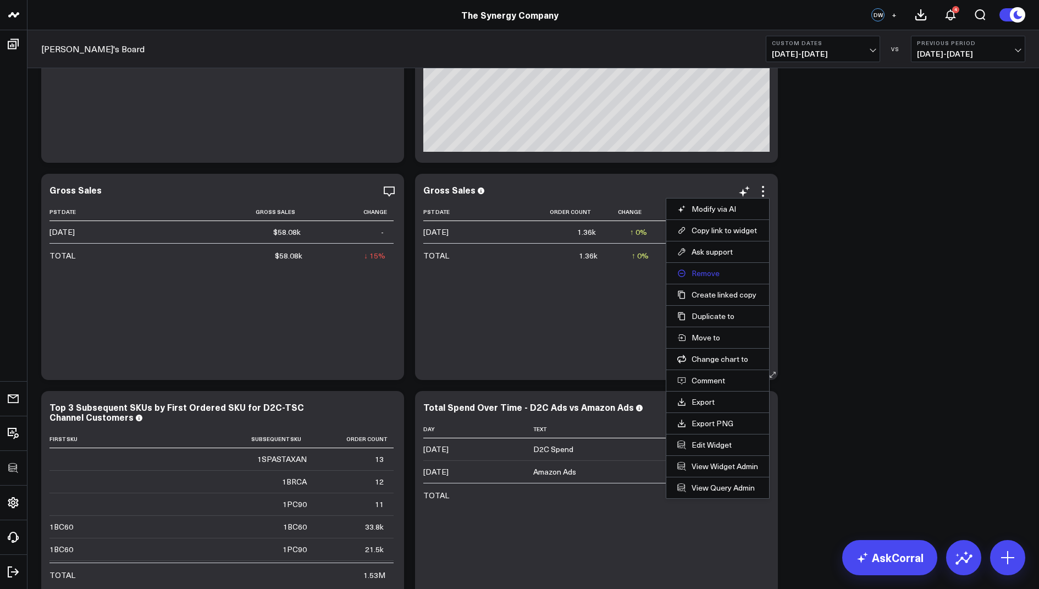
click at [703, 271] on button "Remove" at bounding box center [717, 273] width 81 height 10
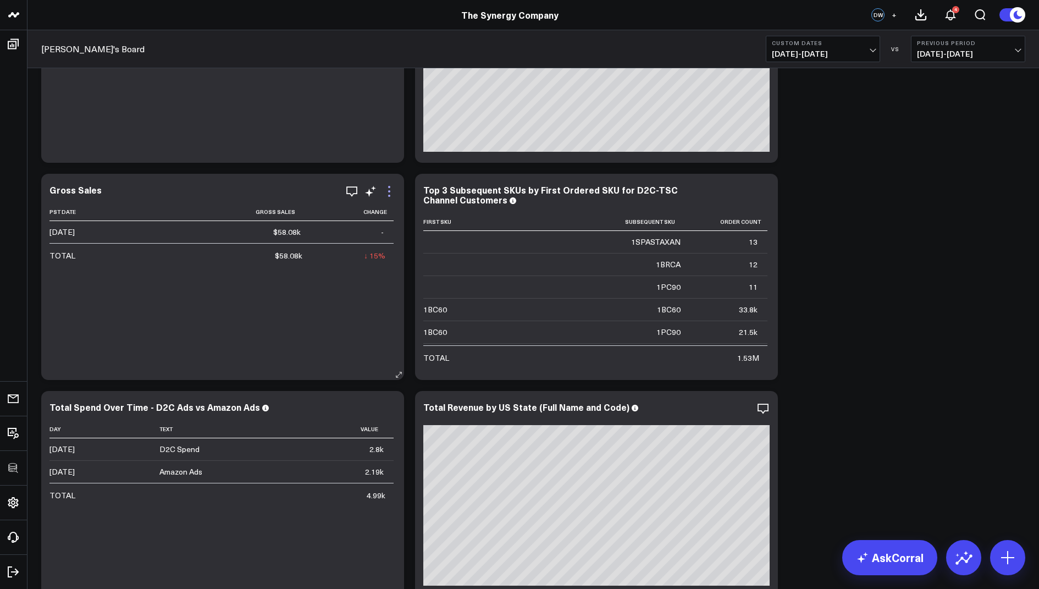
click at [388, 196] on icon at bounding box center [389, 191] width 13 height 13
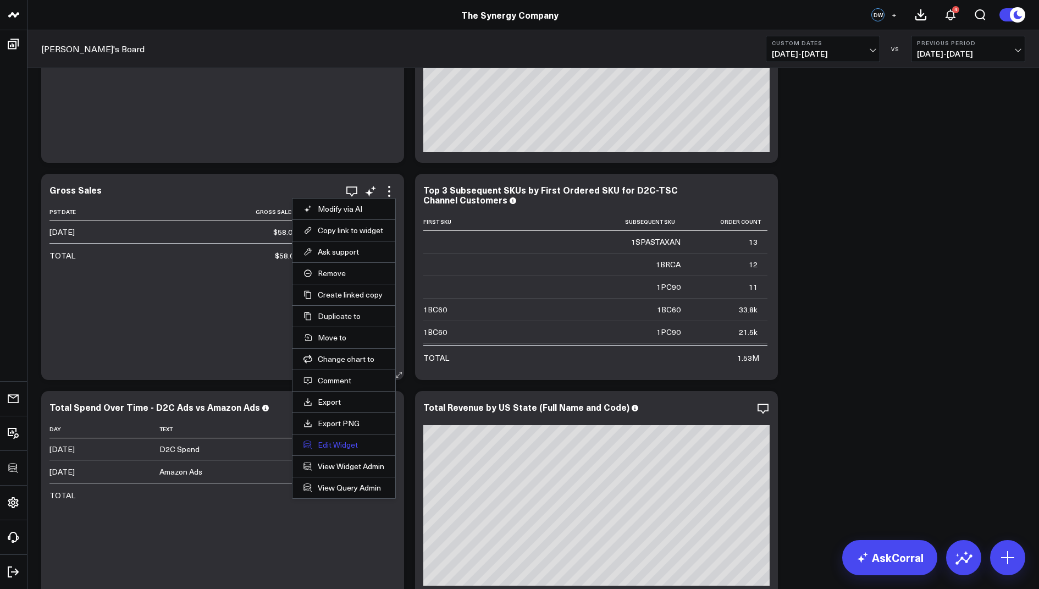
click at [325, 440] on button "Edit Widget" at bounding box center [344, 445] width 81 height 10
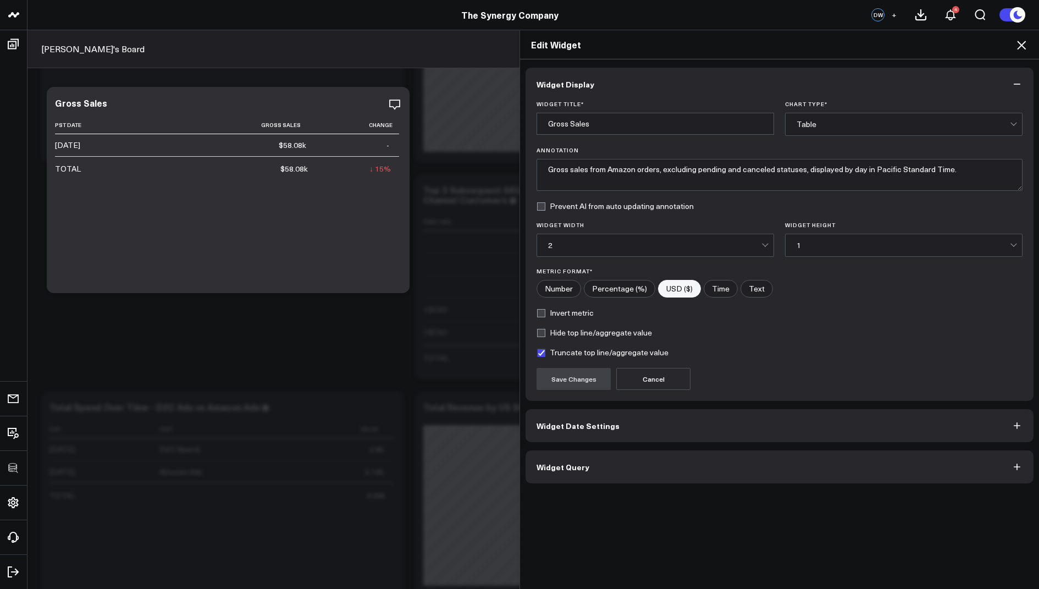
click at [550, 470] on button "Widget Query" at bounding box center [780, 466] width 508 height 33
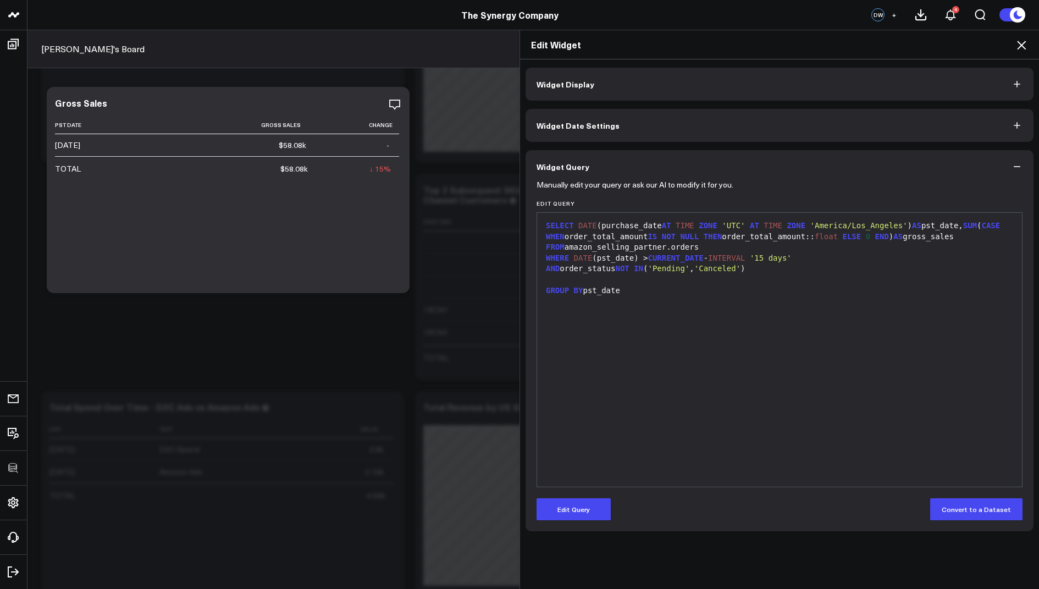
click at [1018, 39] on icon at bounding box center [1021, 44] width 13 height 13
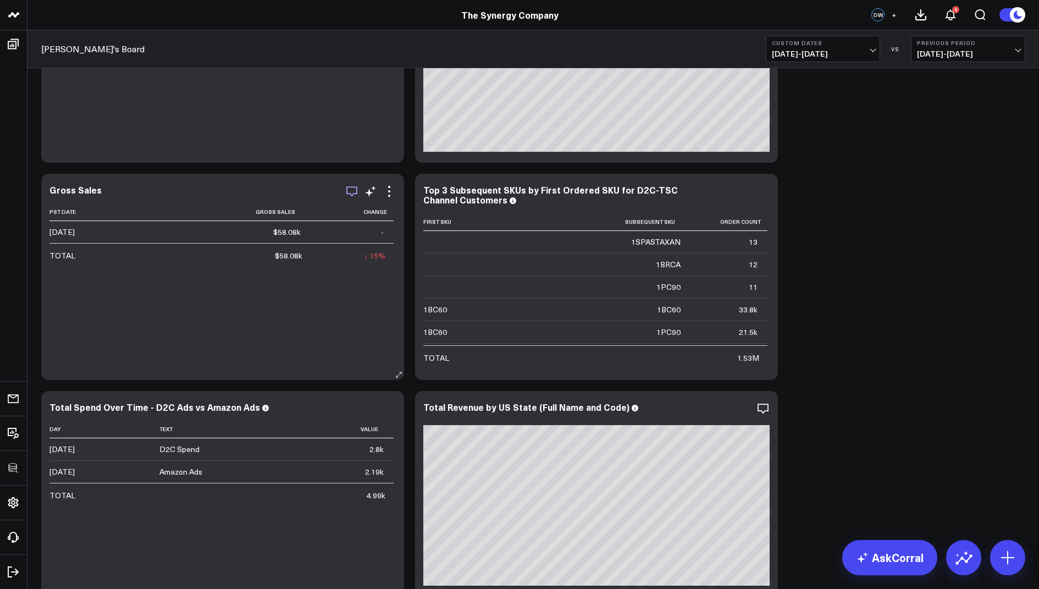
click at [351, 188] on icon "button" at bounding box center [351, 191] width 13 height 13
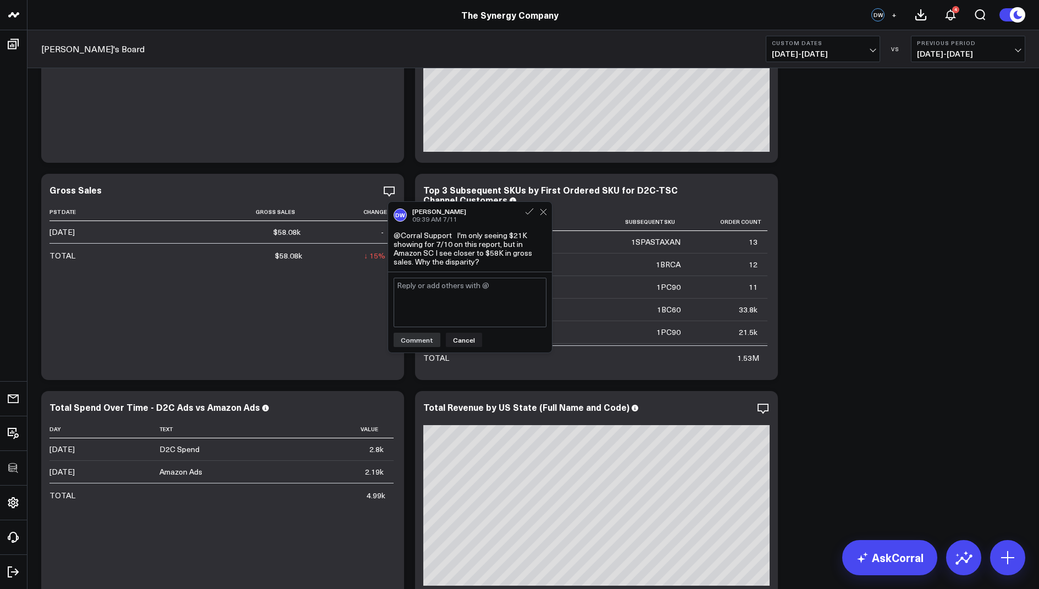
click at [435, 293] on textarea at bounding box center [470, 302] width 153 height 49
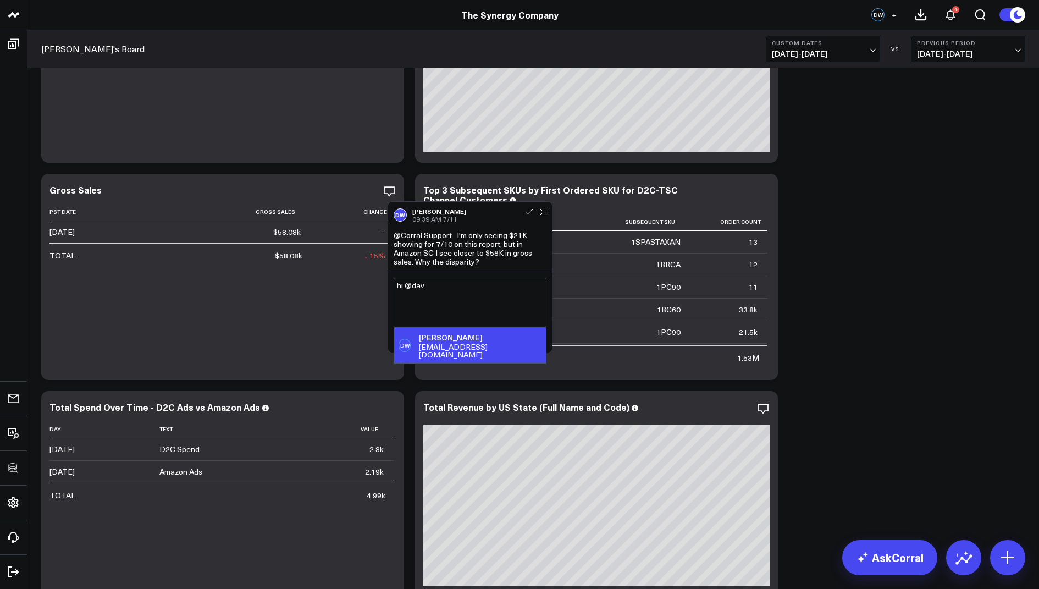
click at [455, 343] on div "dwhite@synergy-co.com" at bounding box center [480, 350] width 123 height 15
type textarea "hi @David White"
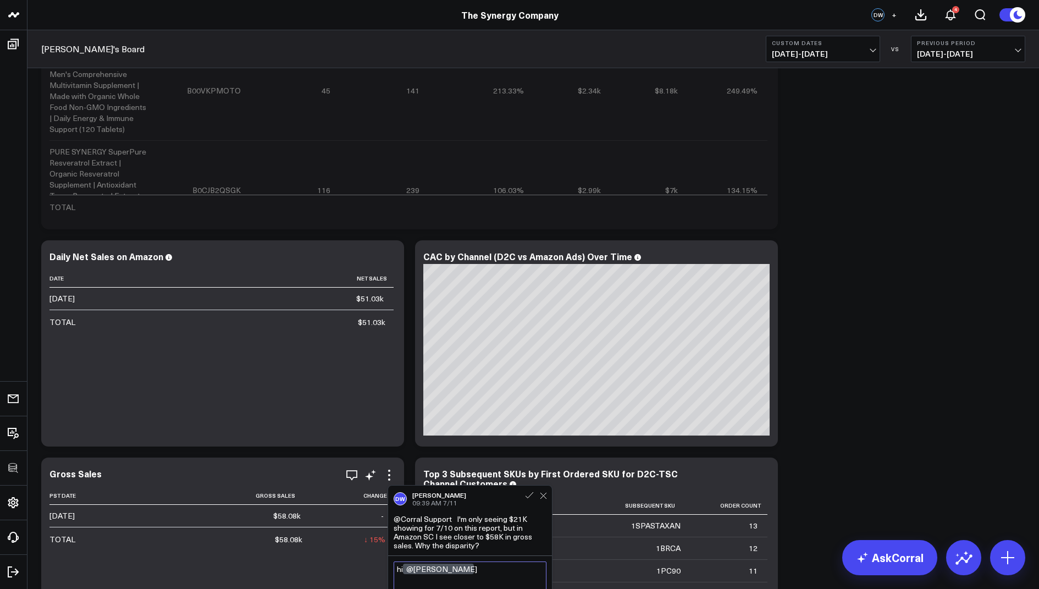
scroll to position [647, 0]
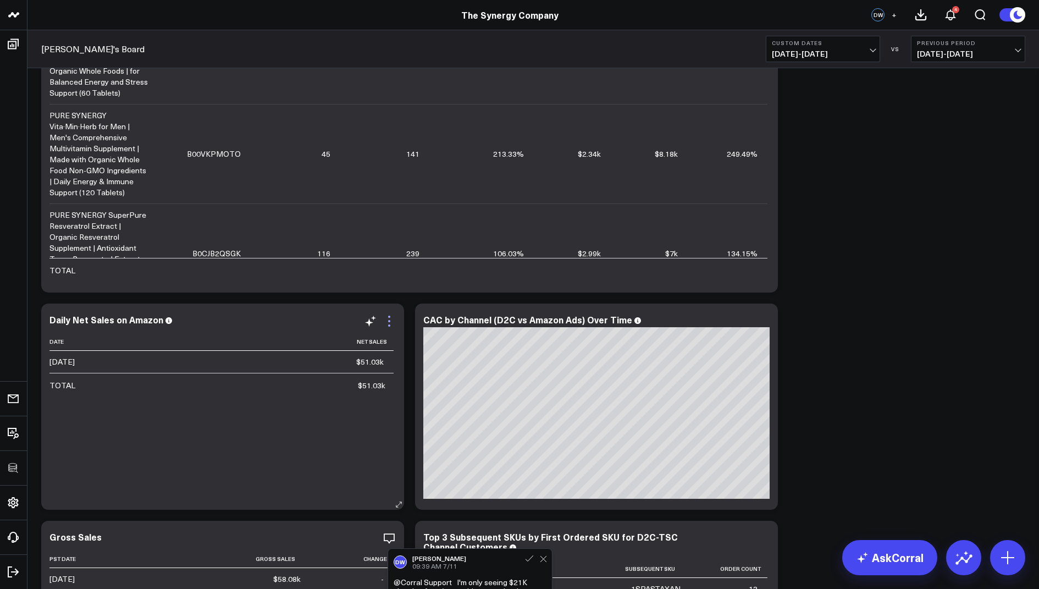
click at [392, 324] on icon at bounding box center [389, 321] width 13 height 13
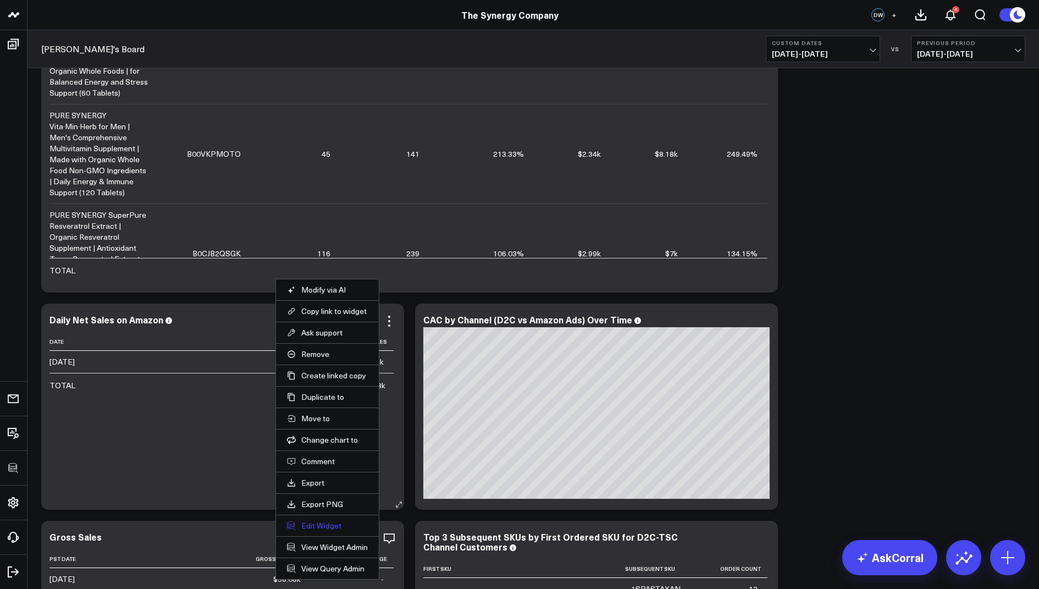
click at [321, 524] on button "Edit Widget" at bounding box center [327, 526] width 81 height 10
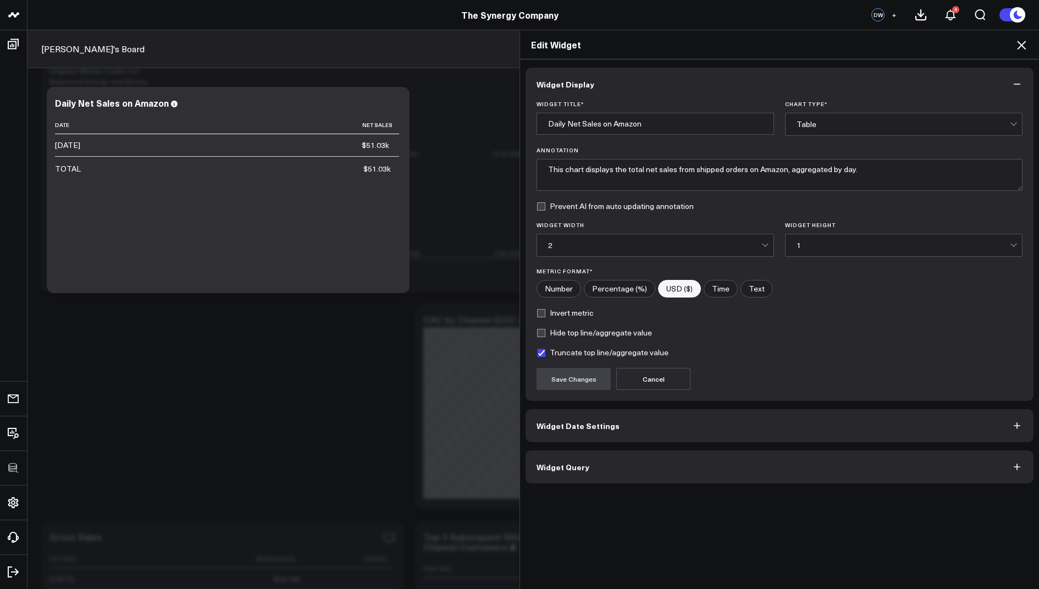
click at [569, 455] on button "Widget Query" at bounding box center [780, 466] width 508 height 33
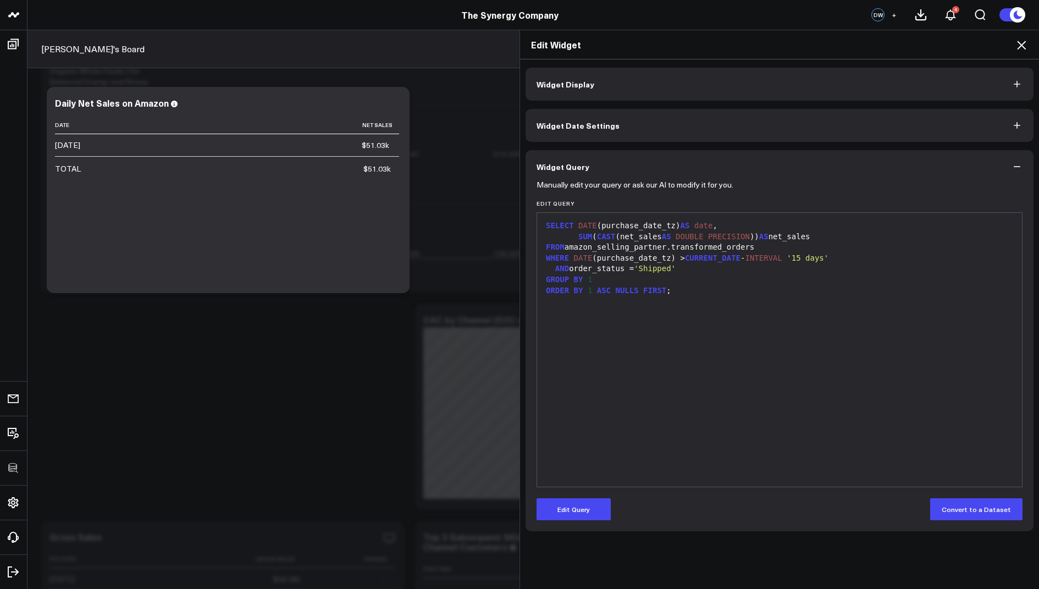
click at [1022, 45] on icon at bounding box center [1021, 45] width 9 height 9
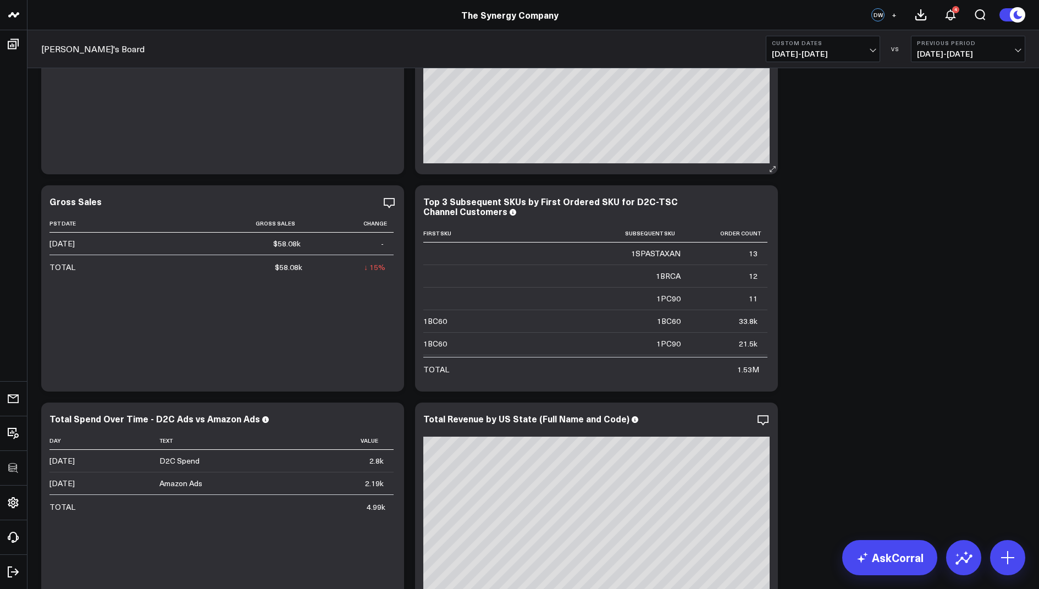
scroll to position [1073, 0]
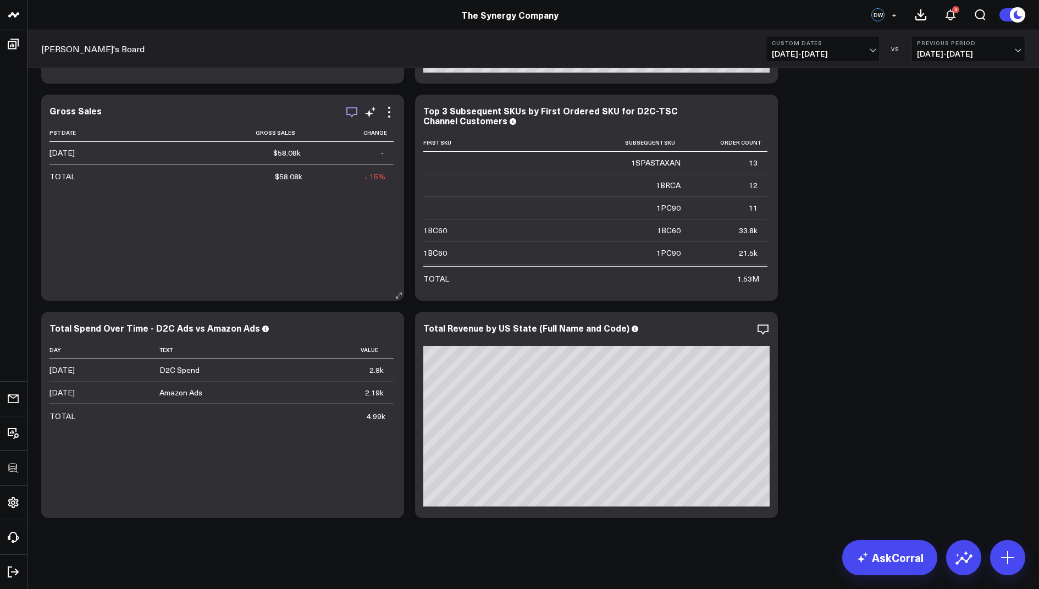
click at [346, 108] on icon "button" at bounding box center [351, 112] width 11 height 10
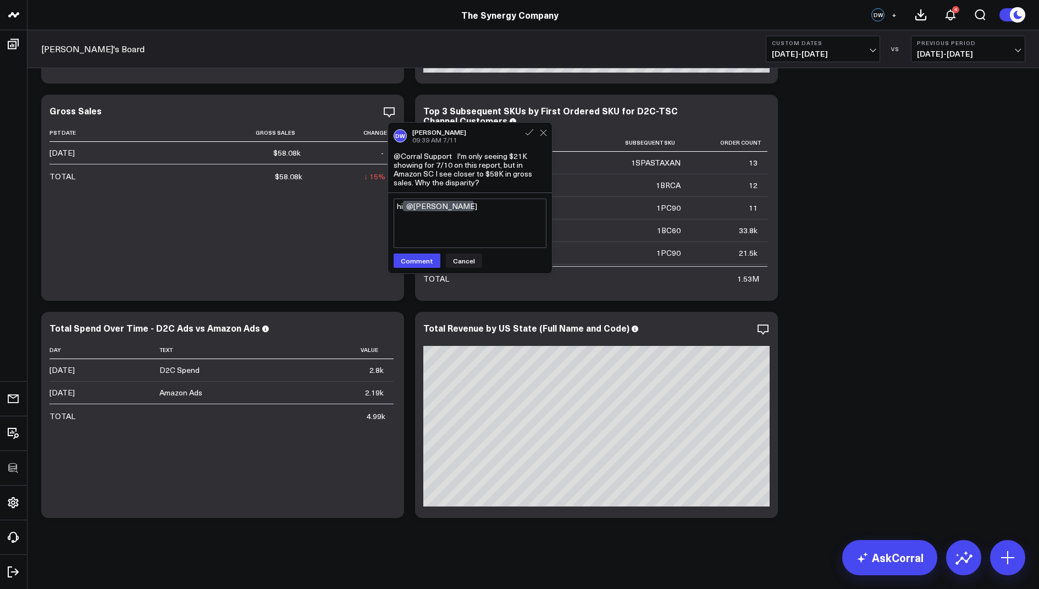
click at [464, 204] on textarea "hi @David White" at bounding box center [470, 223] width 153 height 49
paste textarea "Order & sales data often isn’t complete until the next day (or even later) beca…"
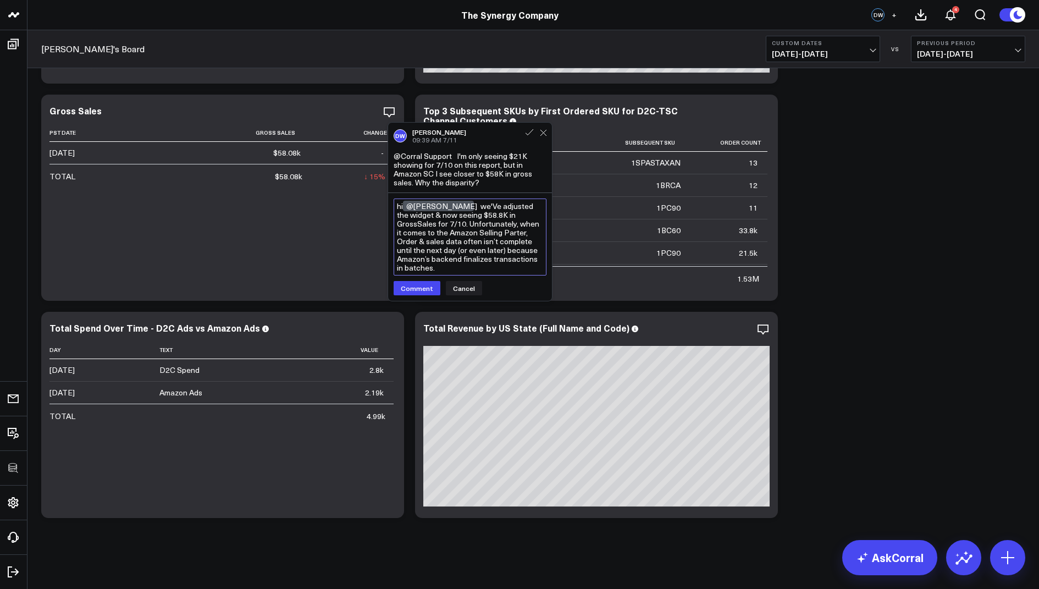
click at [493, 233] on textarea "hi @David White we'Ve adjusted the widget & now seeing $58.8K in GrossSales for…" at bounding box center [470, 237] width 153 height 77
click at [521, 254] on textarea "hi @David White we'Ve adjusted the widget & now seeing $58.8K in GrossSales for…" at bounding box center [470, 237] width 153 height 77
drag, startPoint x: 533, startPoint y: 269, endPoint x: 456, endPoint y: 207, distance: 98.9
click at [456, 207] on textarea "hi @David White we'Ve adjusted the widget & now seeing $58.8K in GrossSales for…" at bounding box center [470, 242] width 153 height 86
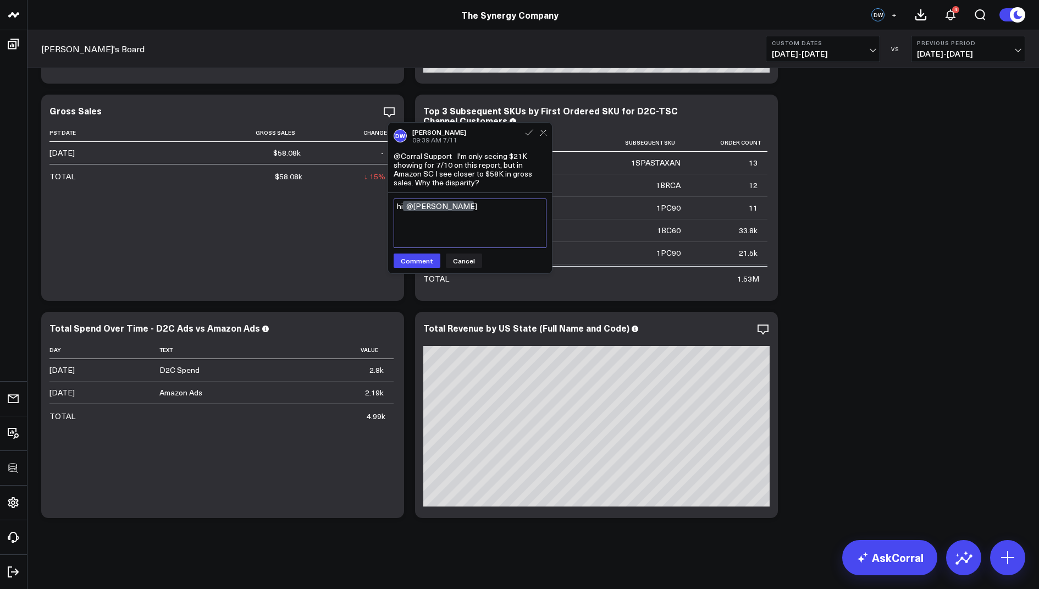
paste textarea "We’ve updated the widget, and it’s now showing \$58.8K in Gross Sales for 7/10.…"
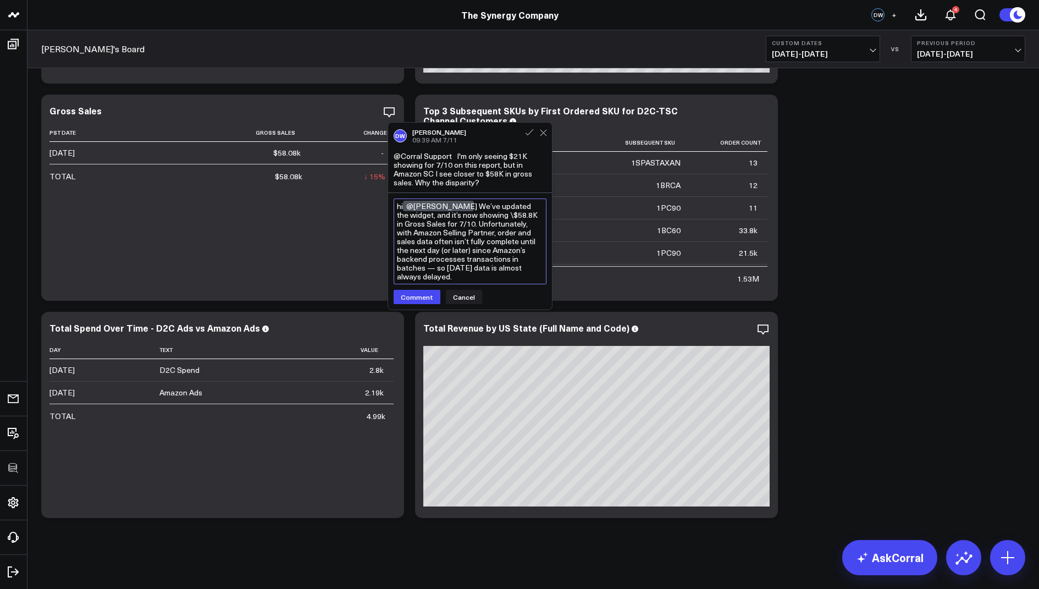
click at [522, 257] on textarea "hi @David White We’ve updated the widget, and it’s now showing \$58.8K in Gross…" at bounding box center [470, 242] width 153 height 86
type textarea "hi @David White We’ve updated the widget, and it’s now showing \$58.8K in Gross…"
click at [407, 290] on button "Comment" at bounding box center [417, 297] width 47 height 14
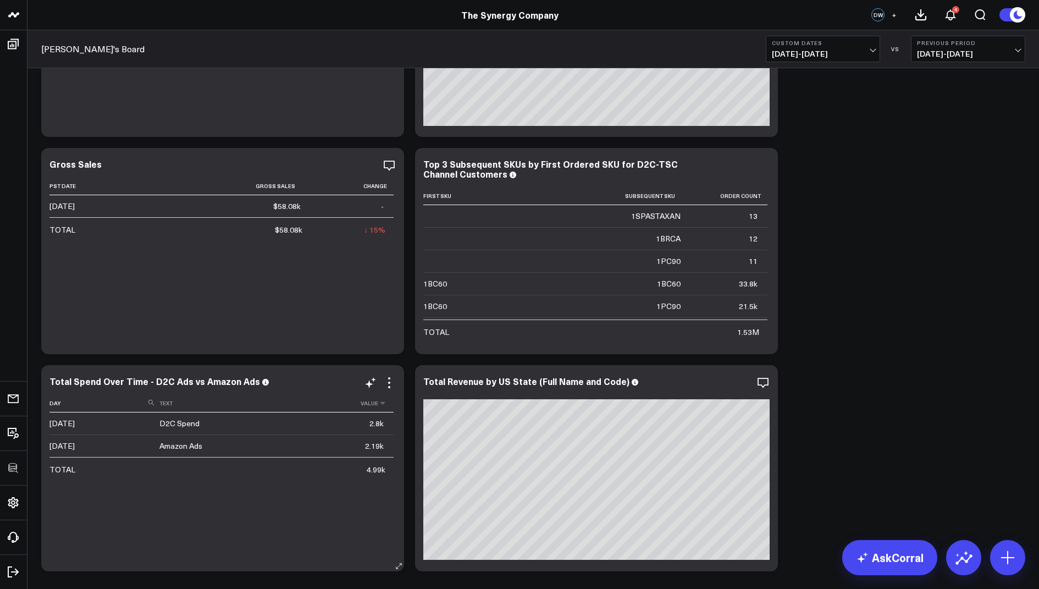
scroll to position [1062, 0]
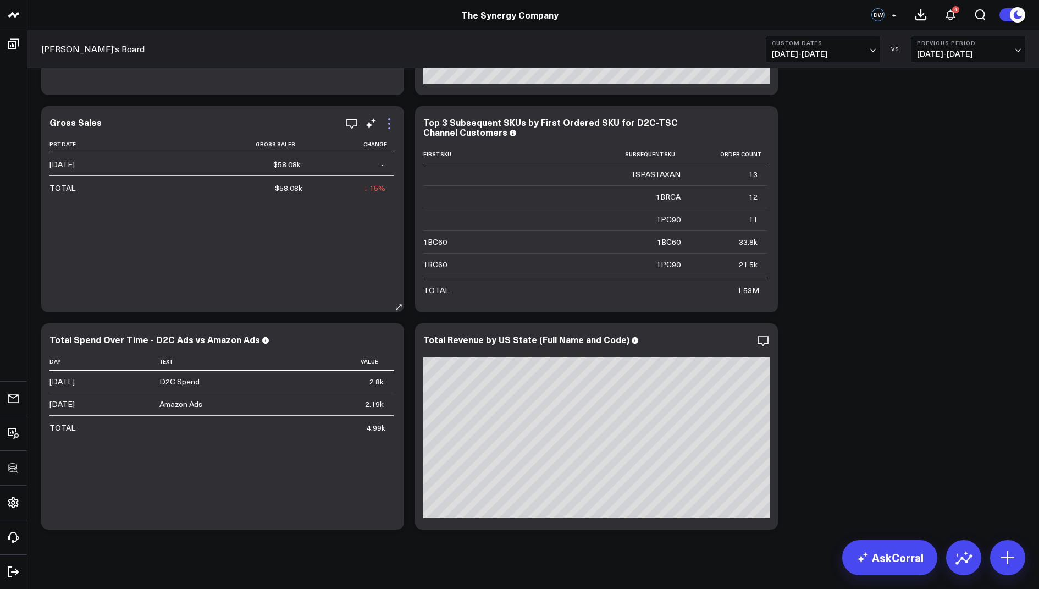
click at [391, 121] on icon at bounding box center [389, 123] width 13 height 13
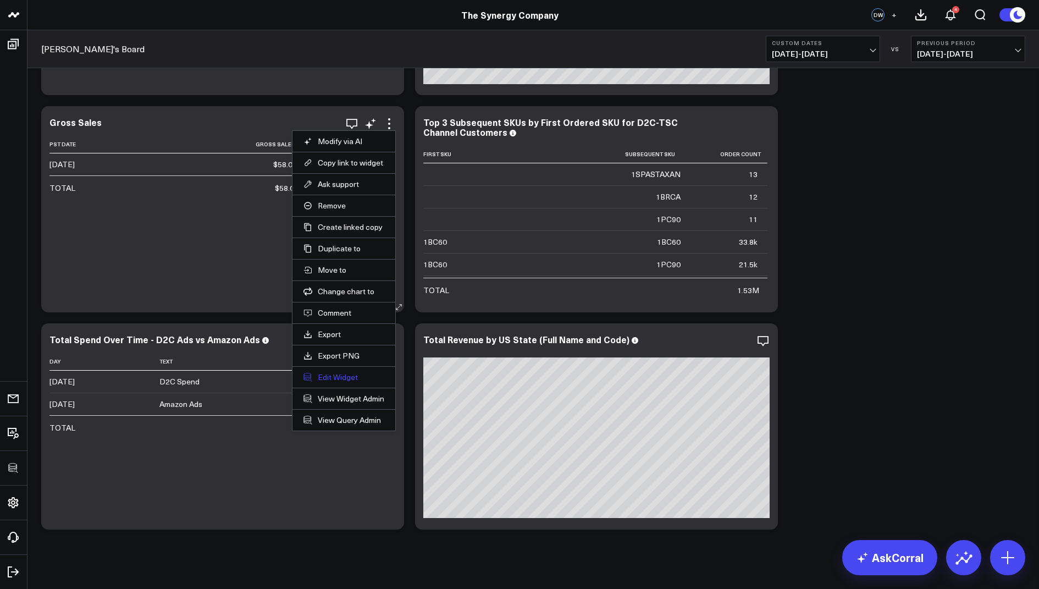
click at [325, 372] on button "Edit Widget" at bounding box center [344, 377] width 81 height 10
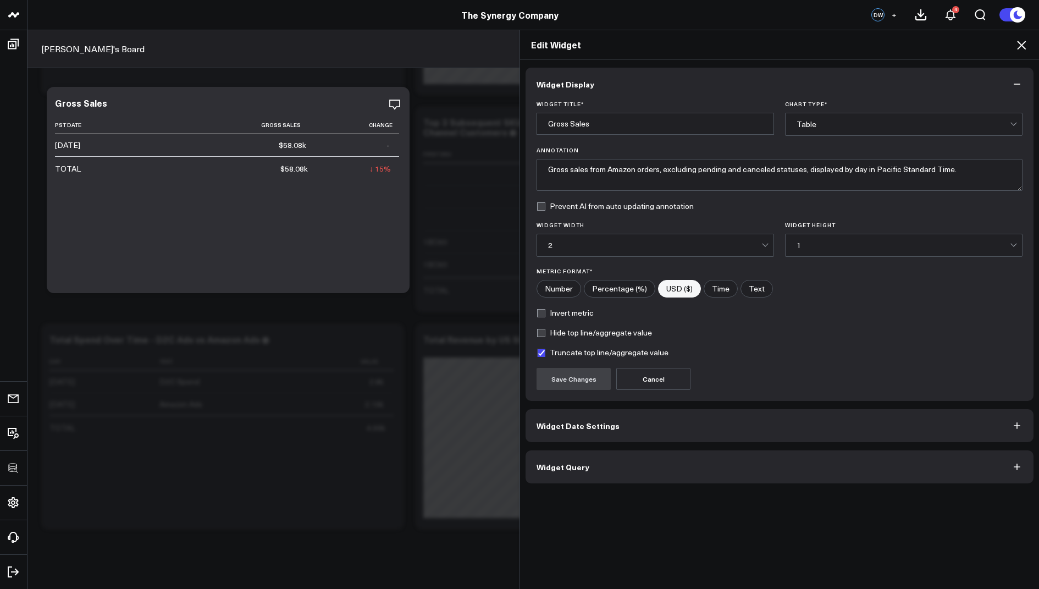
click at [541, 462] on span "Widget Query" at bounding box center [563, 466] width 53 height 9
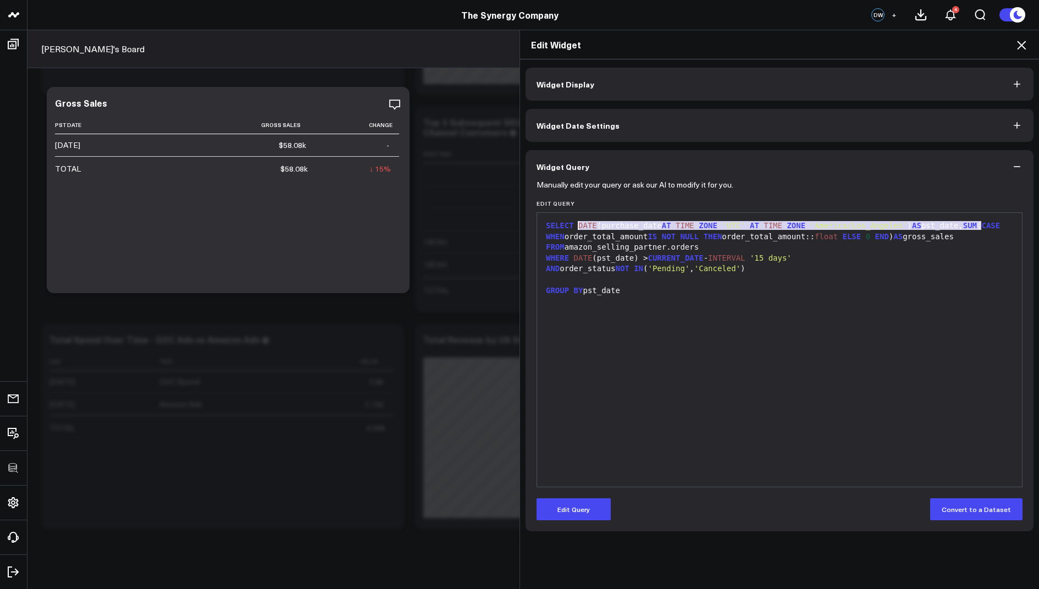
drag, startPoint x: 983, startPoint y: 227, endPoint x: 580, endPoint y: 227, distance: 403.6
click at [580, 227] on div "SELECT DATE (purchase_date AT TIME ZONE 'UTC' AT TIME ZONE 'America/Los_Angeles…" at bounding box center [780, 230] width 474 height 21
copy div "DATE (purchase_date AT TIME ZONE 'UTC' AT TIME ZONE 'America/Los_Angeles' ) AS …"
click at [1016, 43] on icon at bounding box center [1021, 44] width 13 height 13
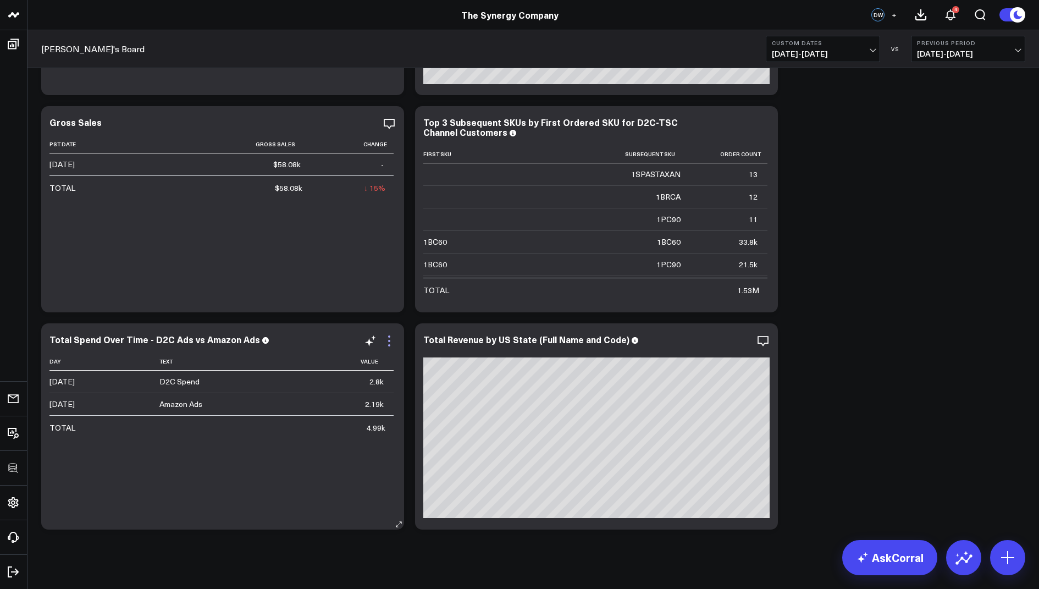
click at [389, 340] on icon at bounding box center [389, 341] width 2 height 2
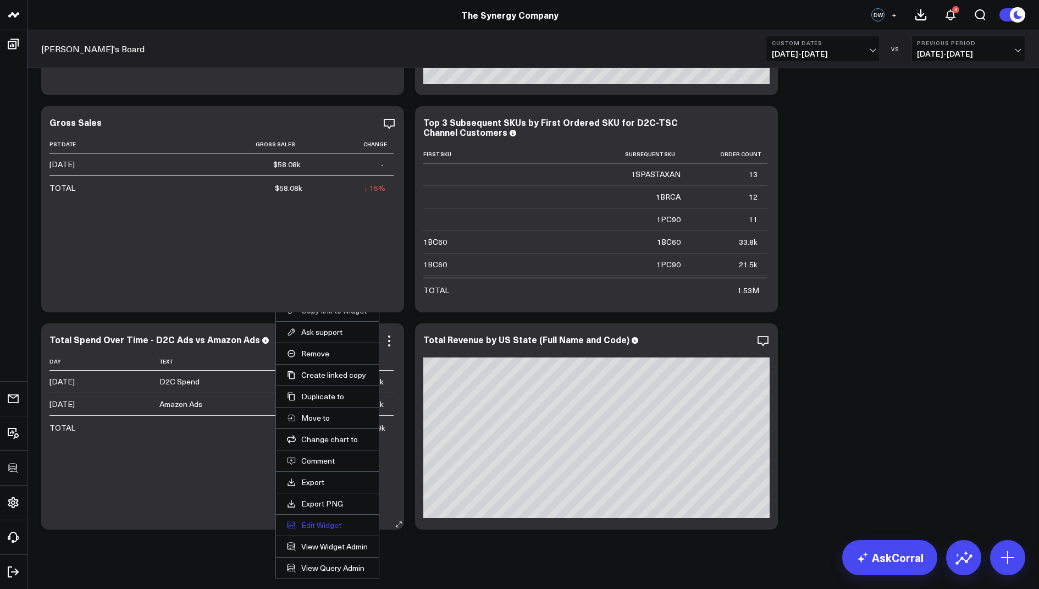
click at [318, 520] on button "Edit Widget" at bounding box center [327, 525] width 81 height 10
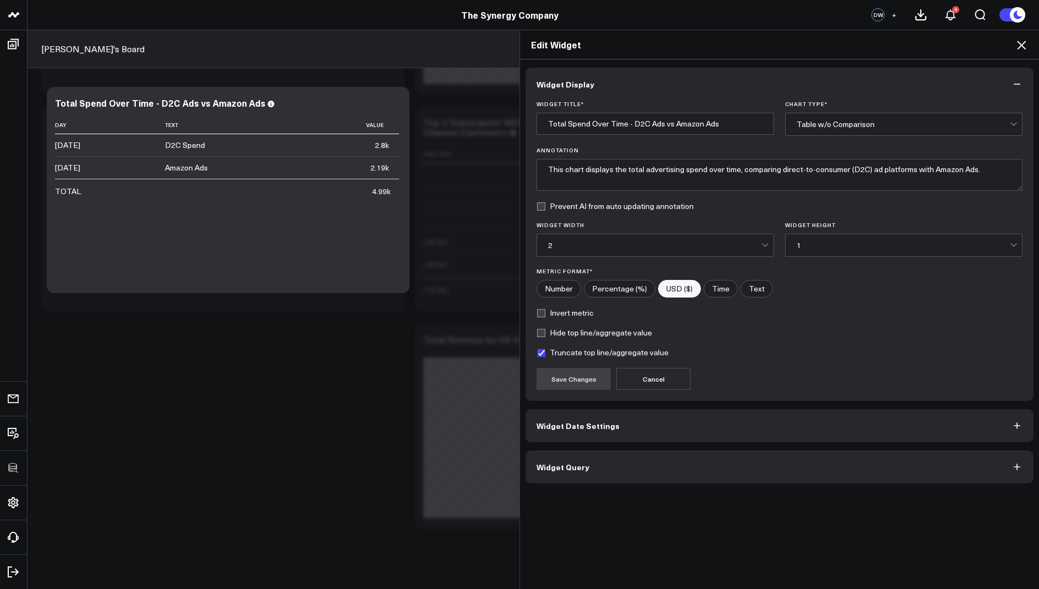
click at [570, 468] on span "Widget Query" at bounding box center [563, 466] width 53 height 9
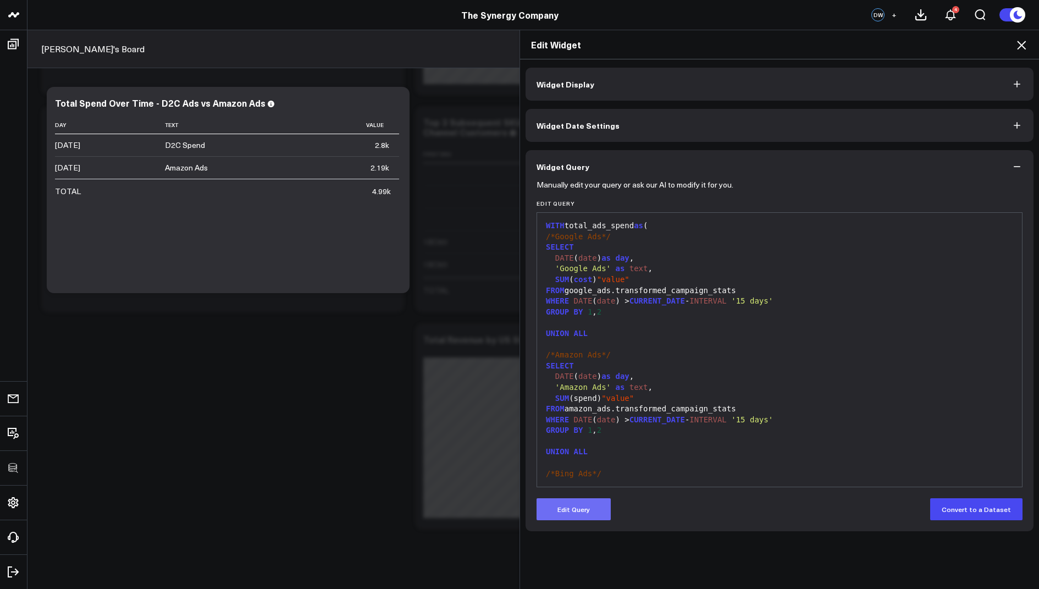
click at [562, 506] on button "Edit Query" at bounding box center [574, 509] width 74 height 22
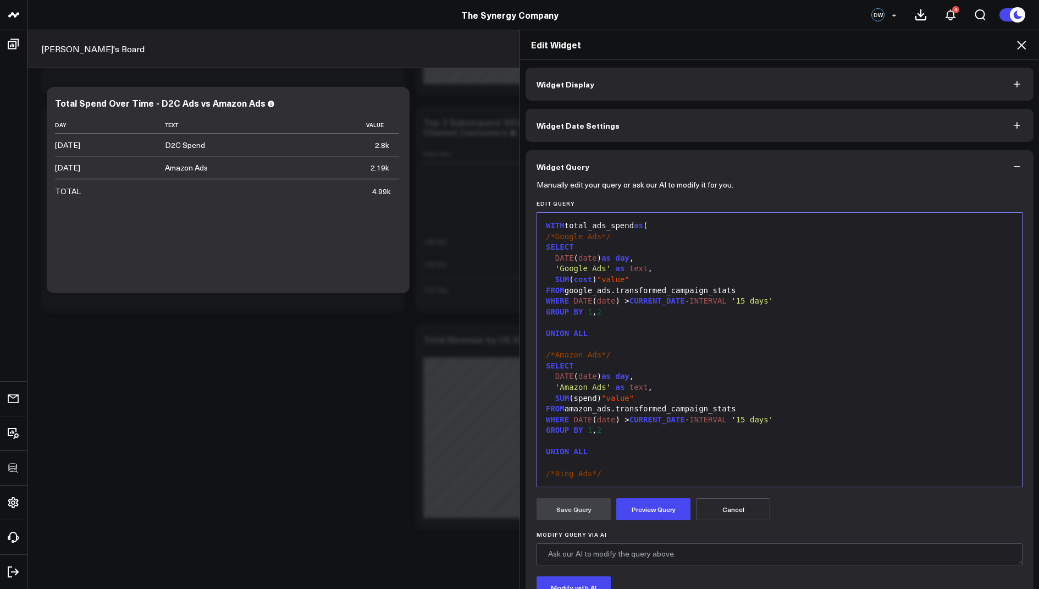
click at [1017, 49] on icon at bounding box center [1021, 44] width 13 height 13
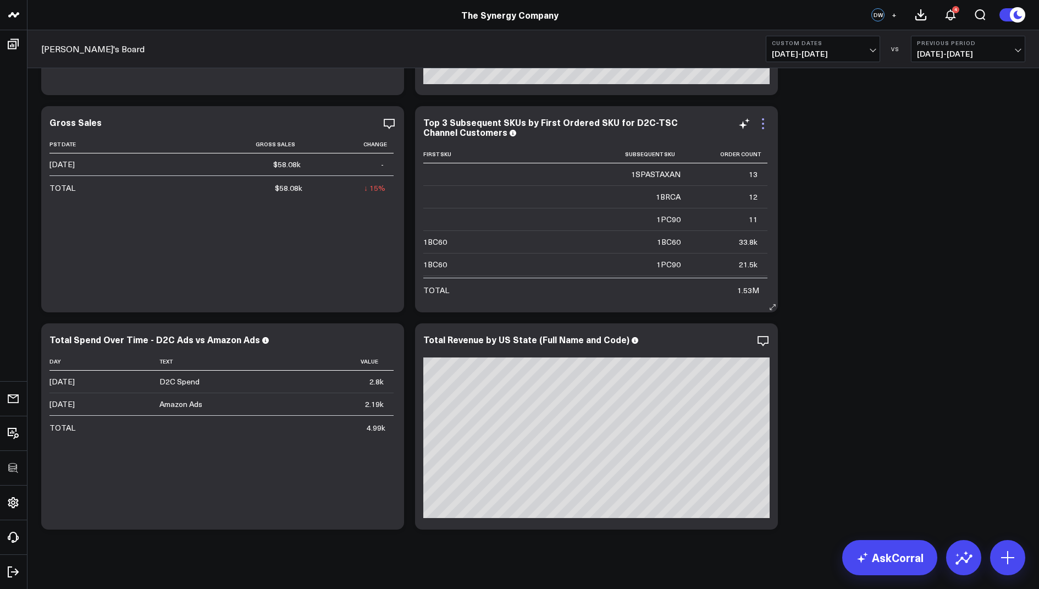
click at [763, 123] on icon at bounding box center [763, 124] width 2 height 2
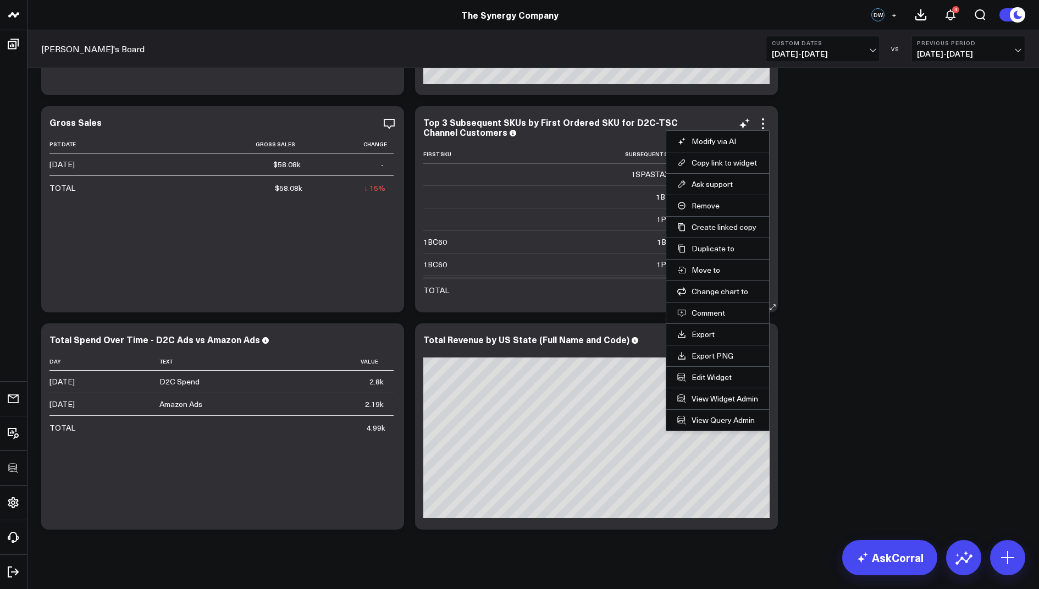
click at [693, 366] on li "Edit Widget" at bounding box center [717, 376] width 103 height 21
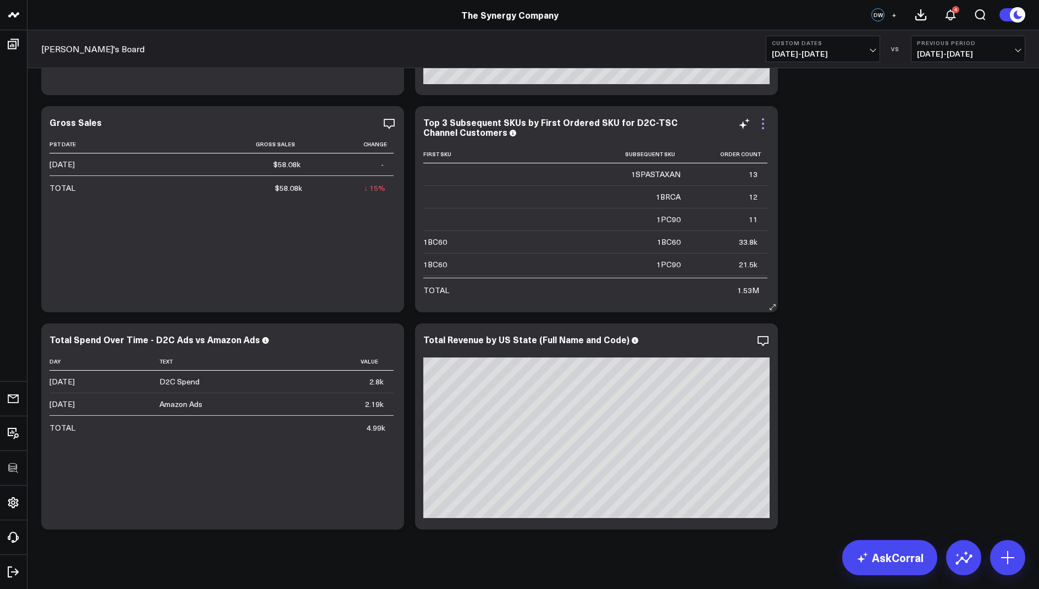
click at [759, 125] on icon at bounding box center [763, 123] width 13 height 13
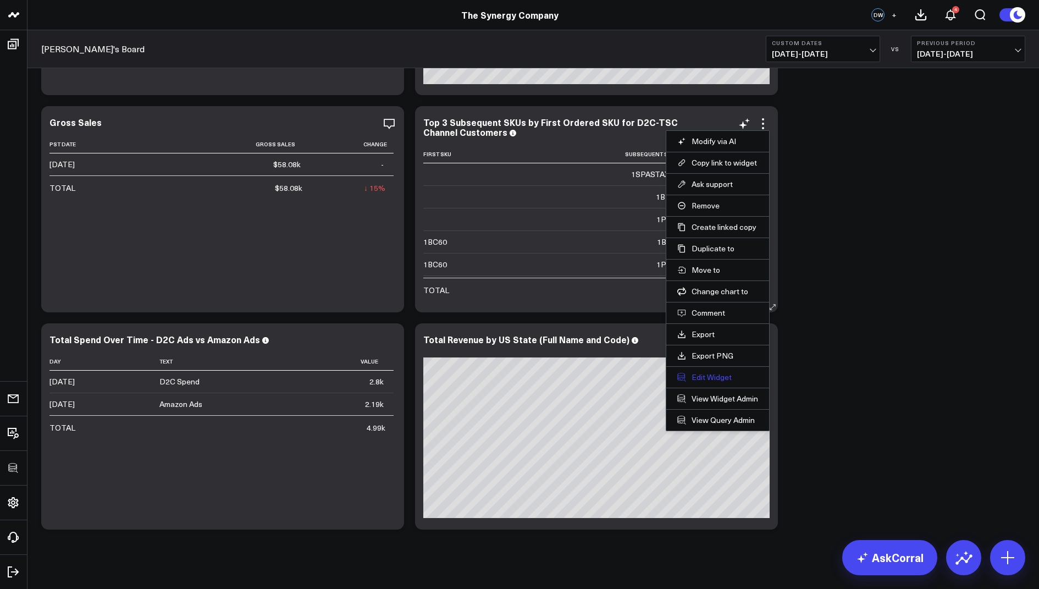
click at [701, 372] on button "Edit Widget" at bounding box center [717, 377] width 81 height 10
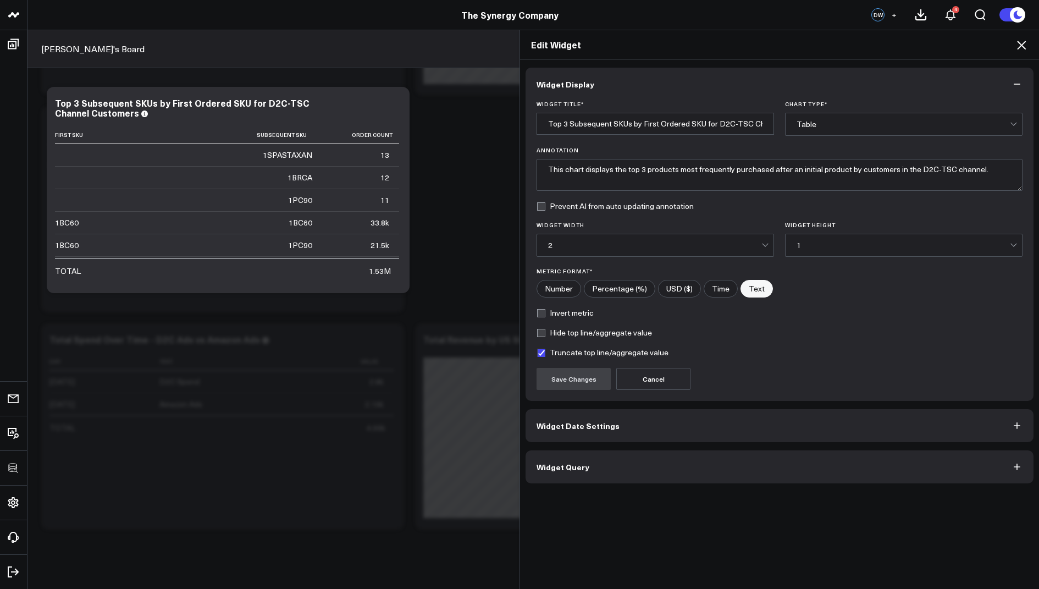
click at [555, 453] on button "Widget Query" at bounding box center [780, 466] width 508 height 33
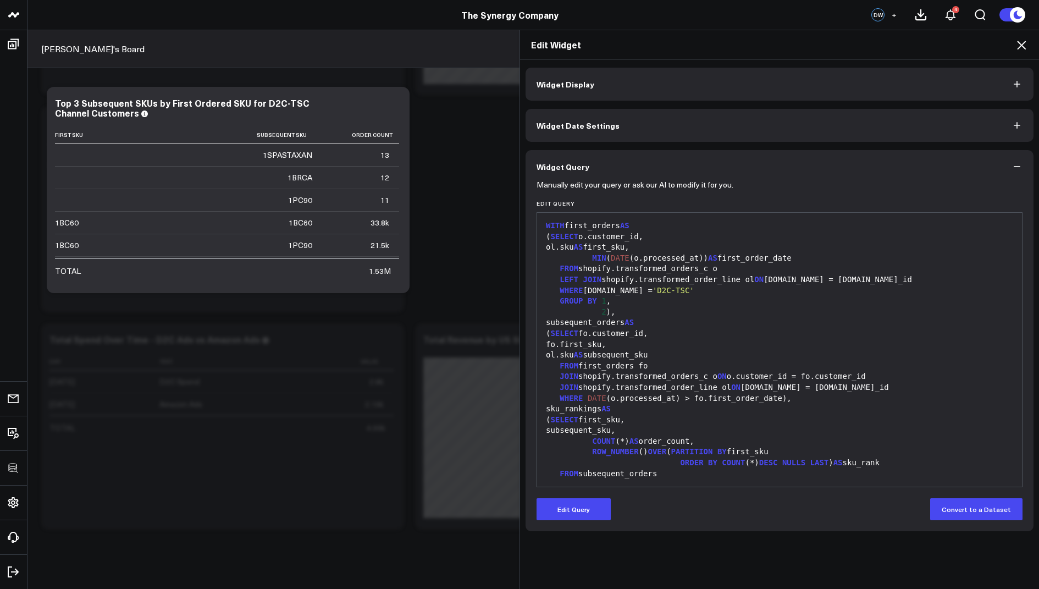
scroll to position [107, 0]
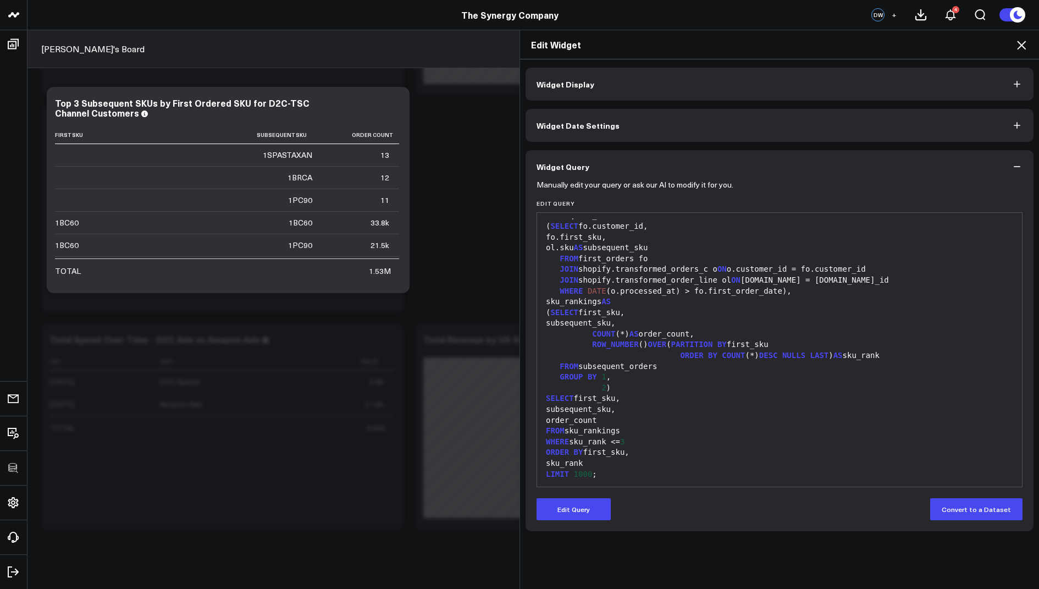
click at [1019, 48] on icon at bounding box center [1021, 44] width 13 height 13
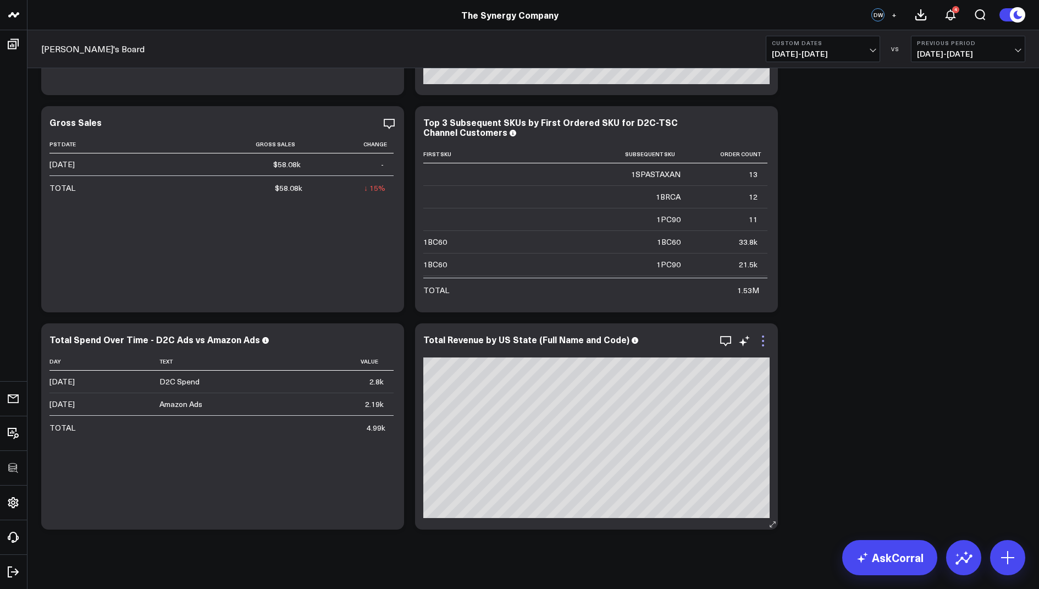
click at [766, 342] on icon at bounding box center [763, 340] width 13 height 13
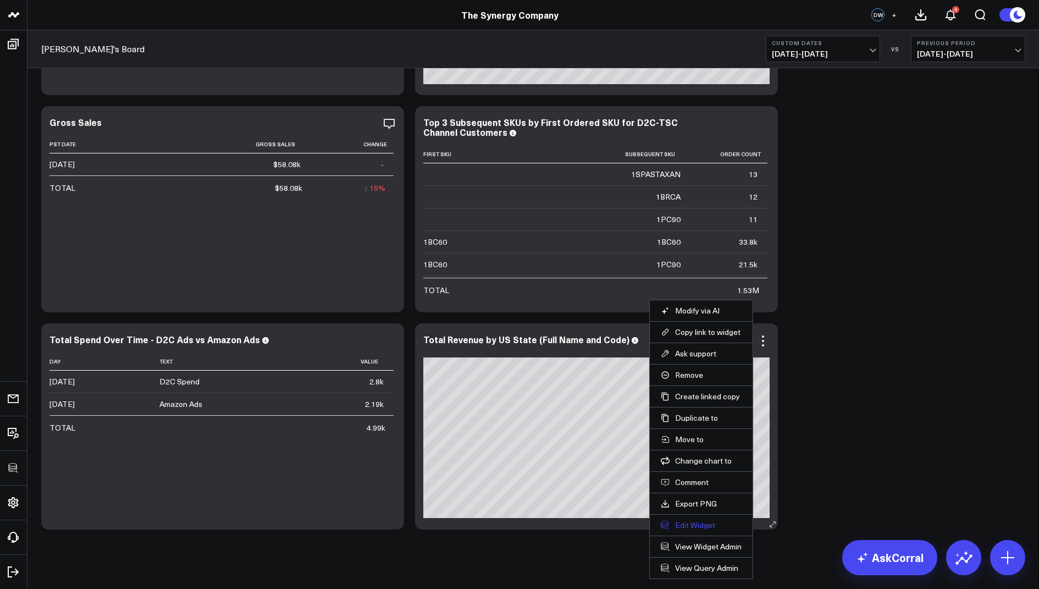
click at [694, 520] on button "Edit Widget" at bounding box center [701, 525] width 81 height 10
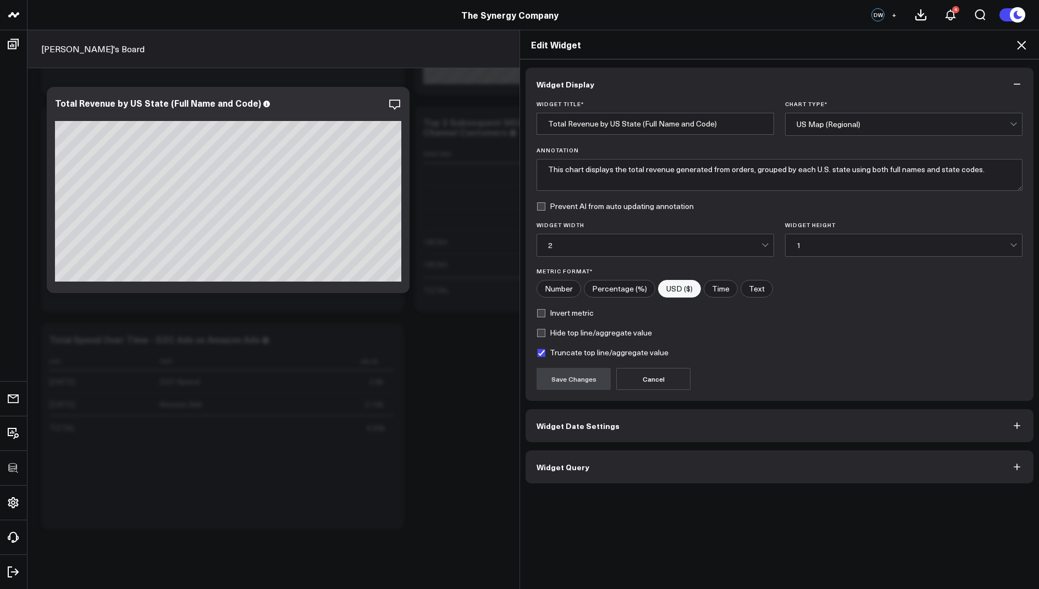
click at [560, 450] on button "Widget Query" at bounding box center [780, 466] width 508 height 33
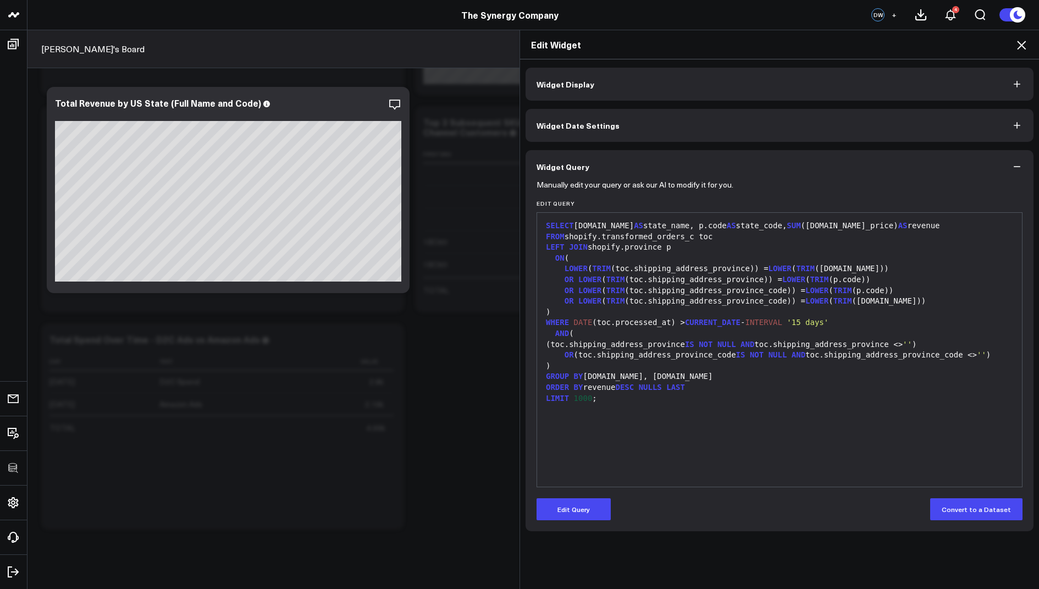
click at [1018, 43] on icon at bounding box center [1021, 44] width 13 height 13
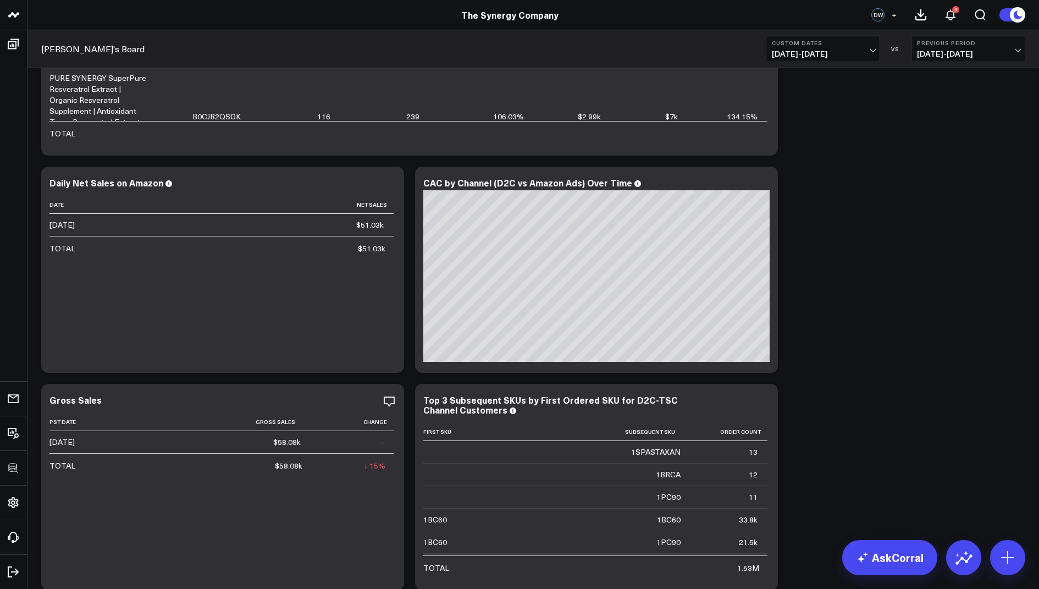
scroll to position [715, 0]
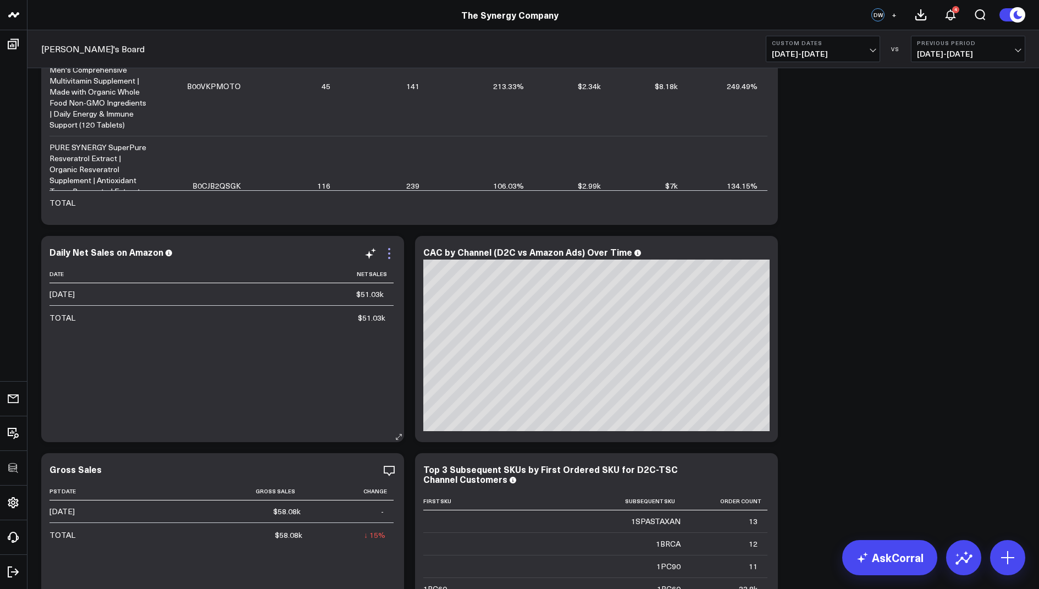
click at [387, 248] on icon at bounding box center [389, 253] width 13 height 13
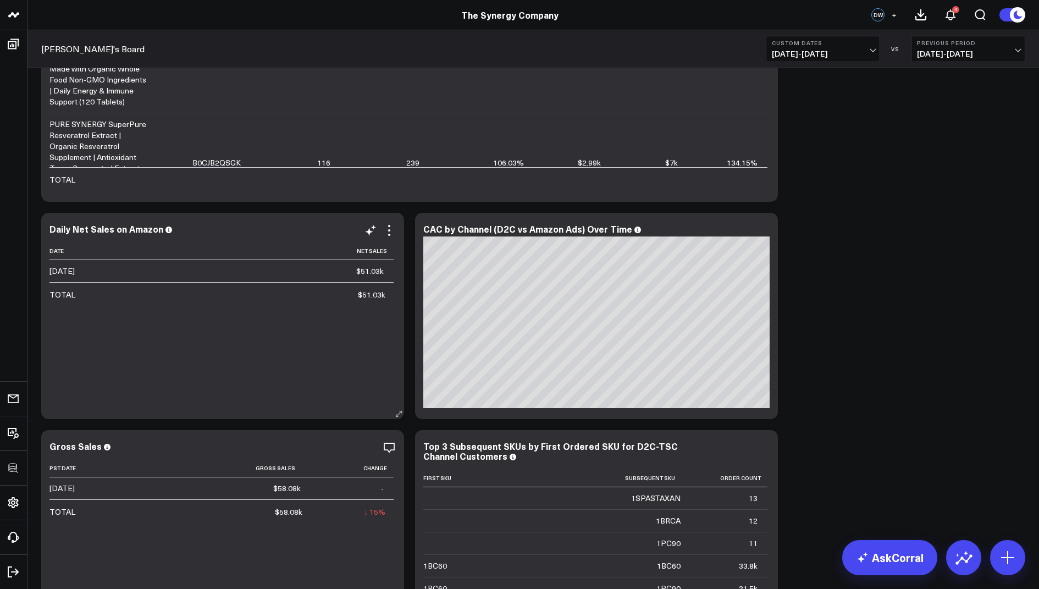
scroll to position [736, 0]
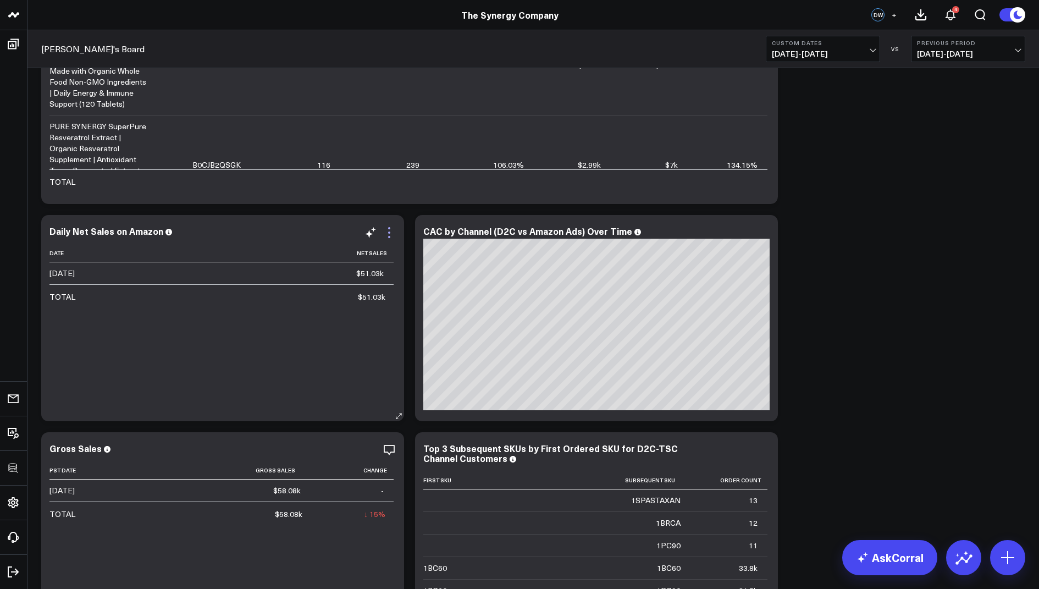
click at [388, 230] on icon at bounding box center [389, 232] width 13 height 13
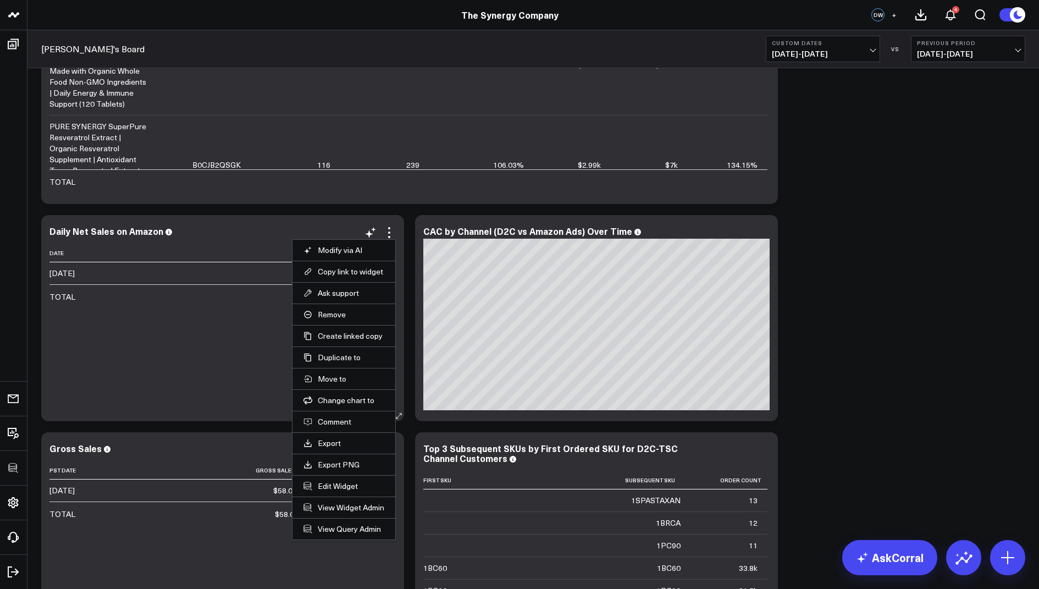
click at [321, 477] on li "Edit Widget" at bounding box center [344, 485] width 103 height 21
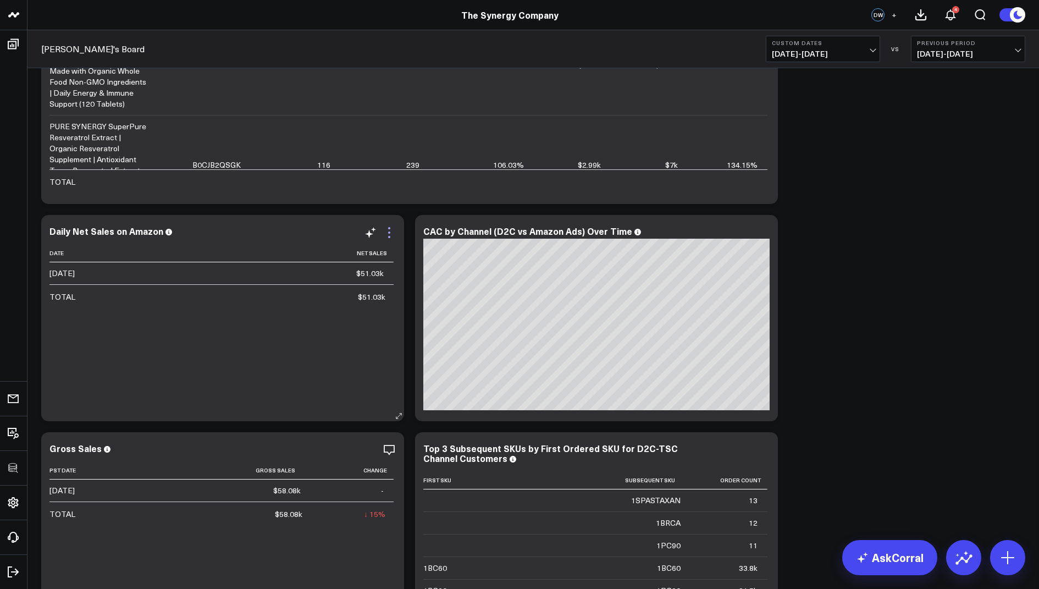
click at [387, 230] on icon at bounding box center [389, 232] width 13 height 13
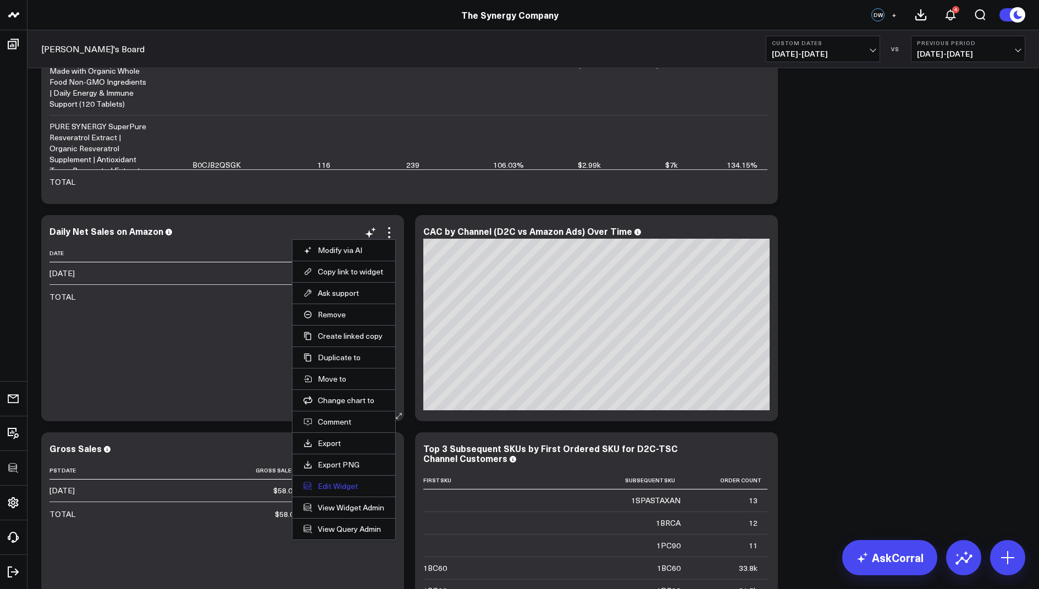
click at [341, 481] on button "Edit Widget" at bounding box center [344, 486] width 81 height 10
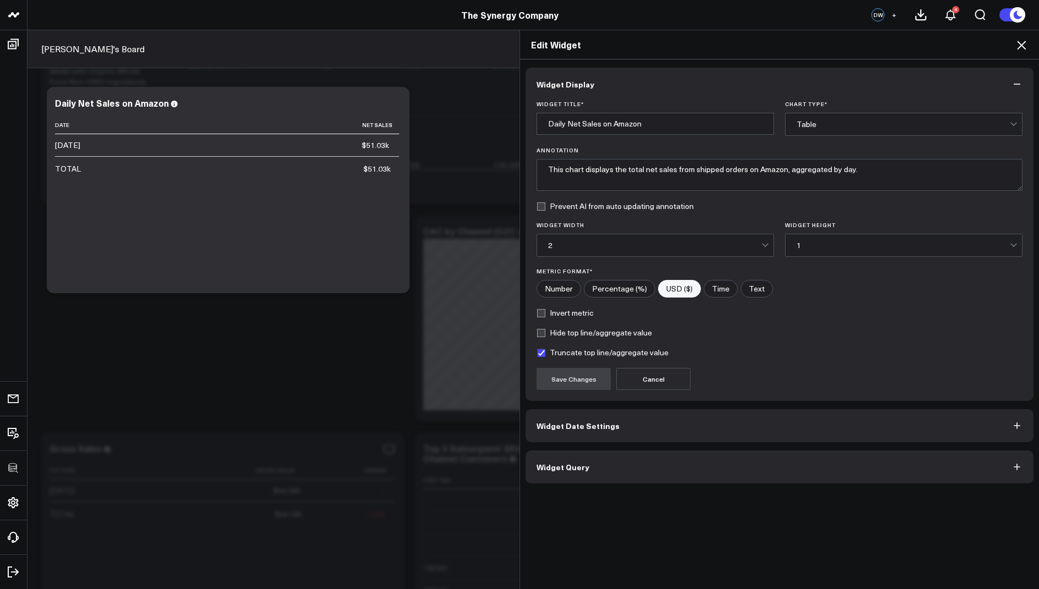
click at [549, 472] on button "Widget Query" at bounding box center [780, 466] width 508 height 33
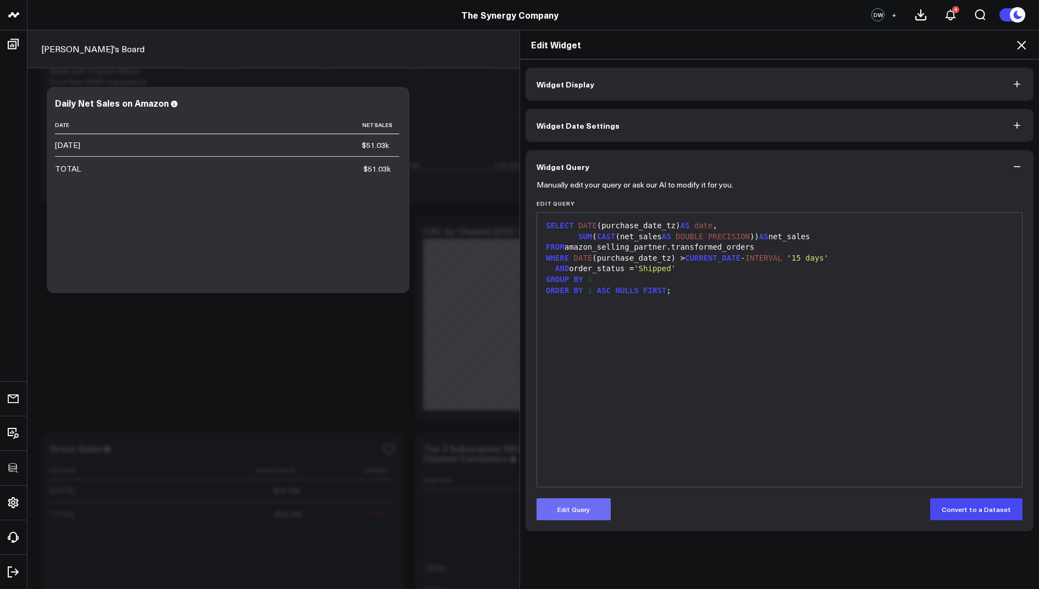
click at [560, 510] on button "Edit Query" at bounding box center [574, 509] width 74 height 22
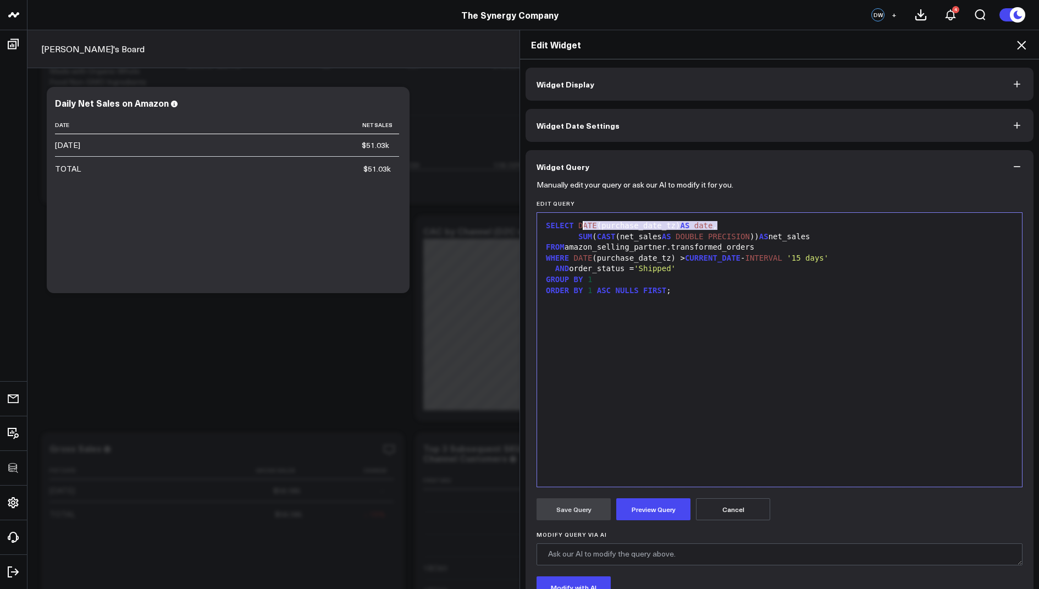
drag, startPoint x: 717, startPoint y: 226, endPoint x: 579, endPoint y: 226, distance: 138.0
click at [579, 226] on div "SELECT DATE (purchase_date_tz) AS date ," at bounding box center [780, 225] width 474 height 11
click at [660, 225] on div "SELECT DATE (purchase_date AT TIME ZONE 'UTC' AT TIME ZONE '[GEOGRAPHIC_DATA]/L…" at bounding box center [780, 225] width 474 height 11
click at [1006, 227] on div "SELECT DATE (purchase_date_tz AT TIME ZONE 'UTC' AT TIME ZONE '[GEOGRAPHIC_DATA…" at bounding box center [780, 225] width 474 height 11
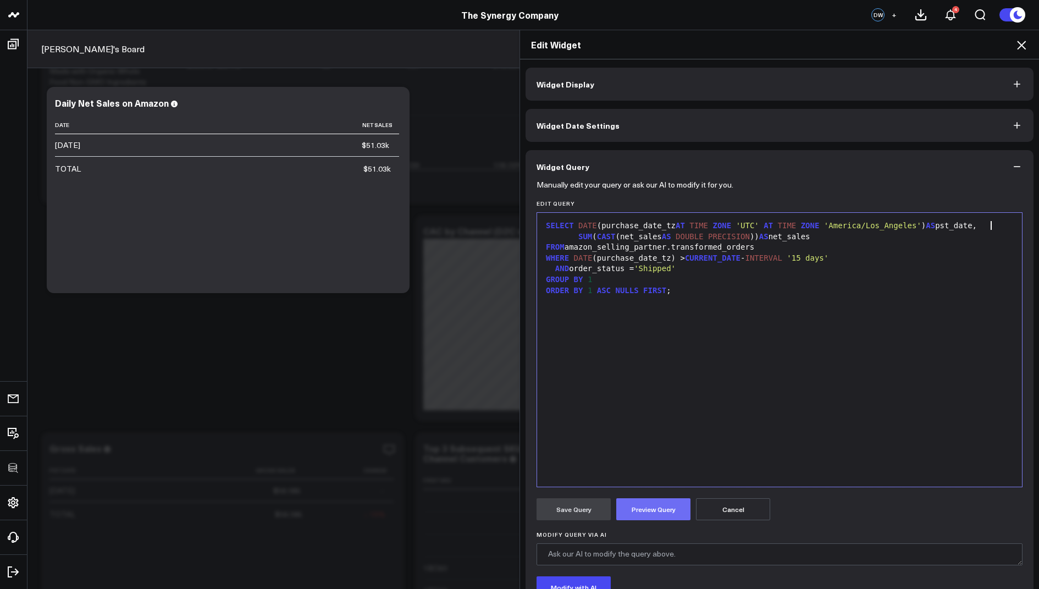
click at [650, 512] on button "Preview Query" at bounding box center [653, 509] width 74 height 22
click at [571, 509] on button "Save Query" at bounding box center [574, 509] width 74 height 22
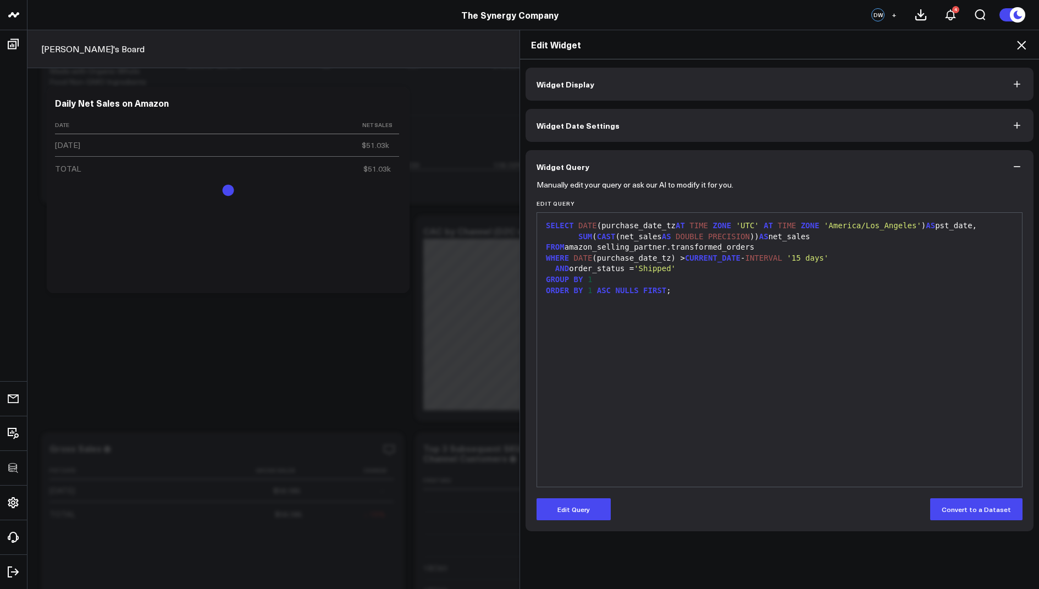
click at [1025, 46] on icon at bounding box center [1021, 44] width 13 height 13
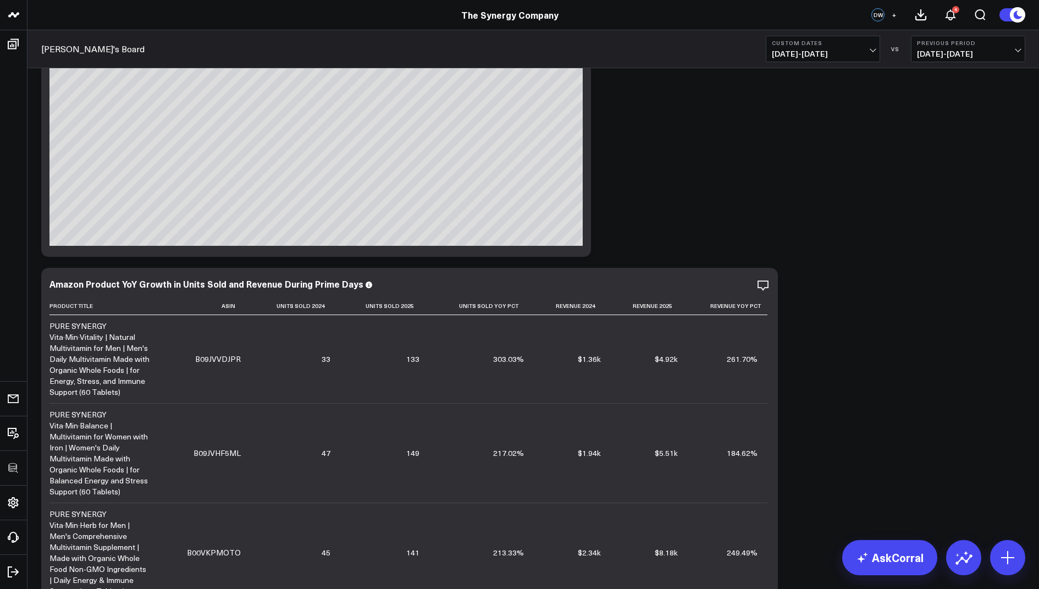
scroll to position [287, 0]
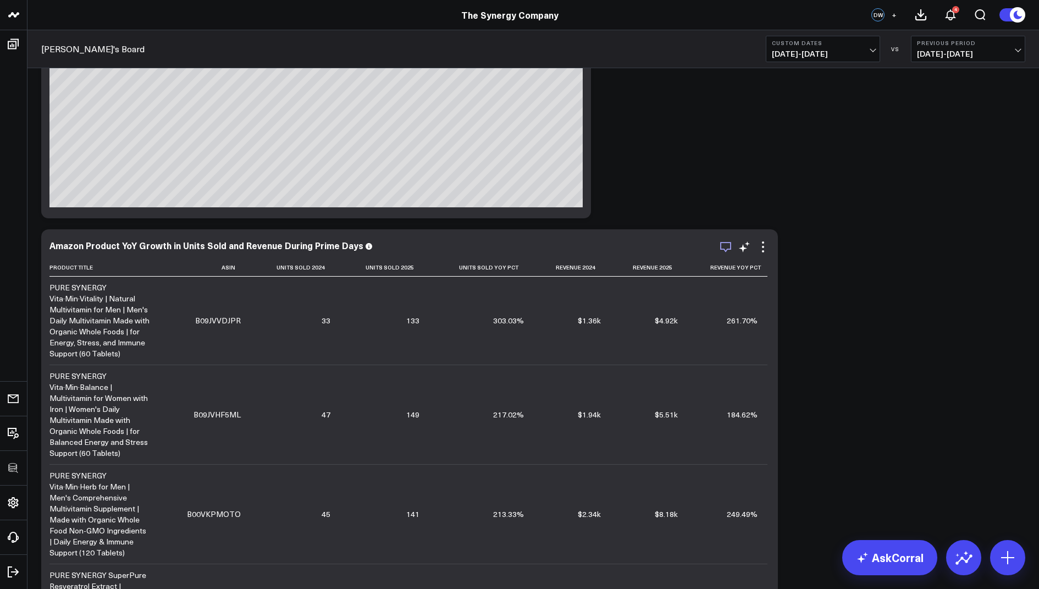
click at [723, 246] on icon "button" at bounding box center [725, 246] width 13 height 13
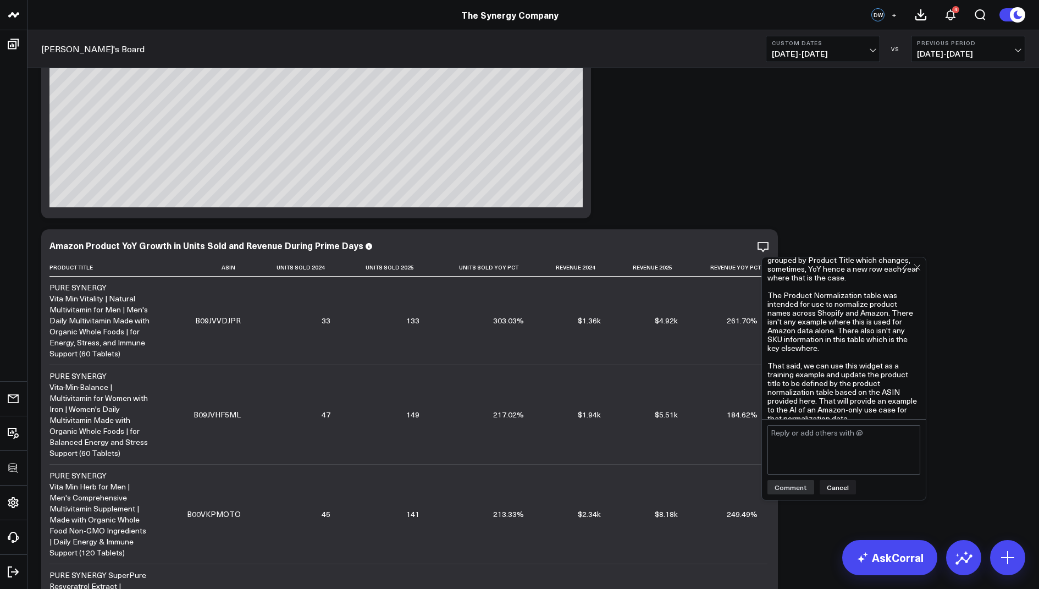
scroll to position [312, 0]
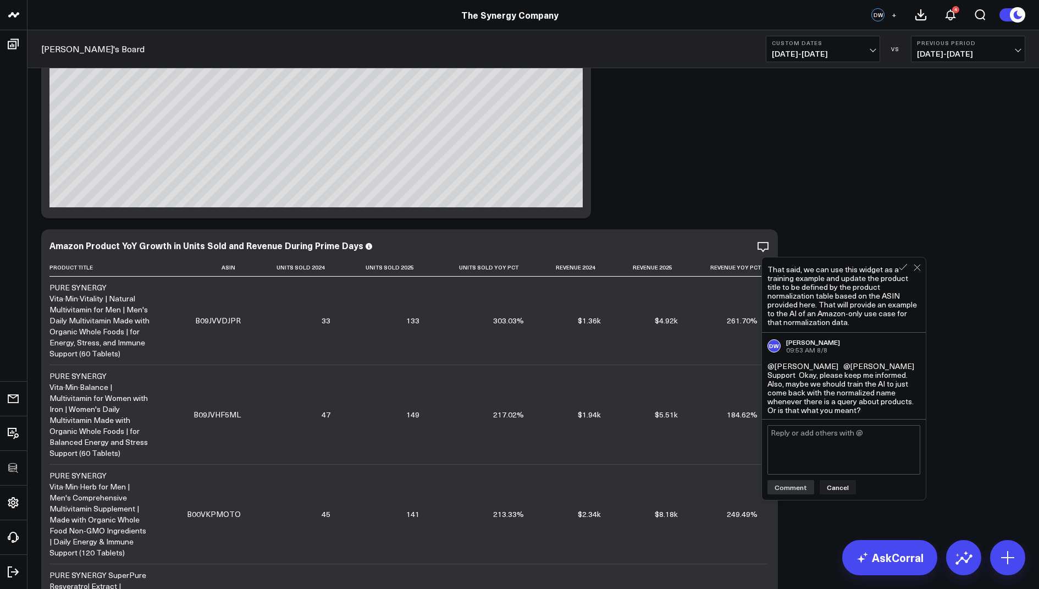
click at [961, 331] on div "Modify via AI Copy link to widget Ask support Remove Create linked copy Executi…" at bounding box center [533, 549] width 995 height 1520
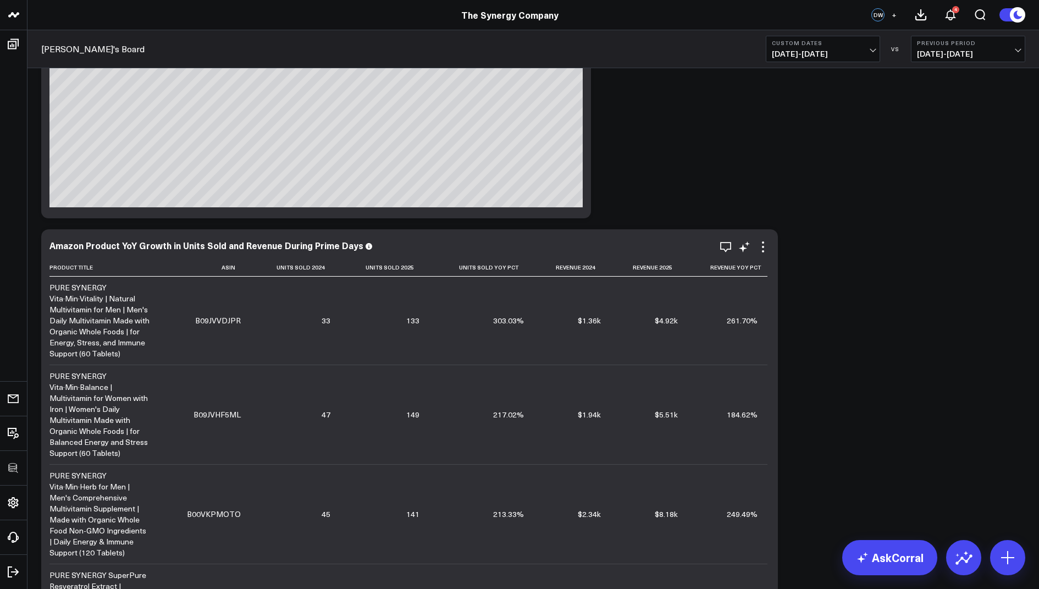
scroll to position [0, 0]
